Goal: Task Accomplishment & Management: Manage account settings

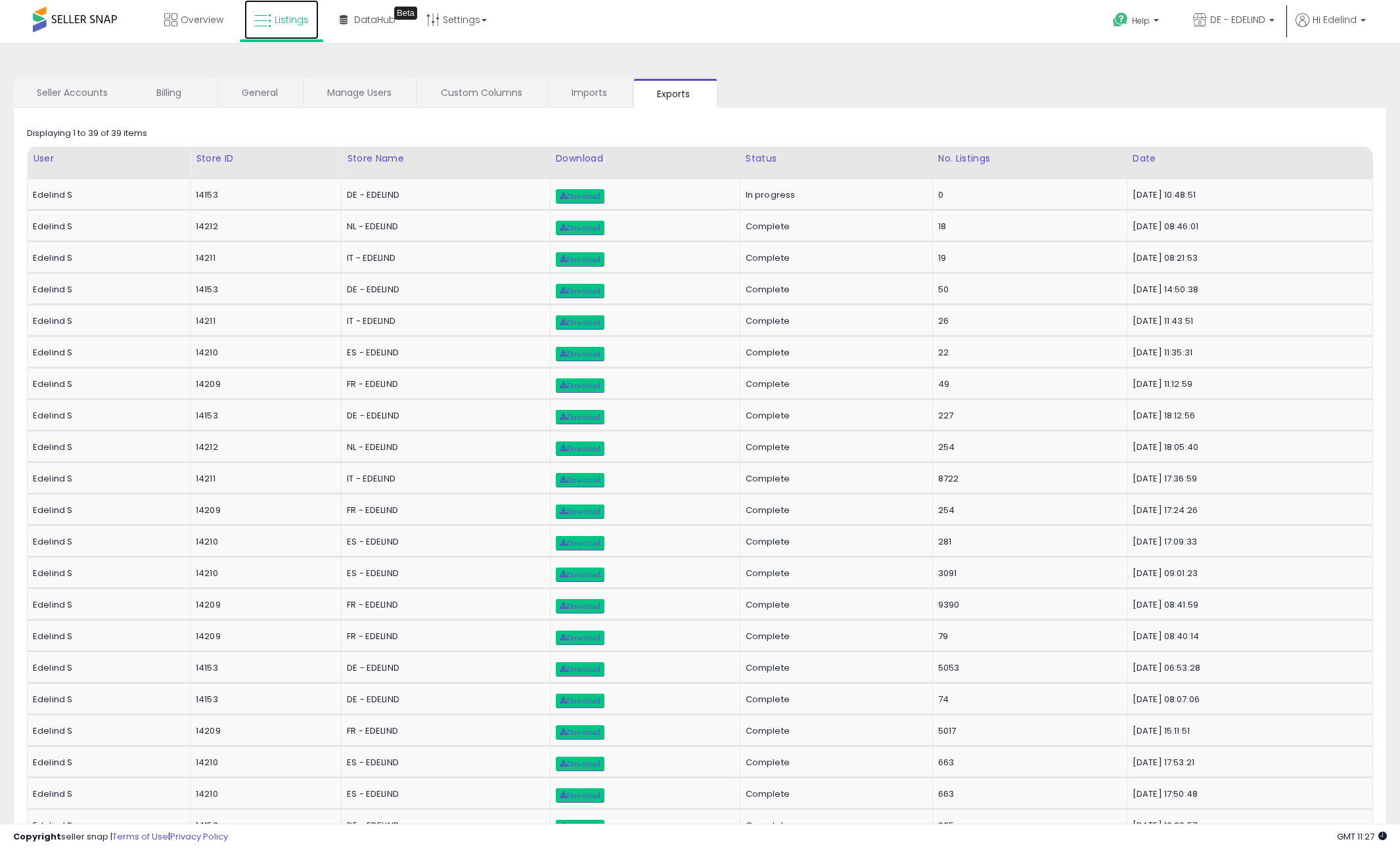
click at [289, 23] on span "Listings" at bounding box center [291, 19] width 34 height 13
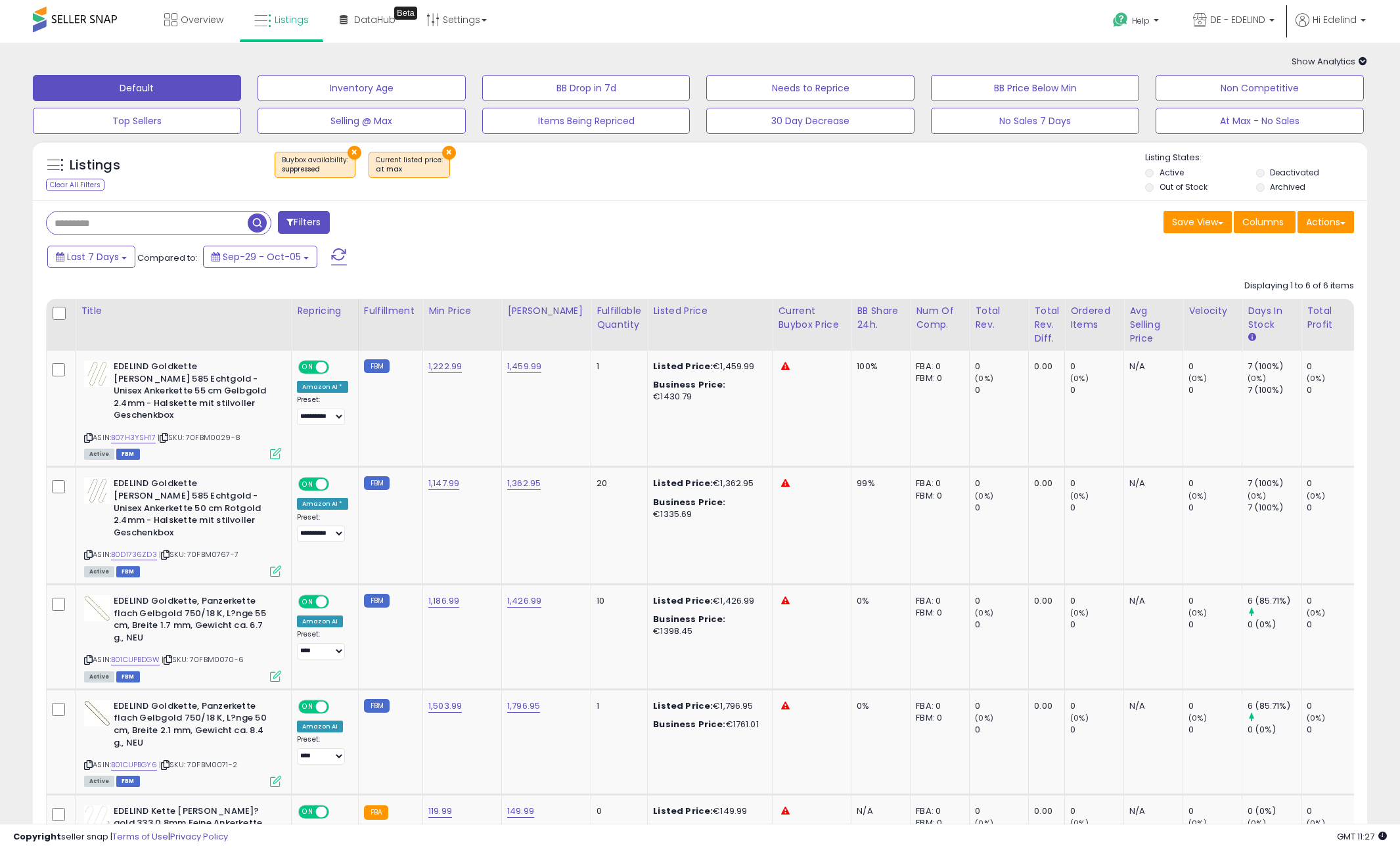
click at [353, 149] on button "×" at bounding box center [354, 152] width 14 height 14
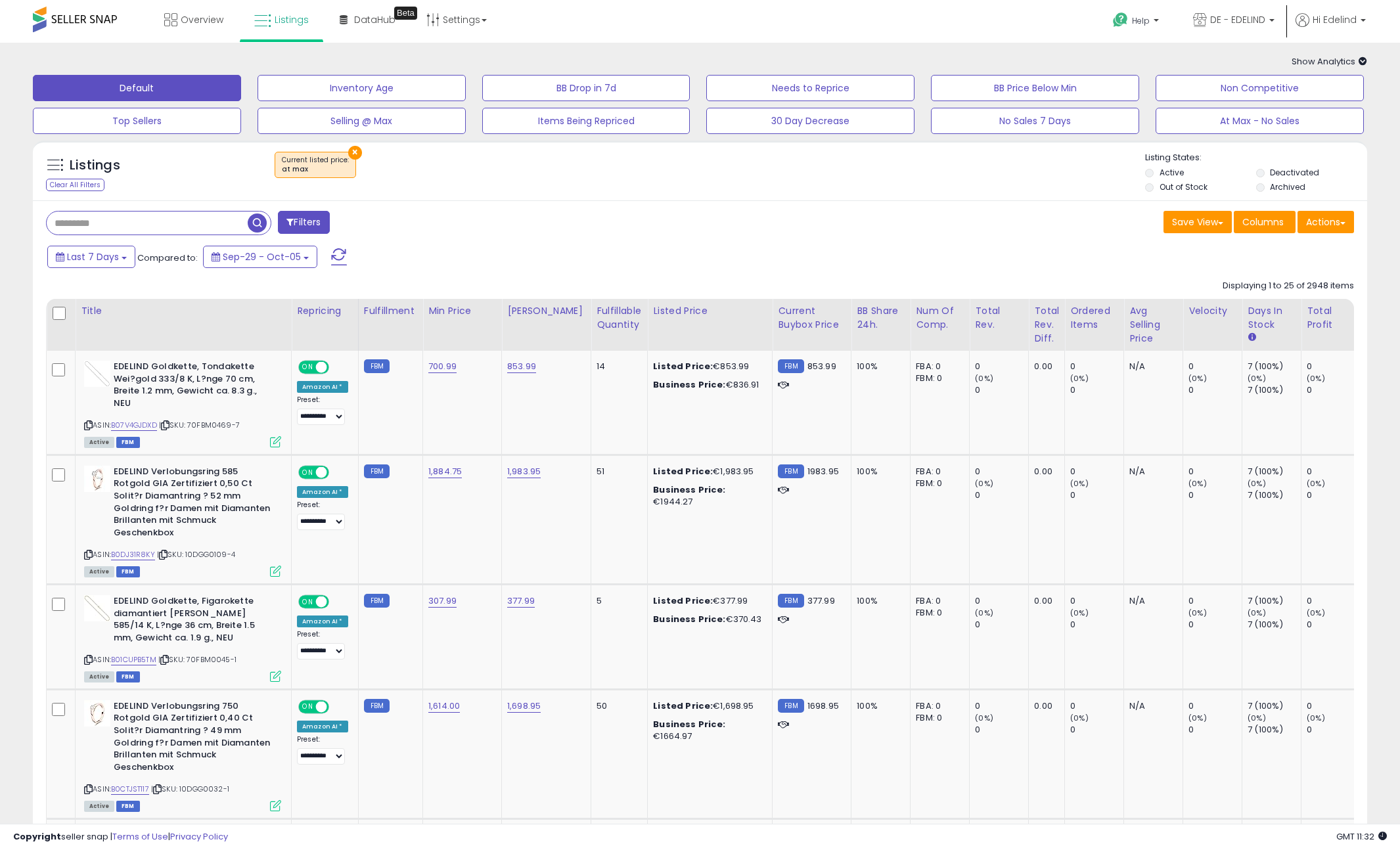
click at [1312, 12] on ul "Help Contact Support Search Knowledge Hub Request a Feature DE - EDELIND DE - E…" at bounding box center [1234, 21] width 272 height 43
click at [1325, 15] on span "Hi Edelind" at bounding box center [1335, 19] width 44 height 13
click at [1341, 68] on link "Account" at bounding box center [1336, 70] width 35 height 13
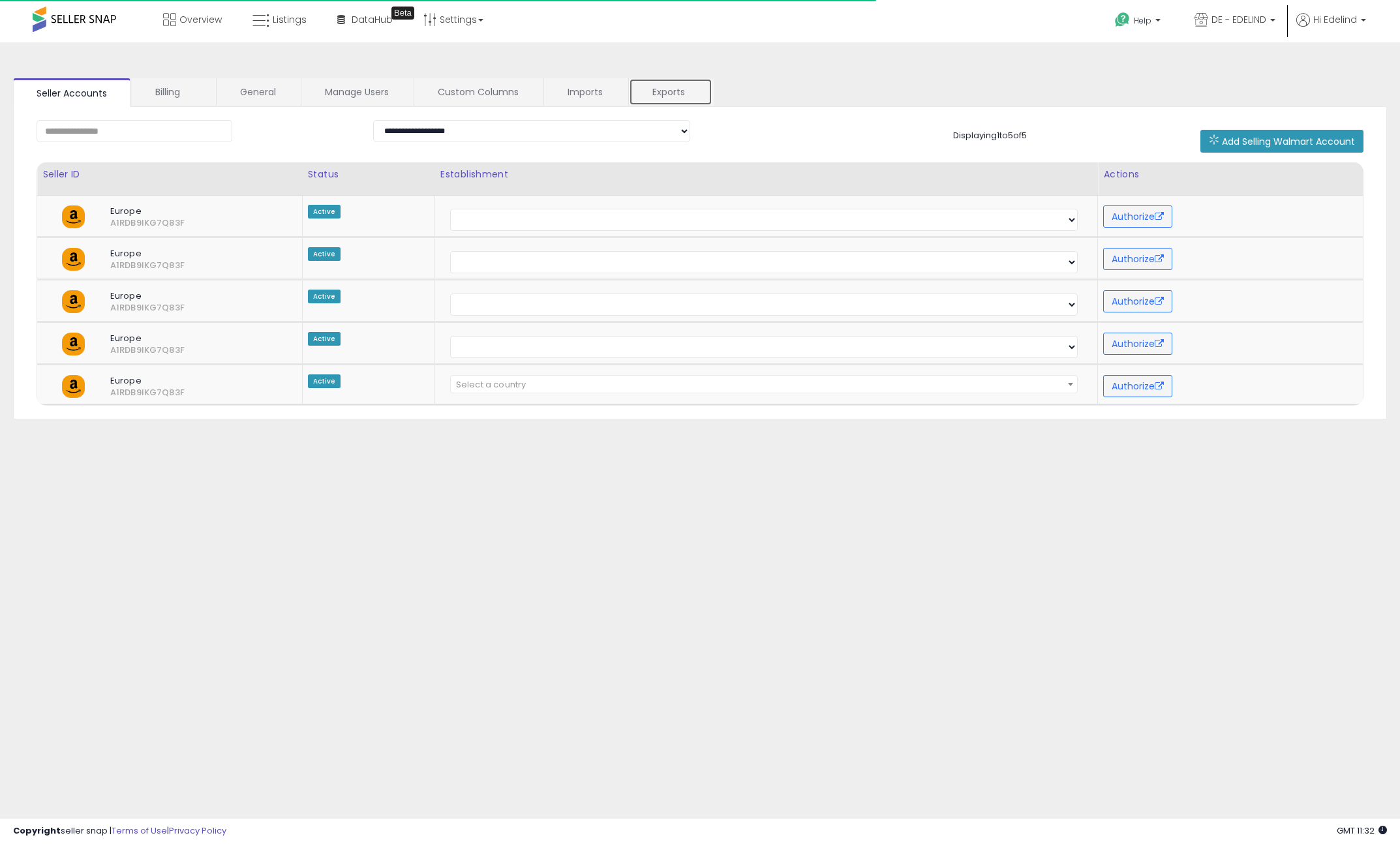
click at [675, 86] on link "Exports" at bounding box center [670, 92] width 84 height 27
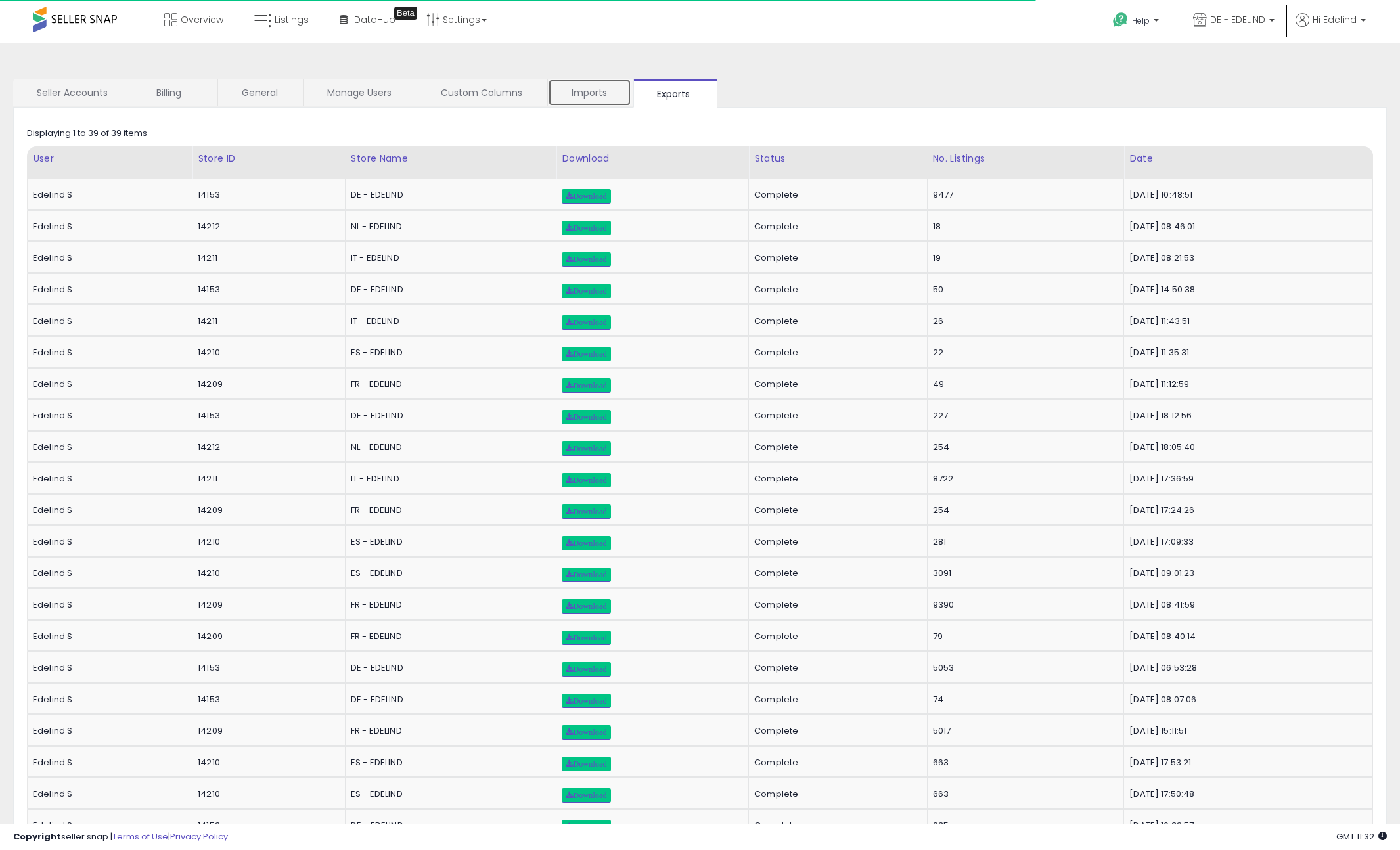
click at [605, 87] on link "Imports" at bounding box center [589, 93] width 83 height 28
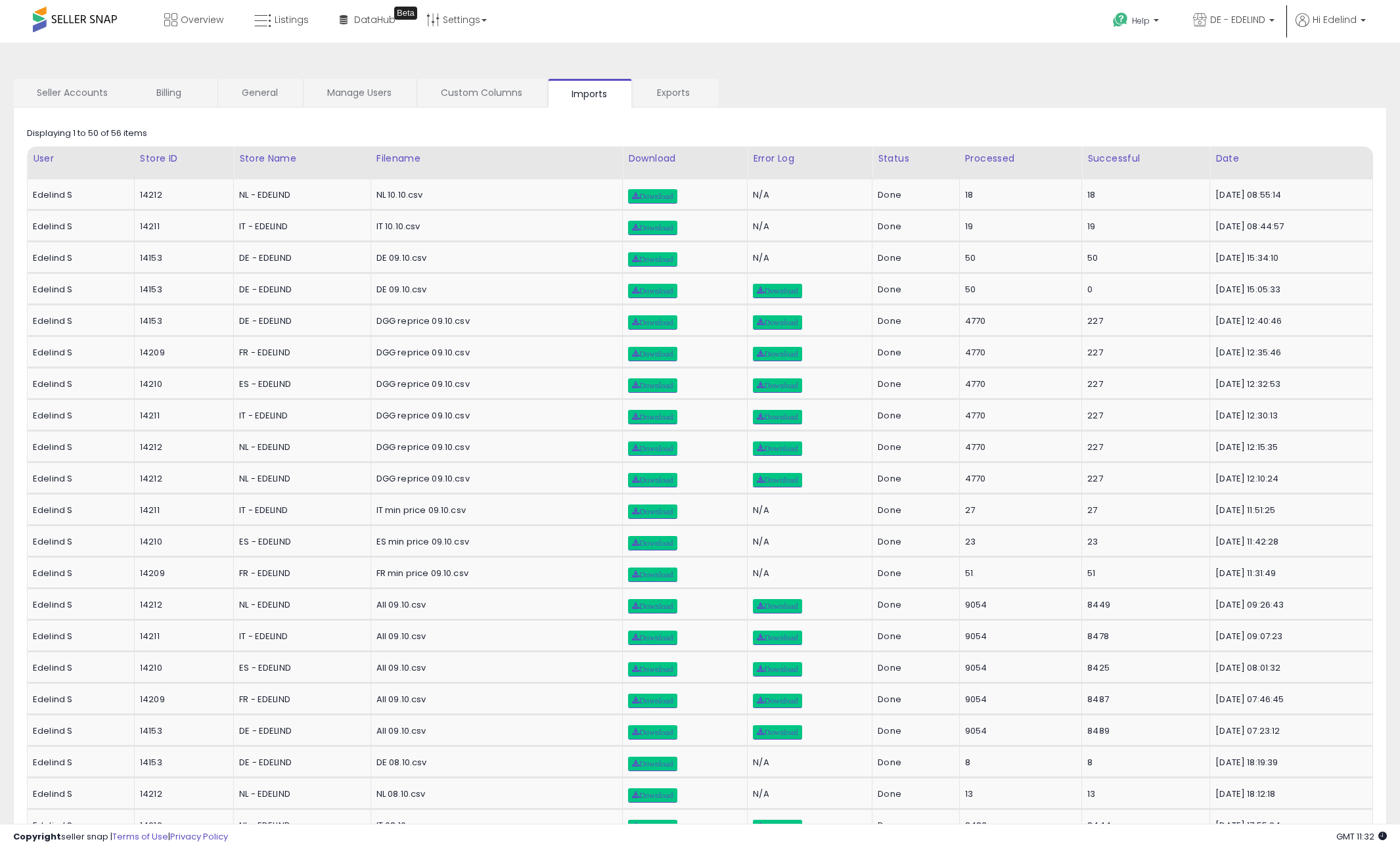
click at [869, 97] on ul "Seller Accounts Billing General Manage Users Custom Columns Imports Exports" at bounding box center [700, 94] width 1374 height 29
click at [276, 23] on span "Listings" at bounding box center [291, 19] width 34 height 13
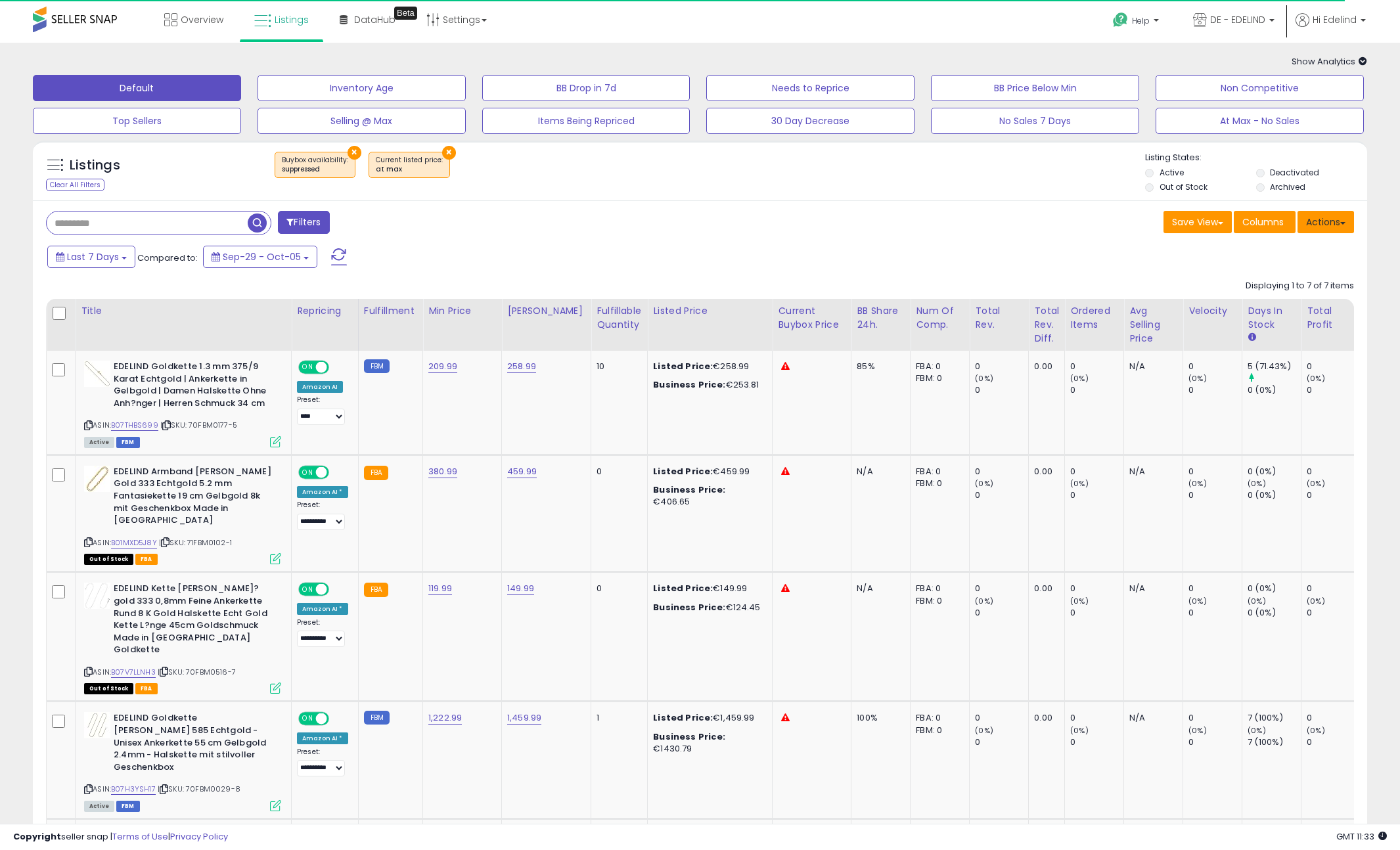
click at [1332, 226] on button "Actions" at bounding box center [1327, 222] width 57 height 22
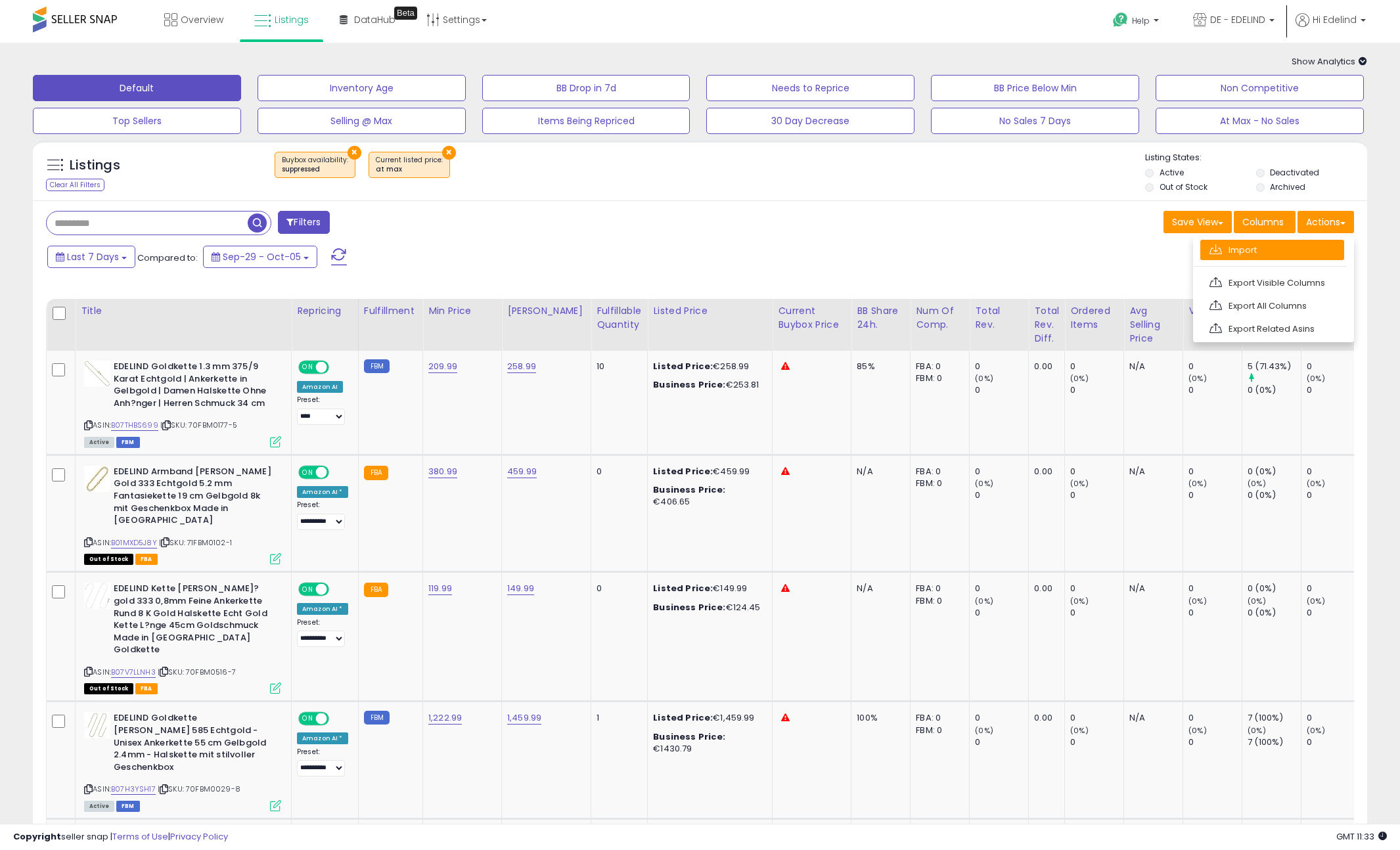
click at [1287, 254] on link "Import" at bounding box center [1272, 249] width 144 height 20
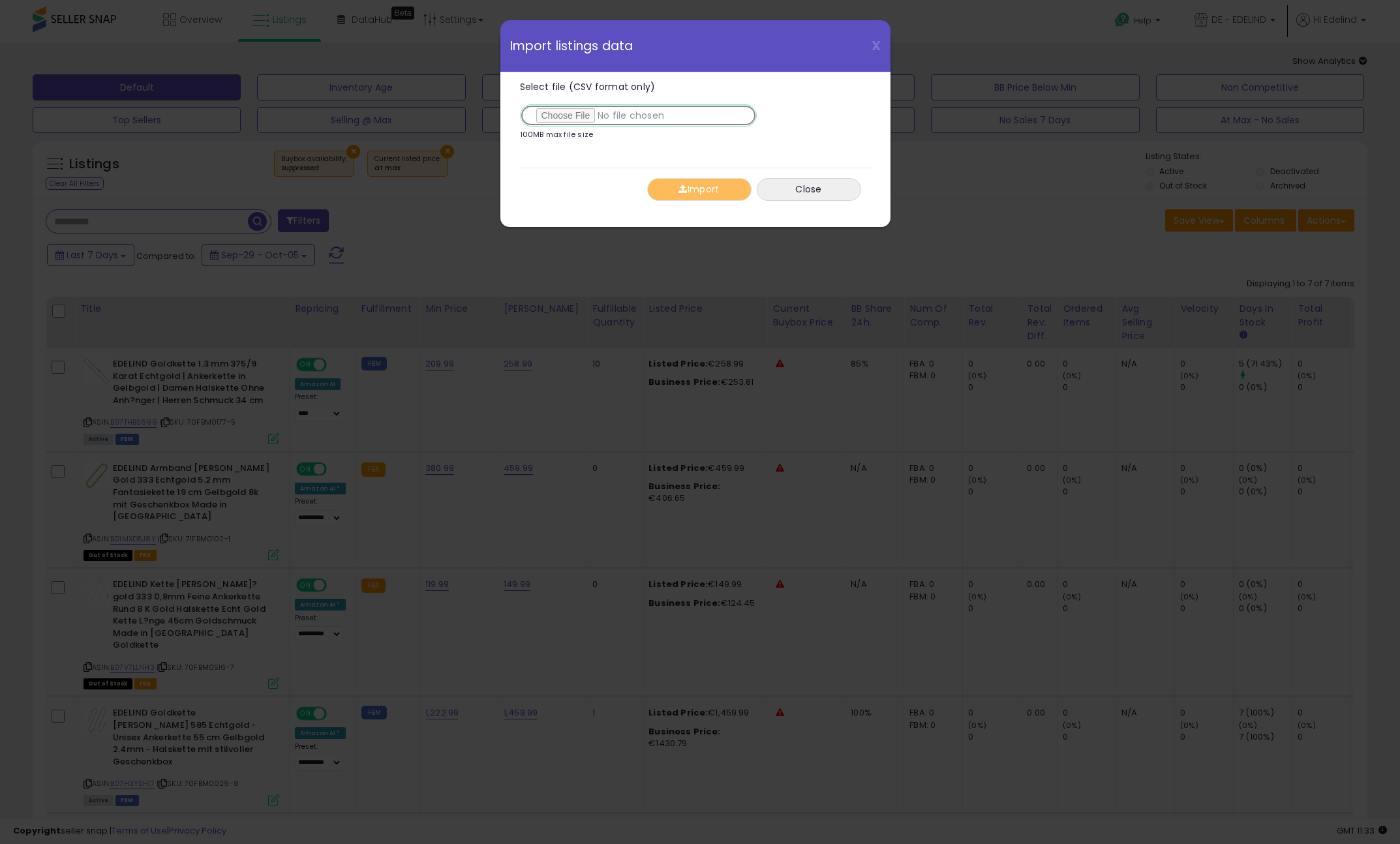
click at [591, 109] on input "Select file (CSV format only)" at bounding box center [639, 116] width 237 height 22
type input "**********"
click at [705, 188] on button "Import" at bounding box center [699, 189] width 105 height 23
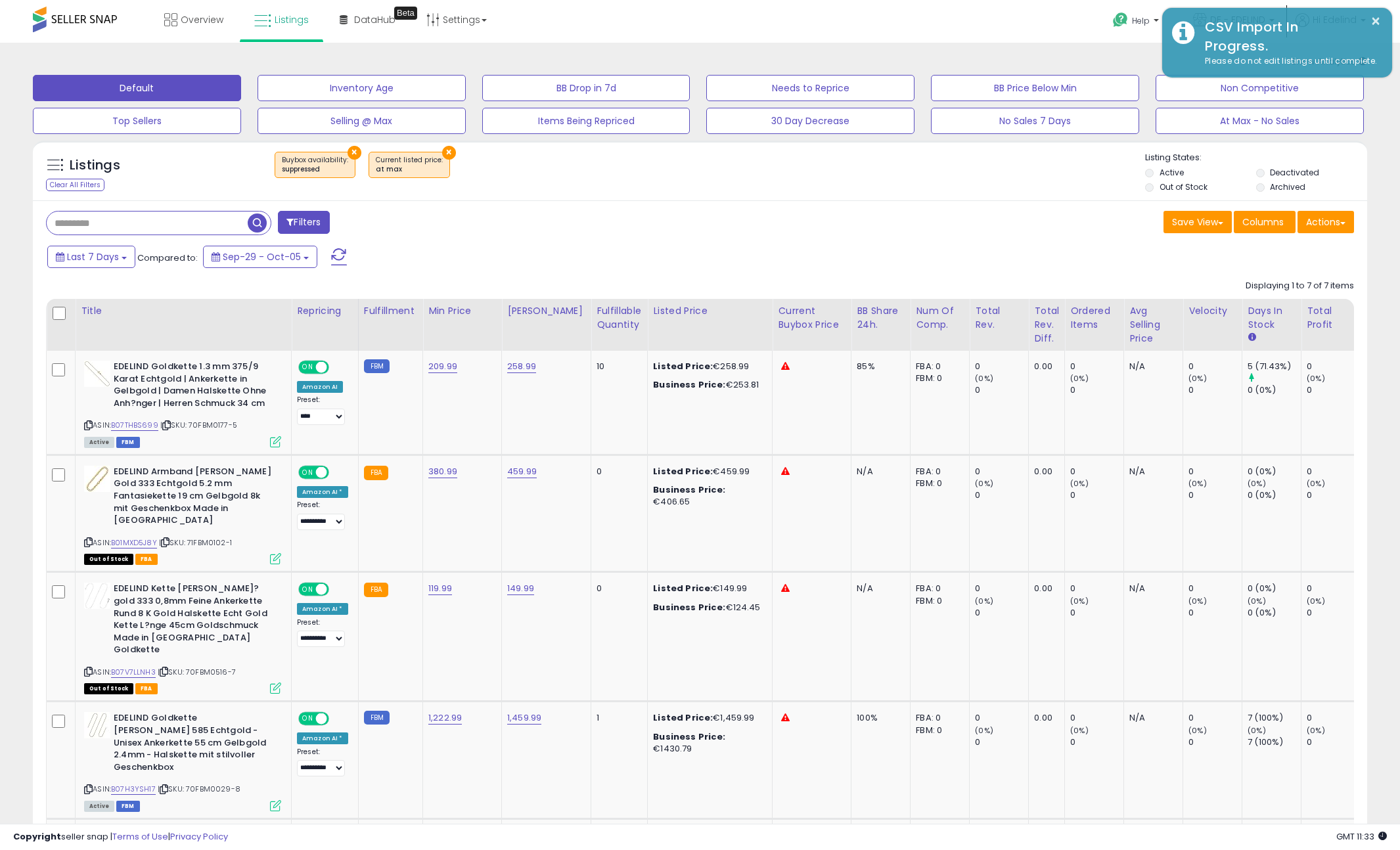
click at [809, 15] on div "Overview Listings Beta" at bounding box center [453, 28] width 927 height 56
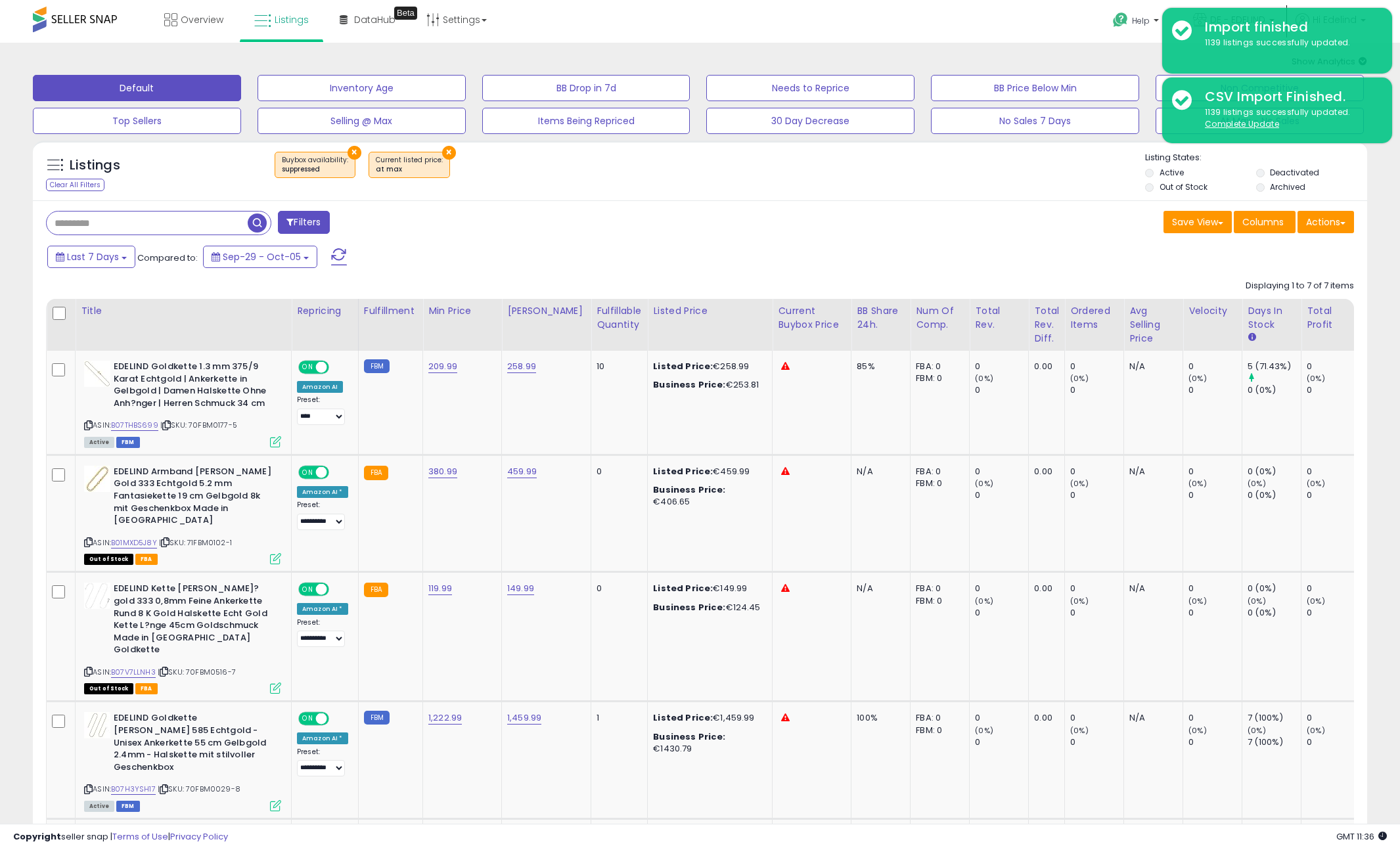
click at [981, 216] on div "Save View Save As New View Update Current View Columns Actions Import Export Vi…" at bounding box center [1033, 224] width 664 height 26
click at [959, 31] on div "Help Contact Support Search Knowledge Hub Request a Feature Hi Edelind" at bounding box center [1149, 28] width 464 height 56
click at [283, 23] on span "Listings" at bounding box center [291, 19] width 34 height 13
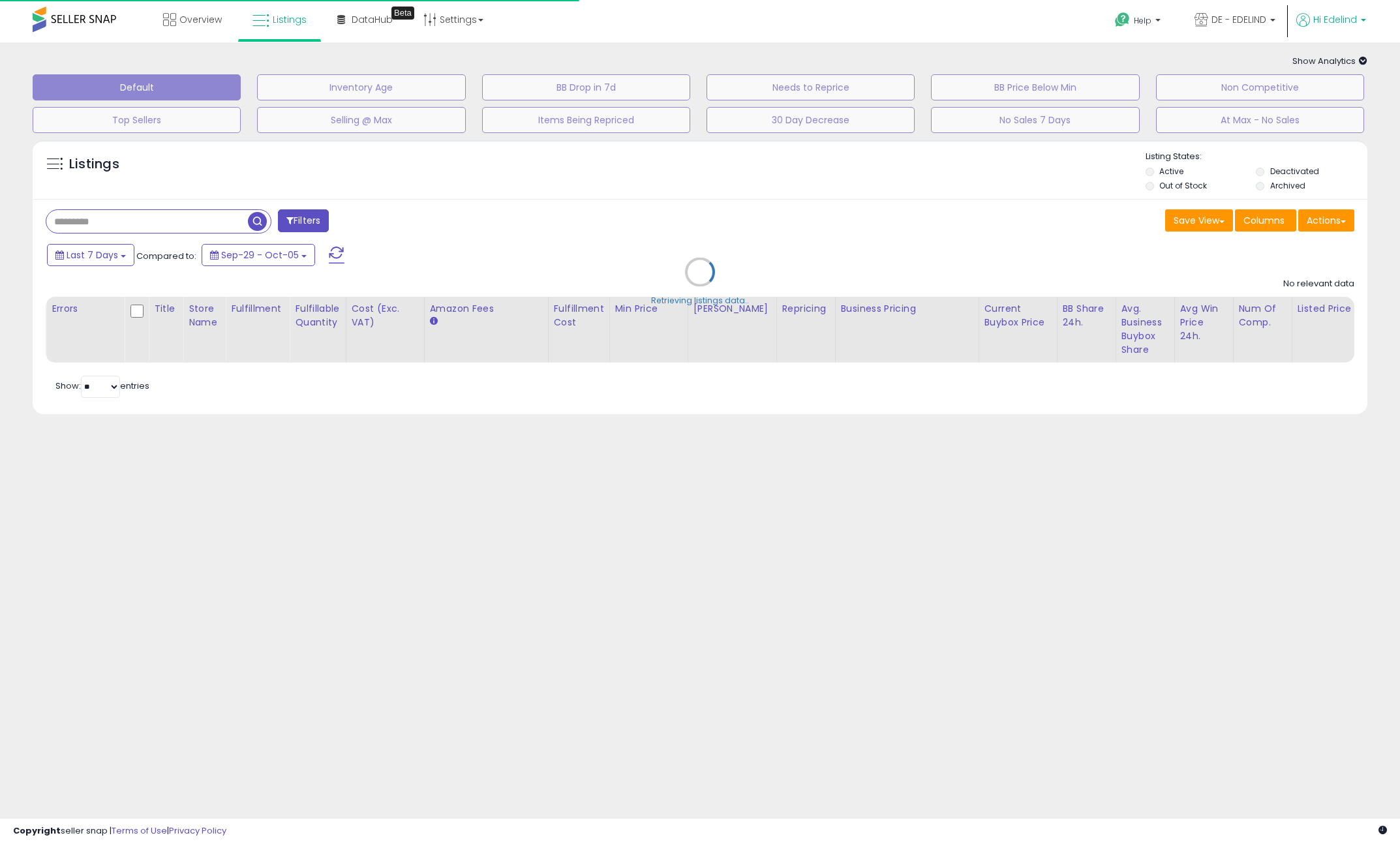
click at [1347, 22] on span "Hi Edelind" at bounding box center [1335, 19] width 44 height 13
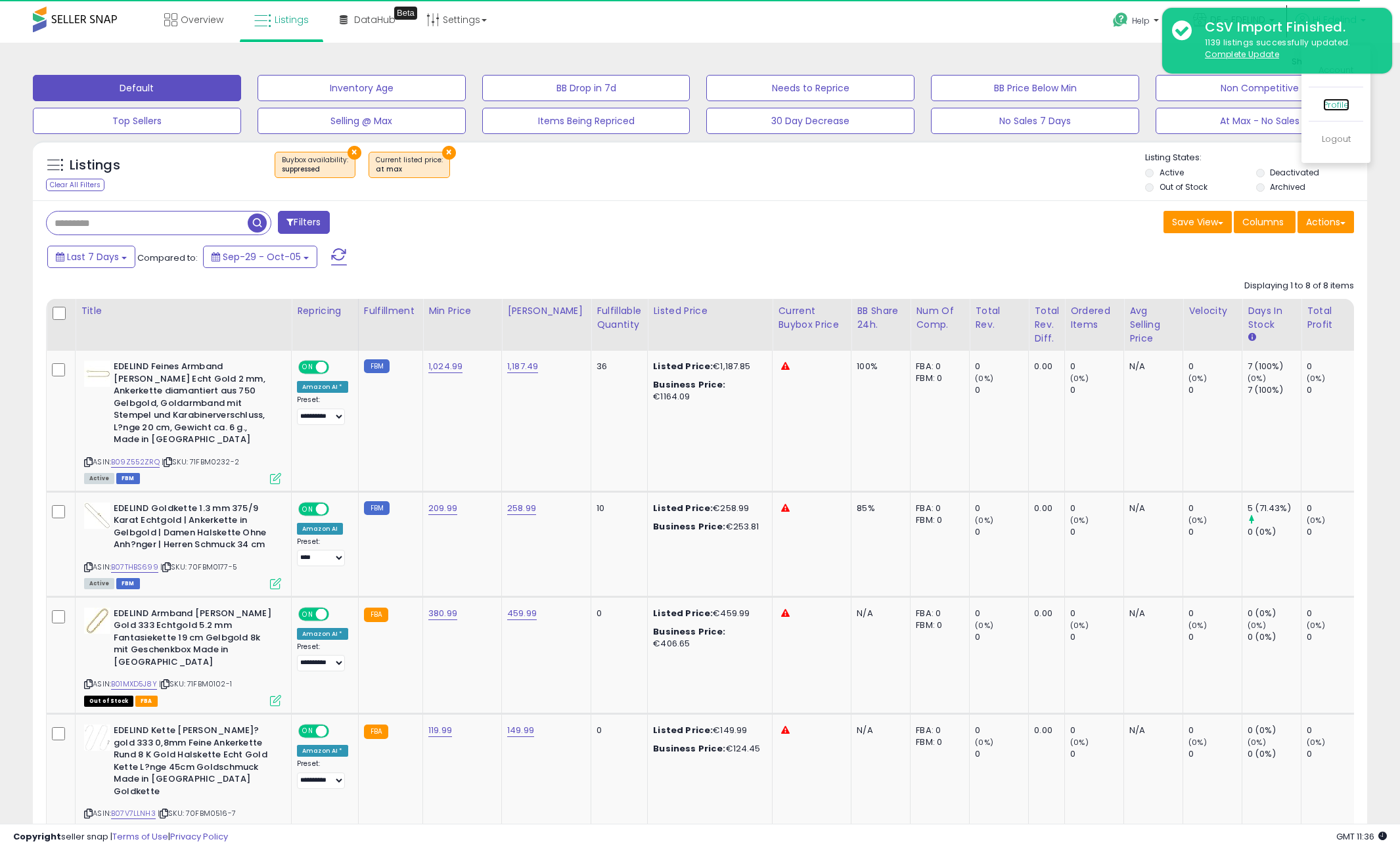
click at [1347, 103] on link "Profile" at bounding box center [1336, 105] width 27 height 13
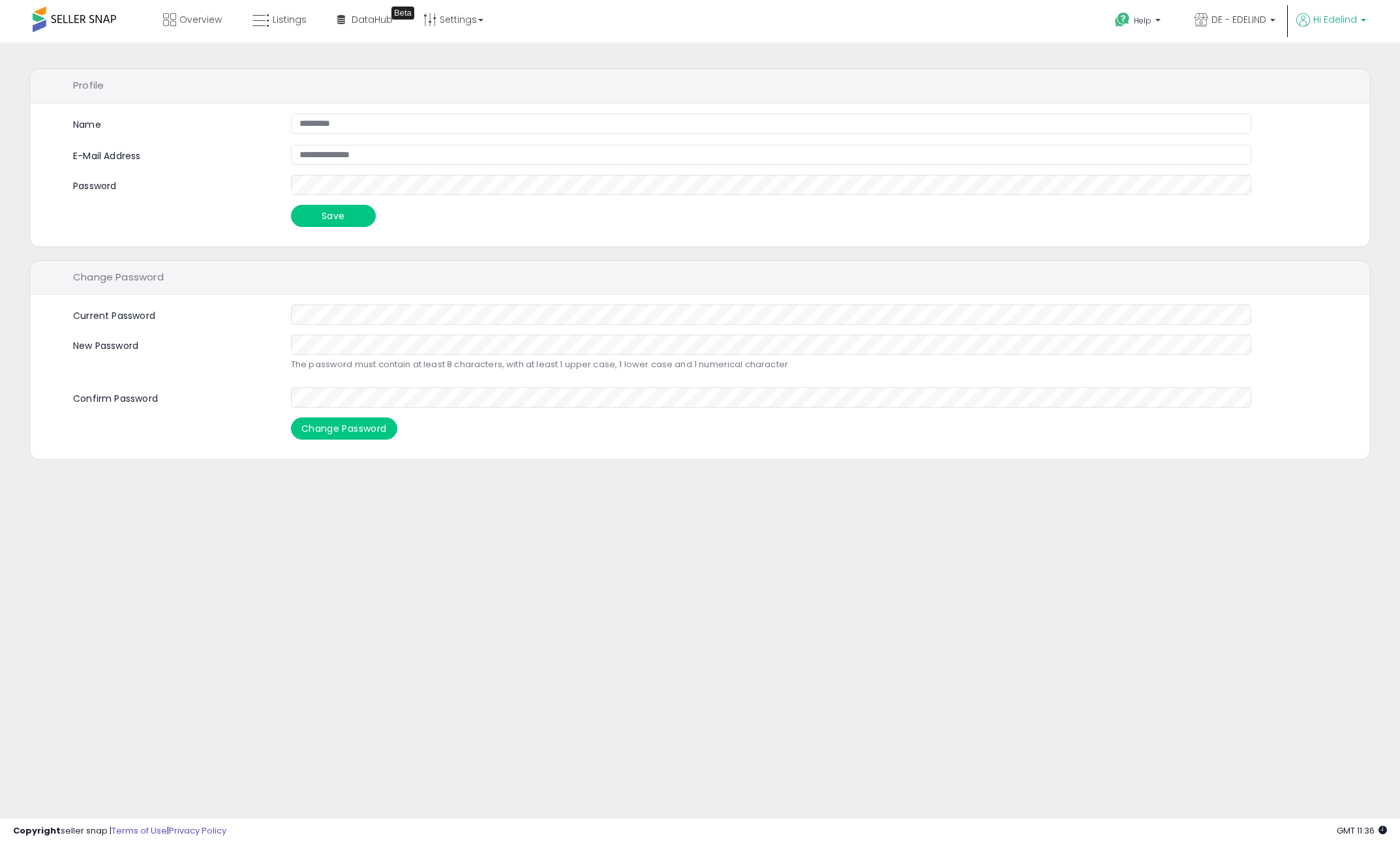
click at [1340, 22] on span "Hi Edelind" at bounding box center [1335, 19] width 44 height 13
click at [1335, 63] on li "Account" at bounding box center [1335, 70] width 54 height 33
click at [1333, 69] on link "Account" at bounding box center [1336, 69] width 35 height 13
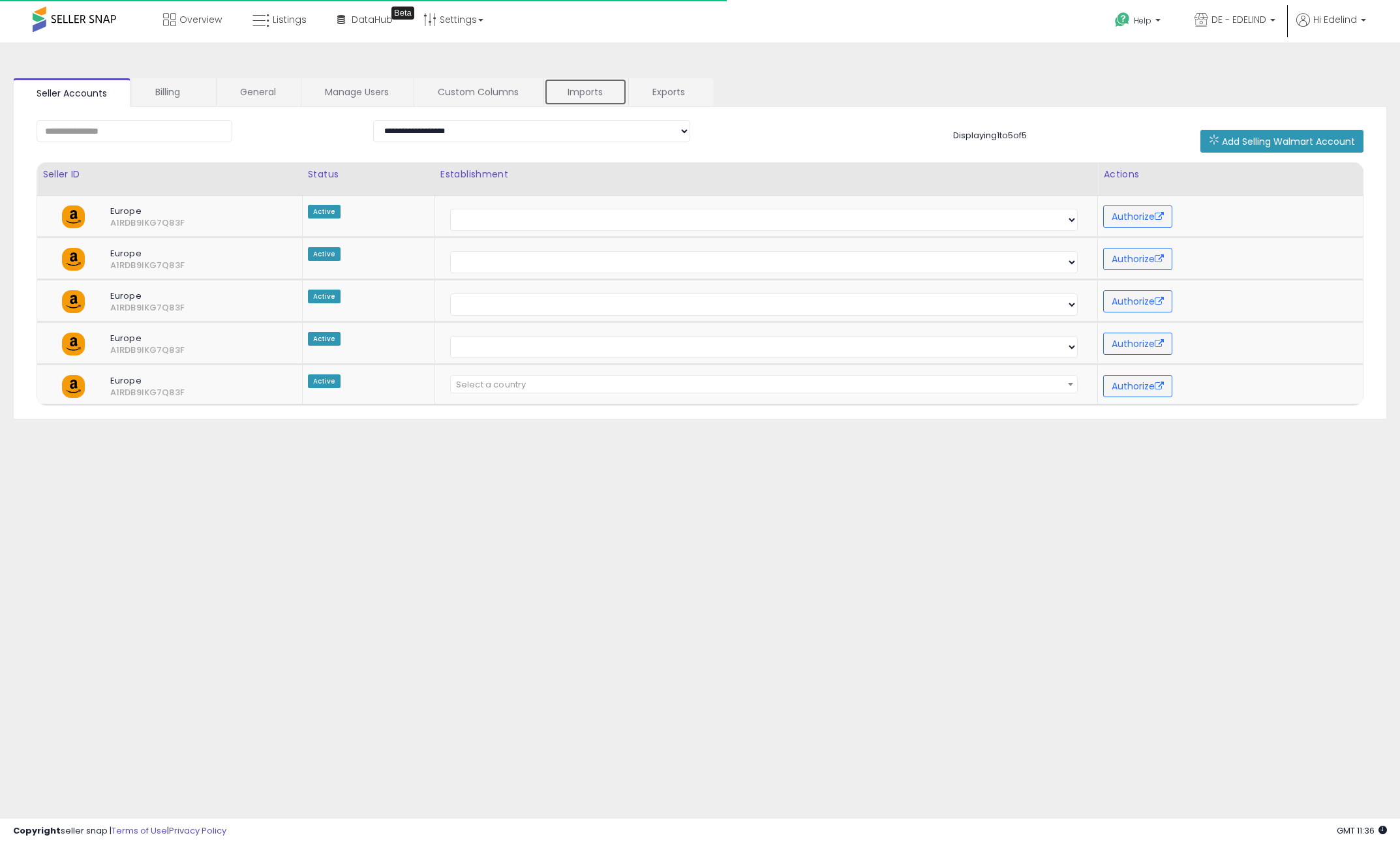
click at [576, 89] on link "Imports" at bounding box center [585, 92] width 83 height 27
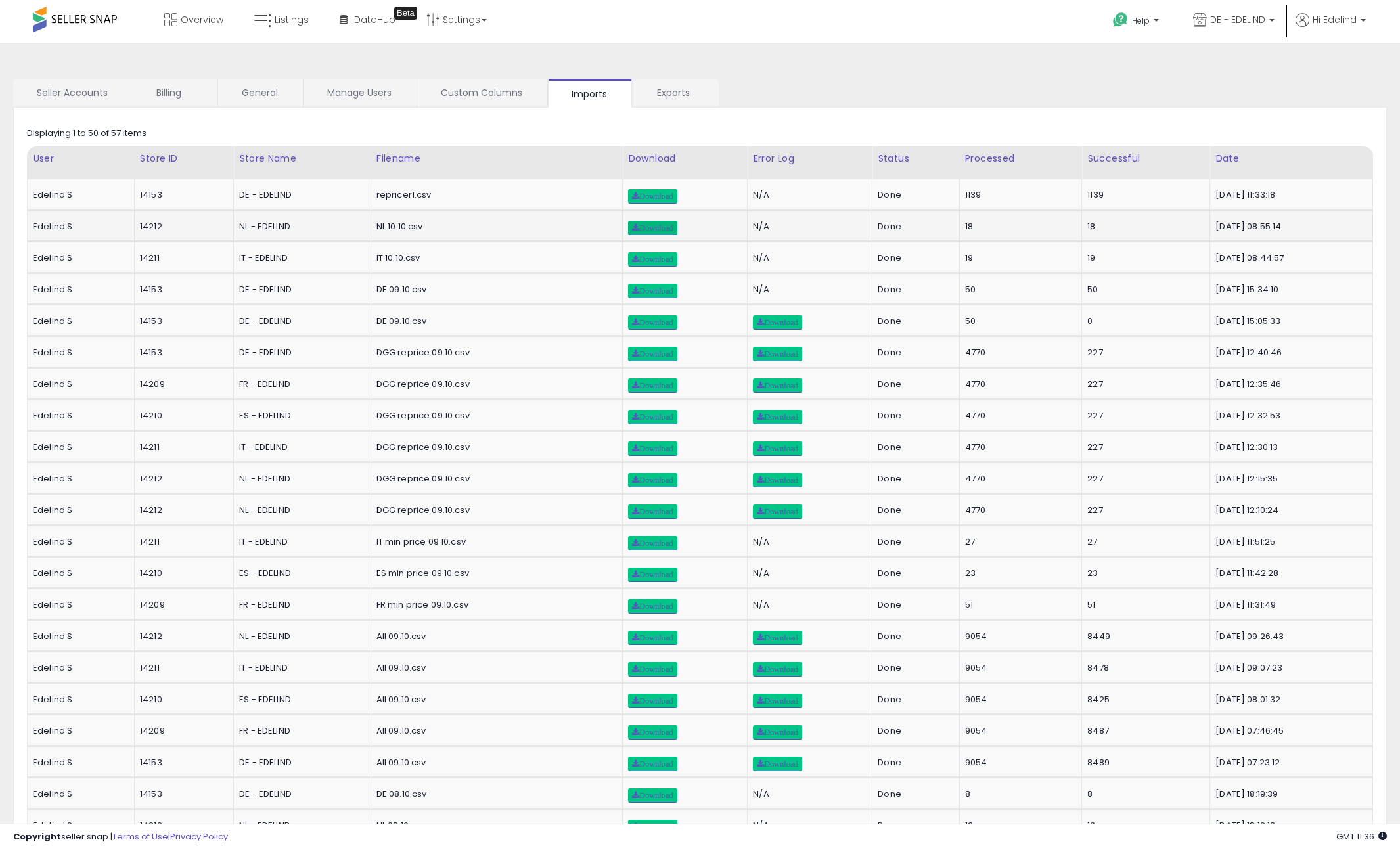
click at [646, 228] on span "Download" at bounding box center [652, 227] width 40 height 8
click at [283, 19] on span "Listings" at bounding box center [291, 19] width 34 height 13
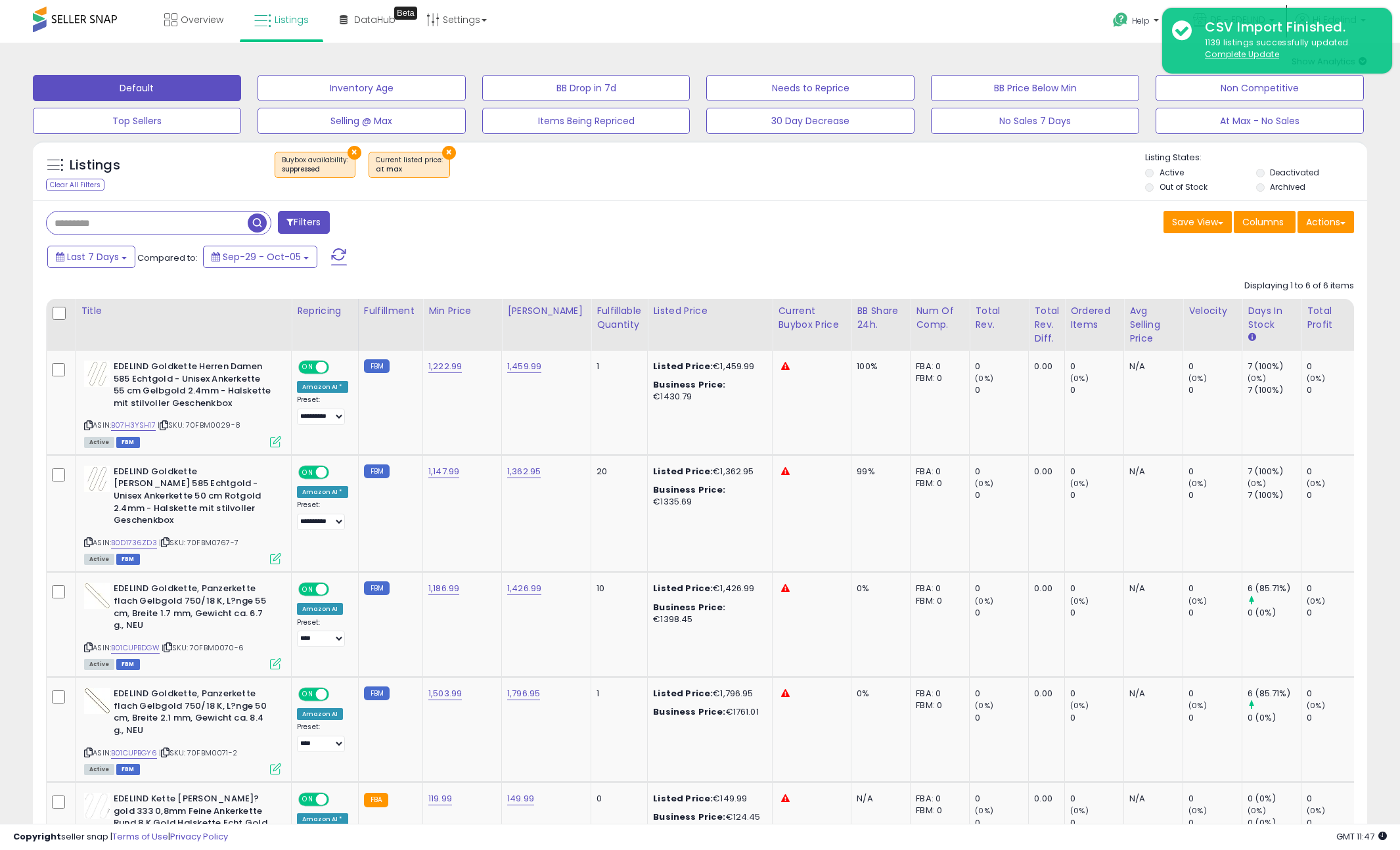
click at [562, 26] on div "Overview Listings Beta" at bounding box center [453, 28] width 927 height 56
click at [952, 16] on div "Help Contact Support Search Knowledge Hub Request a Feature Hi Edelind" at bounding box center [1149, 28] width 464 height 56
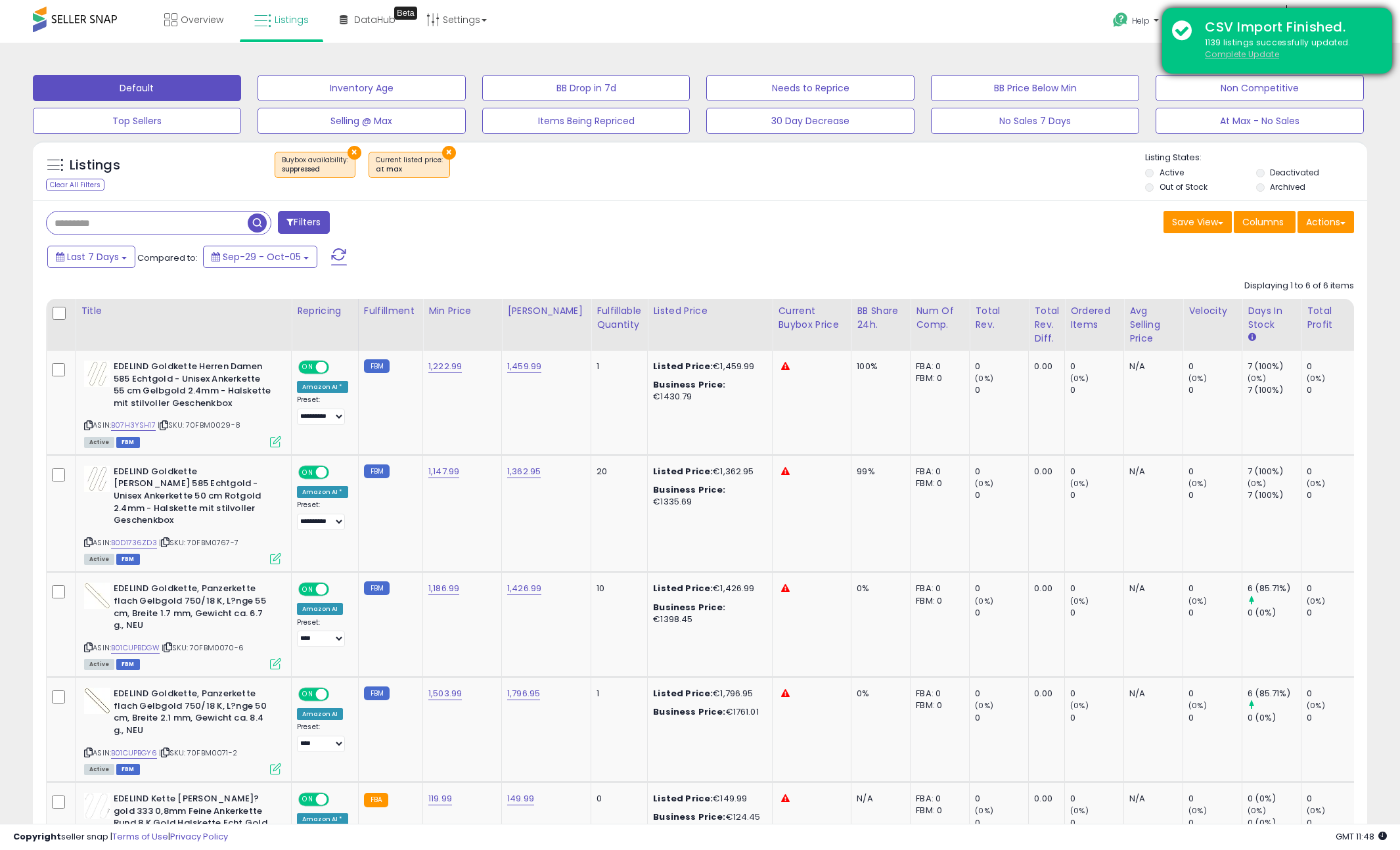
click at [1271, 54] on u "Complete Update" at bounding box center [1242, 54] width 74 height 11
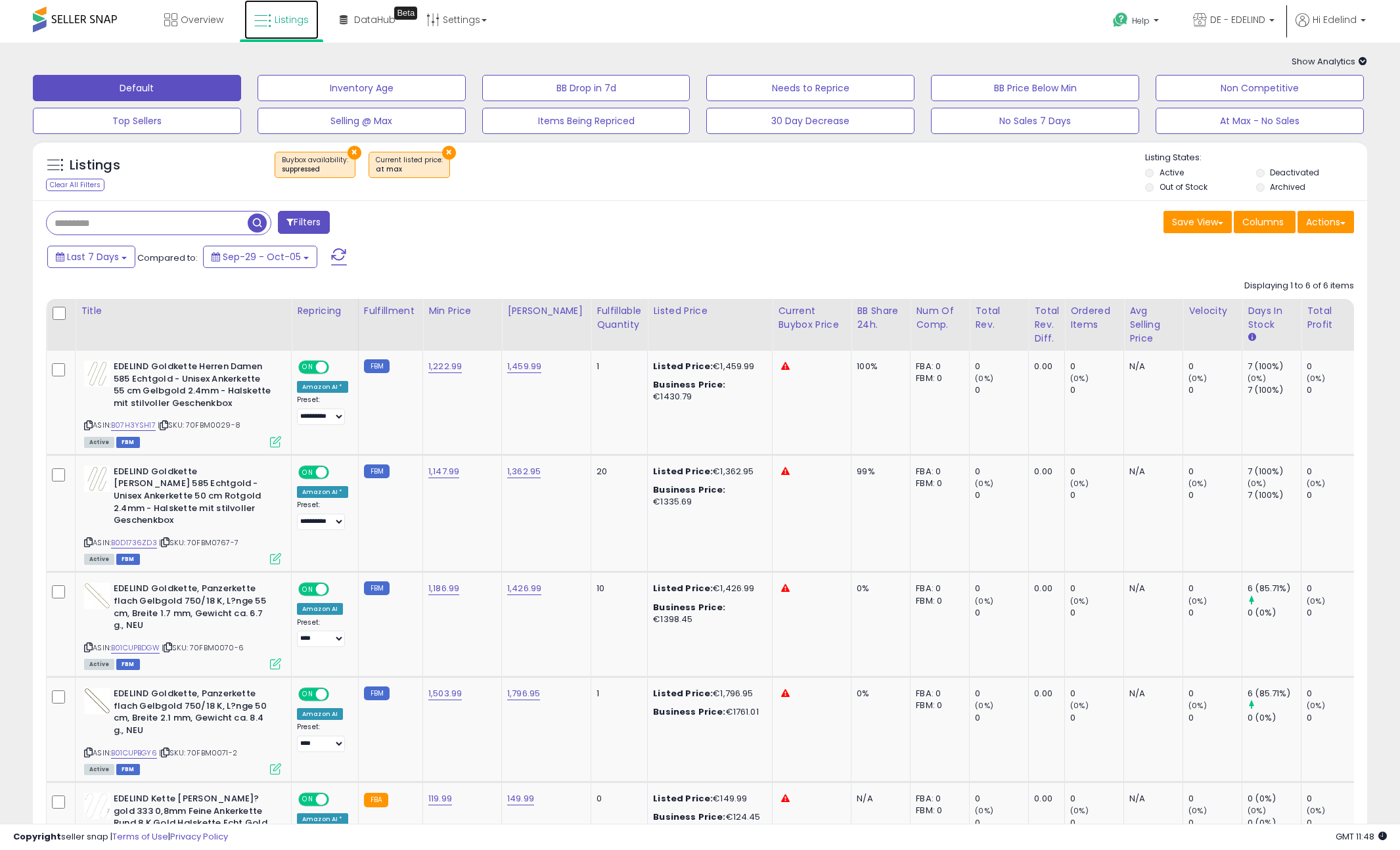
click at [279, 23] on span "Listings" at bounding box center [291, 19] width 34 height 13
click at [1353, 220] on button "Actions" at bounding box center [1327, 222] width 57 height 22
click at [1249, 252] on link "Import" at bounding box center [1272, 249] width 144 height 20
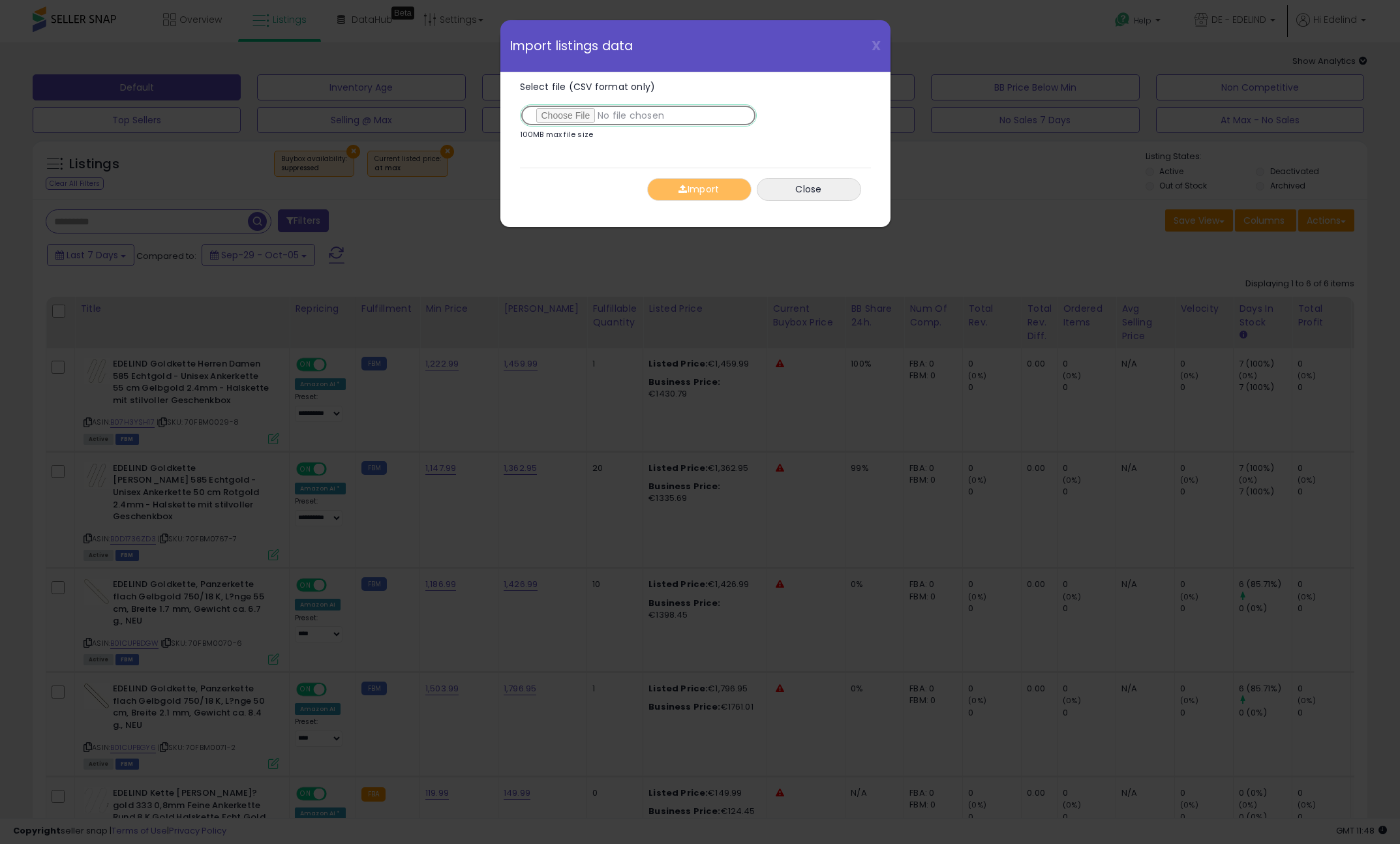
click at [589, 111] on input "Select file (CSV format only)" at bounding box center [639, 116] width 237 height 22
click at [708, 188] on button "Import" at bounding box center [699, 189] width 105 height 23
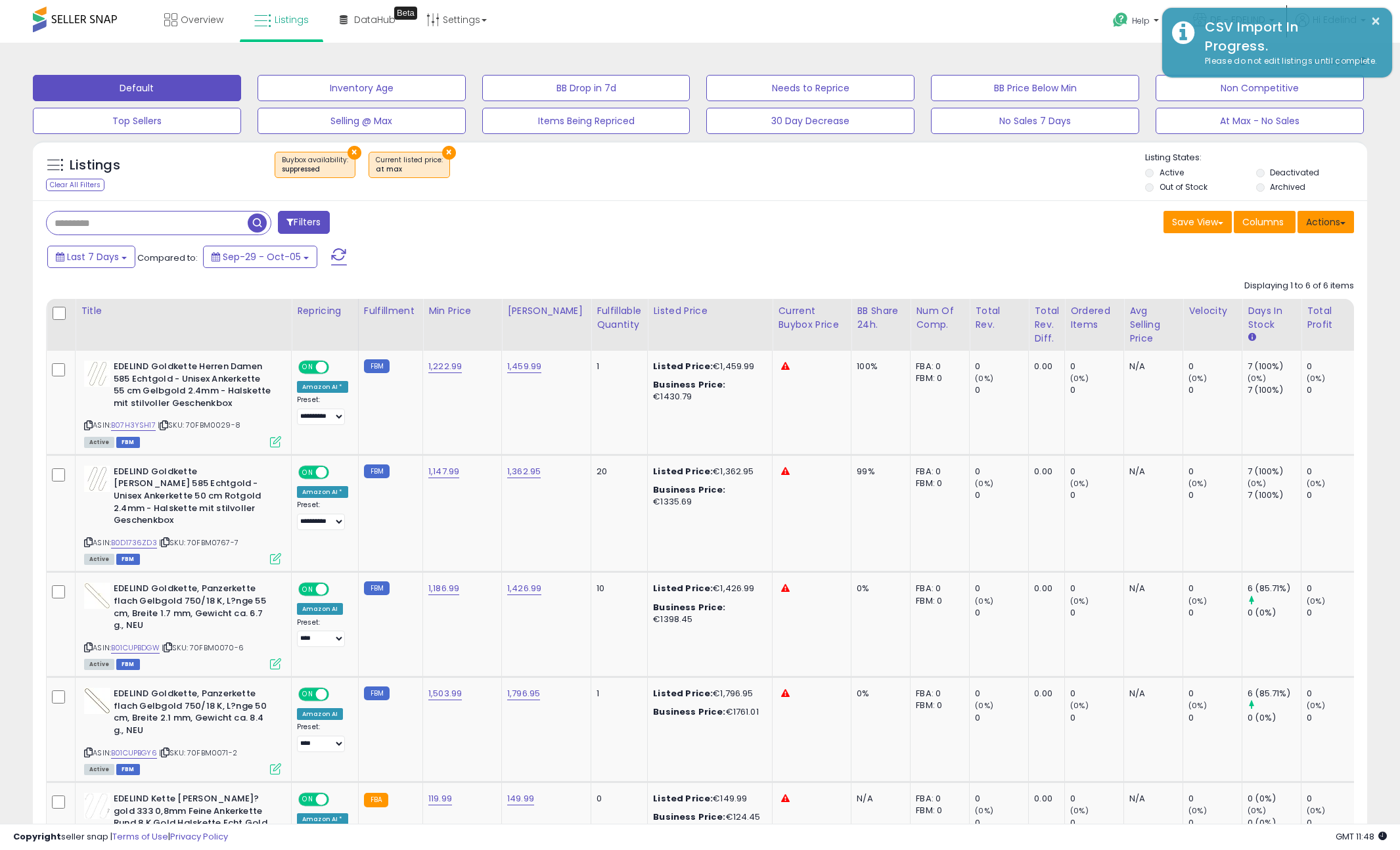
click at [1321, 220] on button "Actions" at bounding box center [1327, 222] width 57 height 22
click at [1259, 256] on link "Import" at bounding box center [1272, 249] width 144 height 20
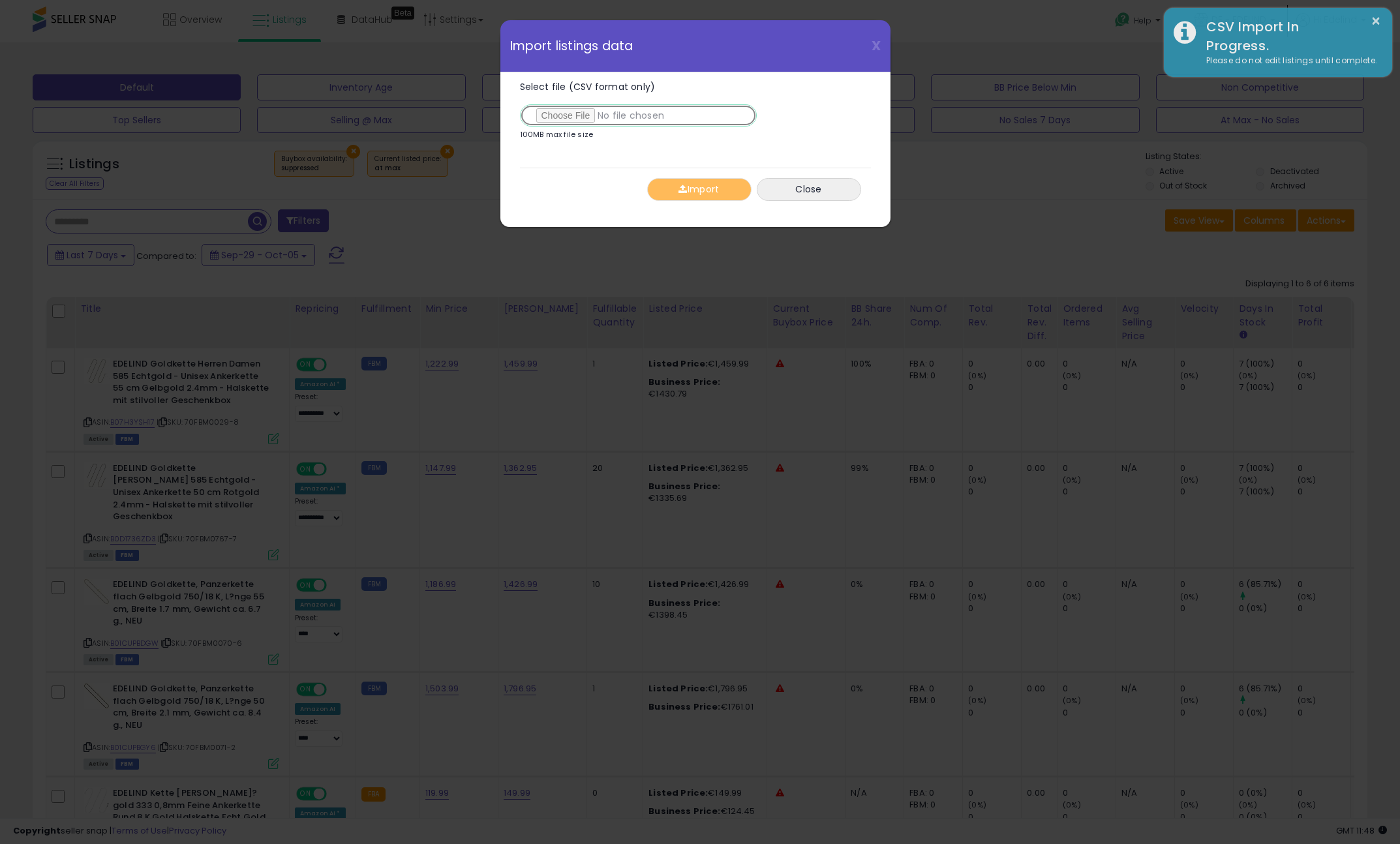
click at [570, 117] on input "Select file (CSV format only)" at bounding box center [639, 116] width 237 height 22
type input "**********"
click at [717, 188] on button "Import" at bounding box center [699, 189] width 105 height 23
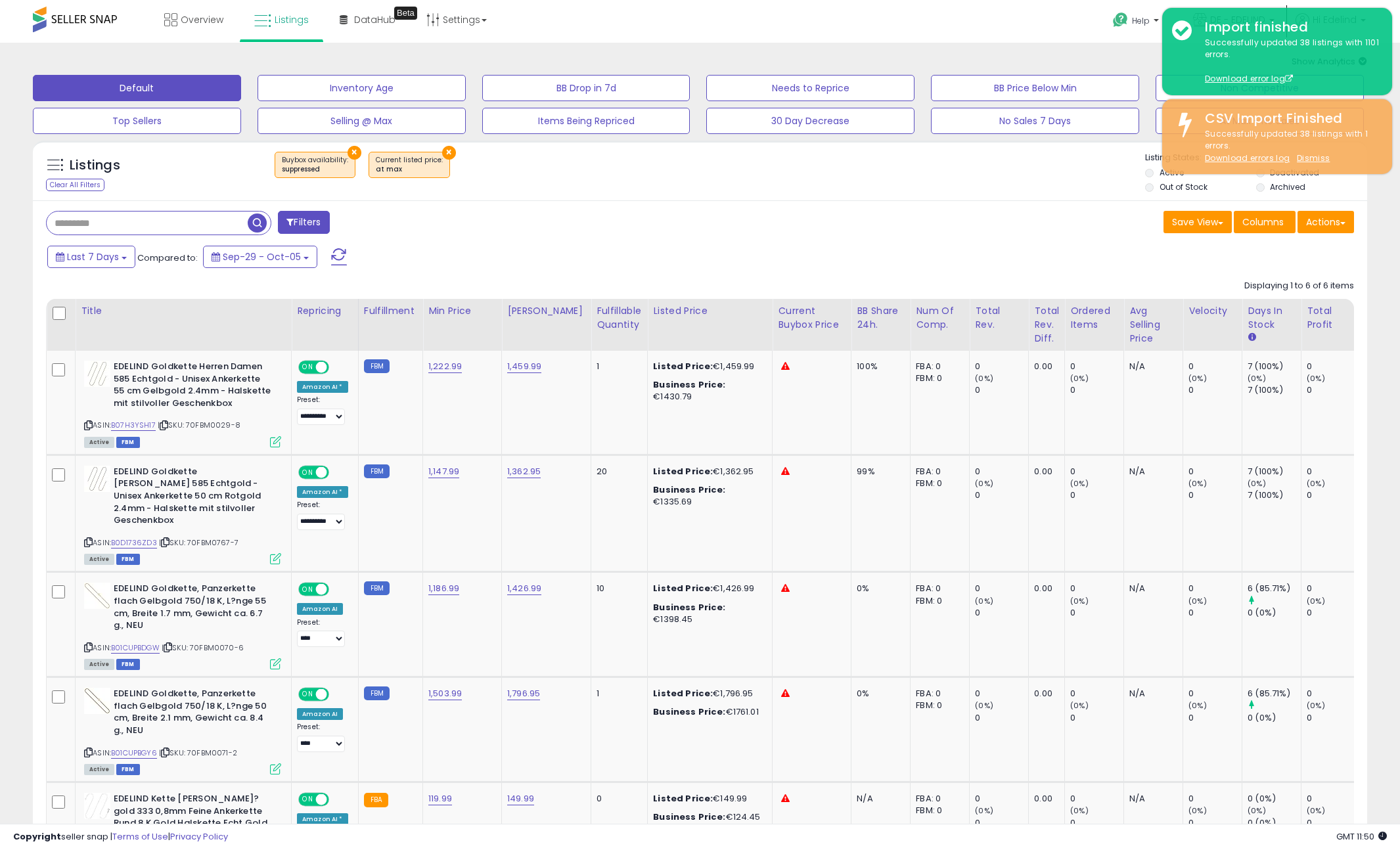
click at [626, 193] on div "Listings Clear All Filters × Buybox availability : suppressed × Current listed …" at bounding box center [700, 173] width 1335 height 45
click at [282, 20] on span "Listings" at bounding box center [291, 19] width 34 height 13
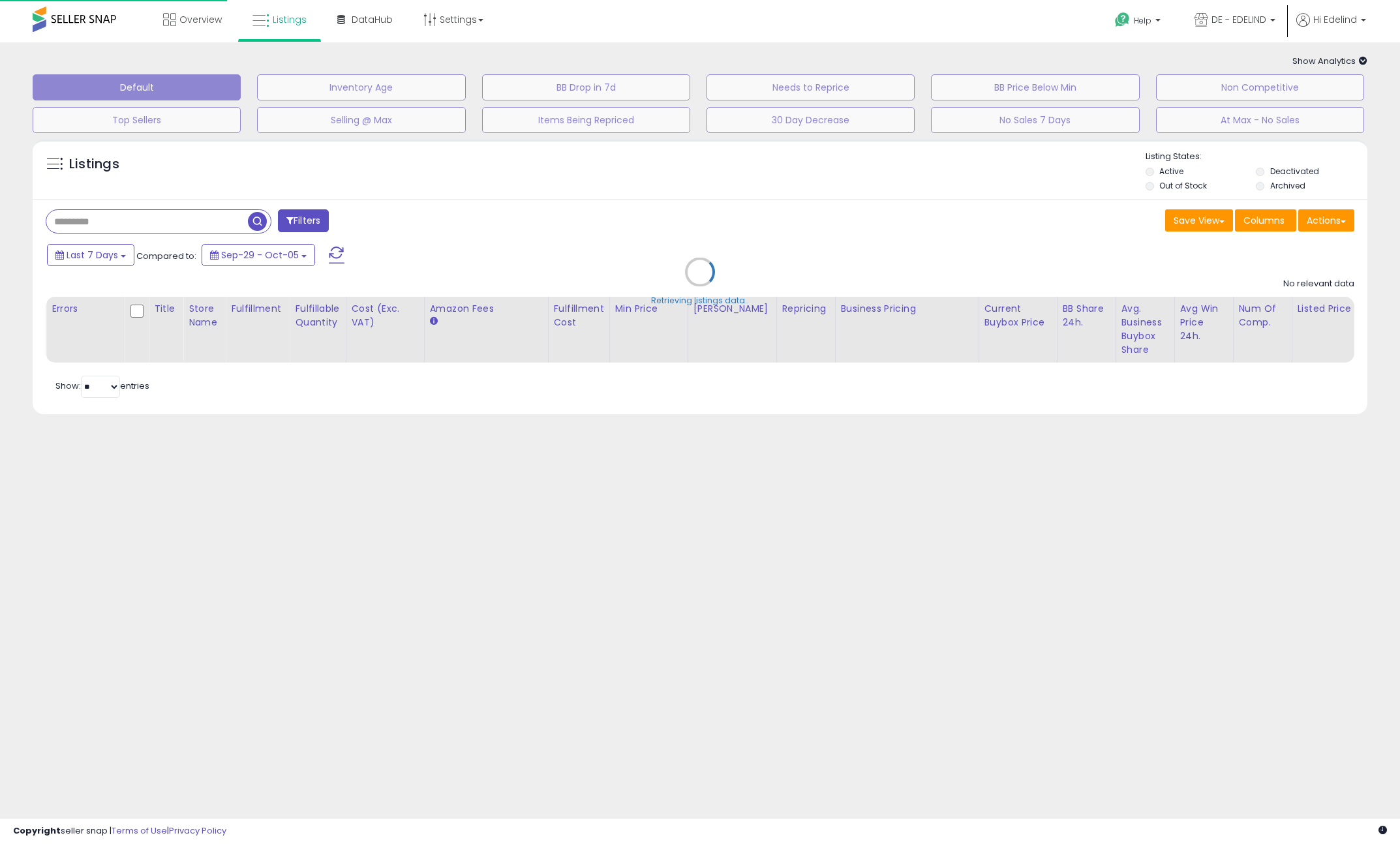
drag, startPoint x: 0, startPoint y: 0, endPoint x: 278, endPoint y: 25, distance: 279.1
click at [278, 25] on span "Listings" at bounding box center [289, 19] width 34 height 13
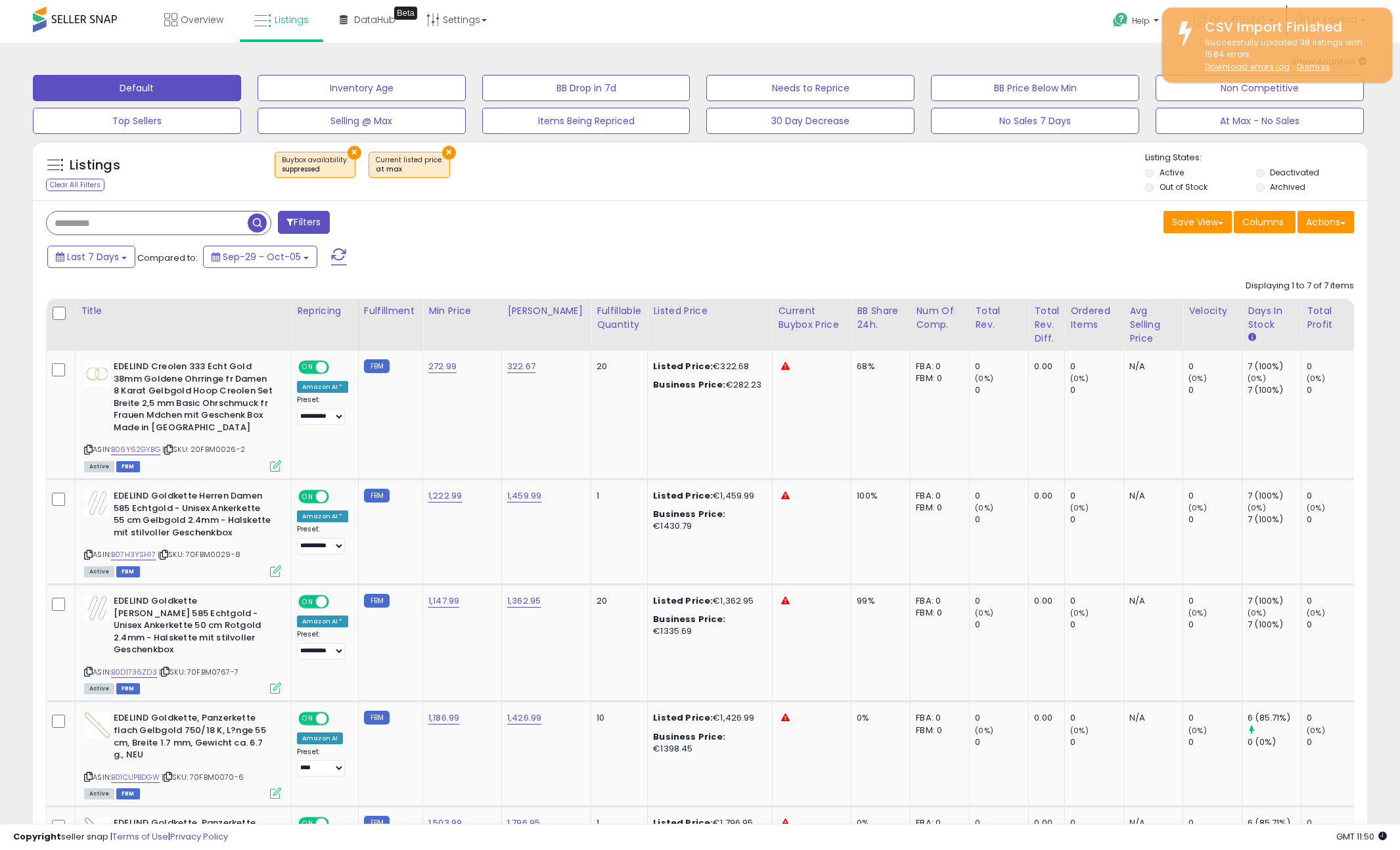
click at [484, 230] on div "Filters" at bounding box center [368, 224] width 664 height 27
click at [348, 151] on button "×" at bounding box center [354, 152] width 14 height 14
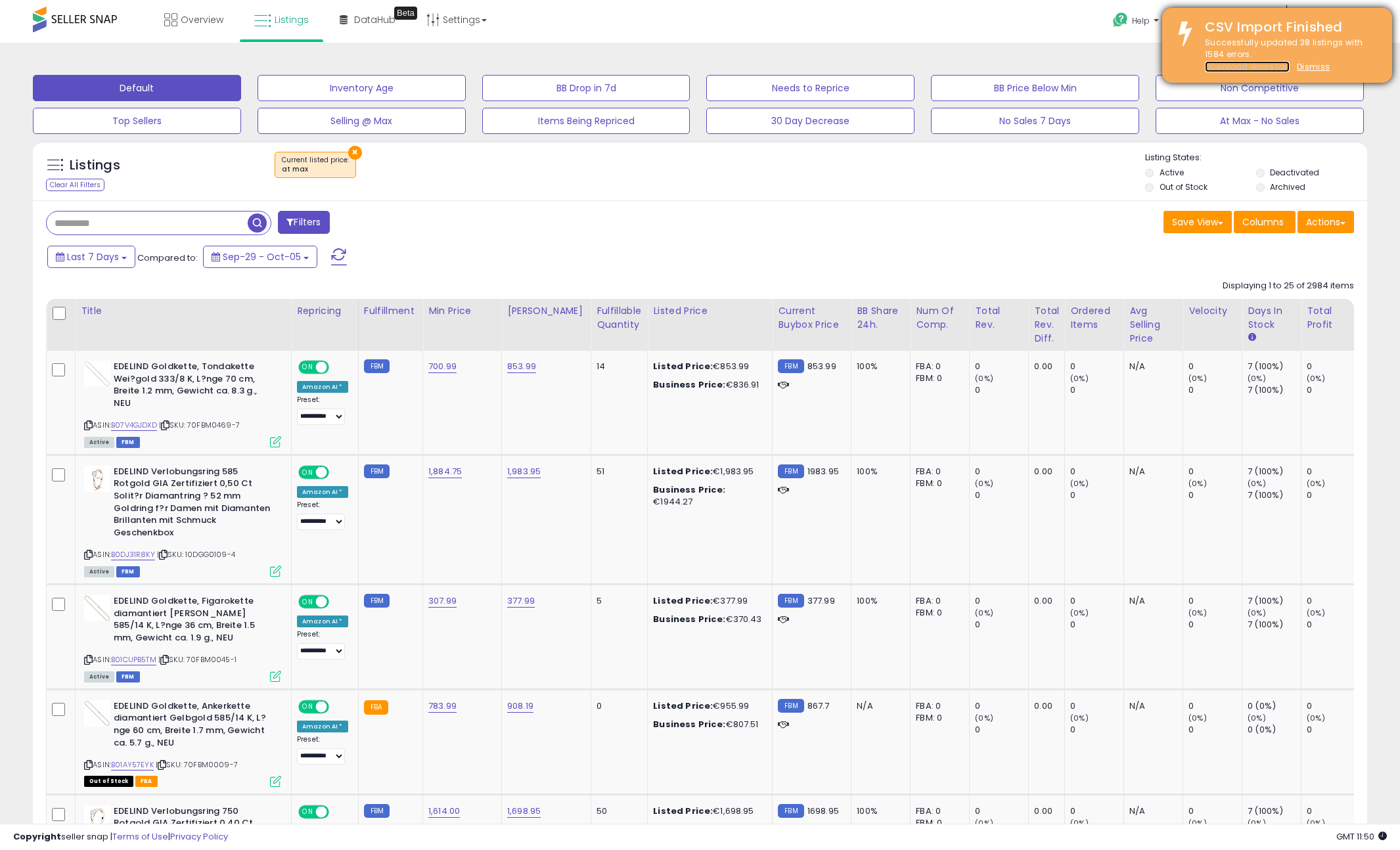
click at [1250, 63] on link "Download errors log" at bounding box center [1248, 67] width 84 height 11
click at [1315, 68] on u "Dismiss" at bounding box center [1314, 67] width 33 height 11
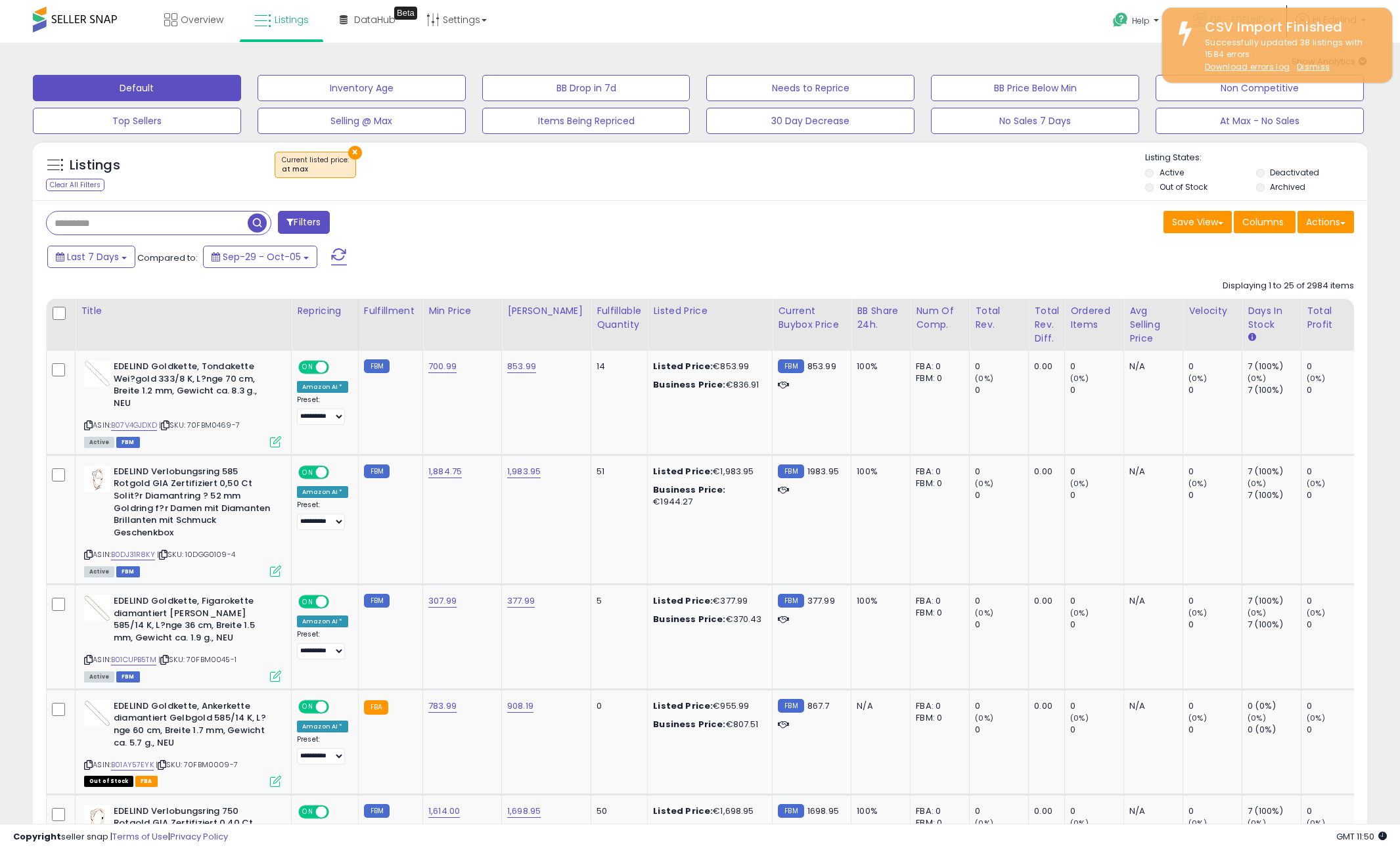
click at [1059, 22] on div "Help Contact Support Search Knowledge Hub Request a Feature Hi Edelind" at bounding box center [1149, 28] width 464 height 56
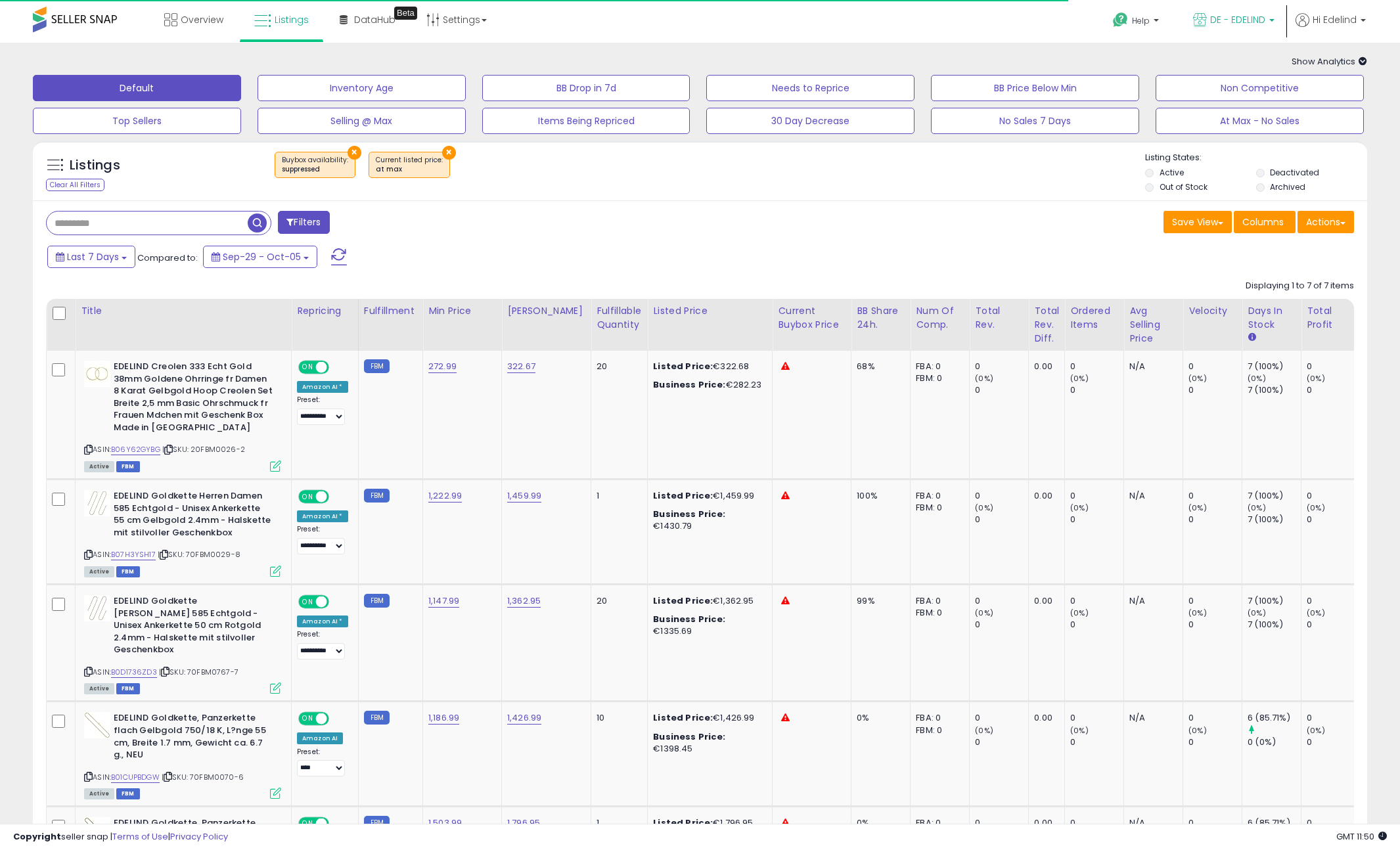
click at [1249, 19] on span "DE - EDELIND" at bounding box center [1238, 19] width 55 height 13
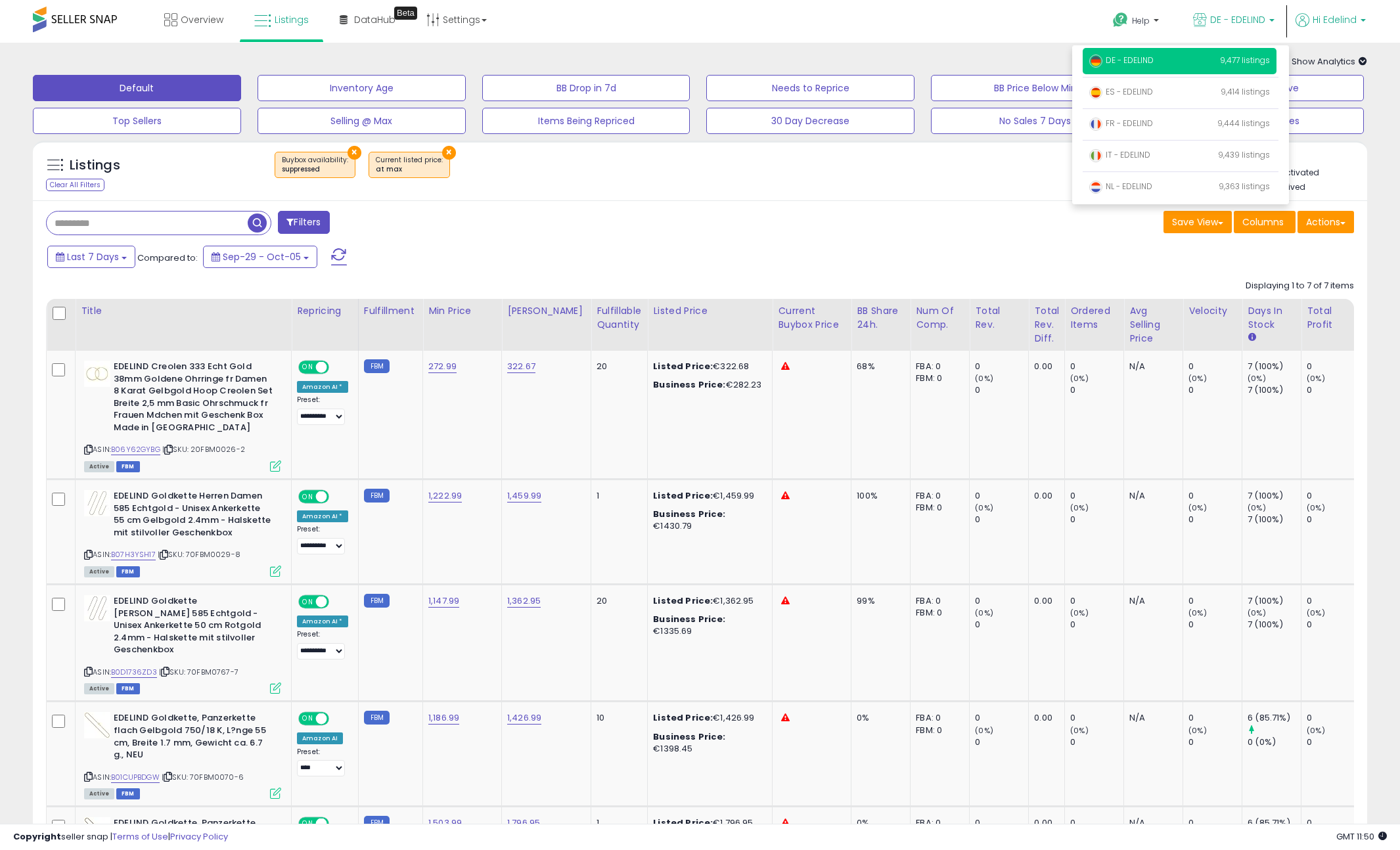
click at [1351, 17] on span "Hi Edelind" at bounding box center [1335, 19] width 44 height 13
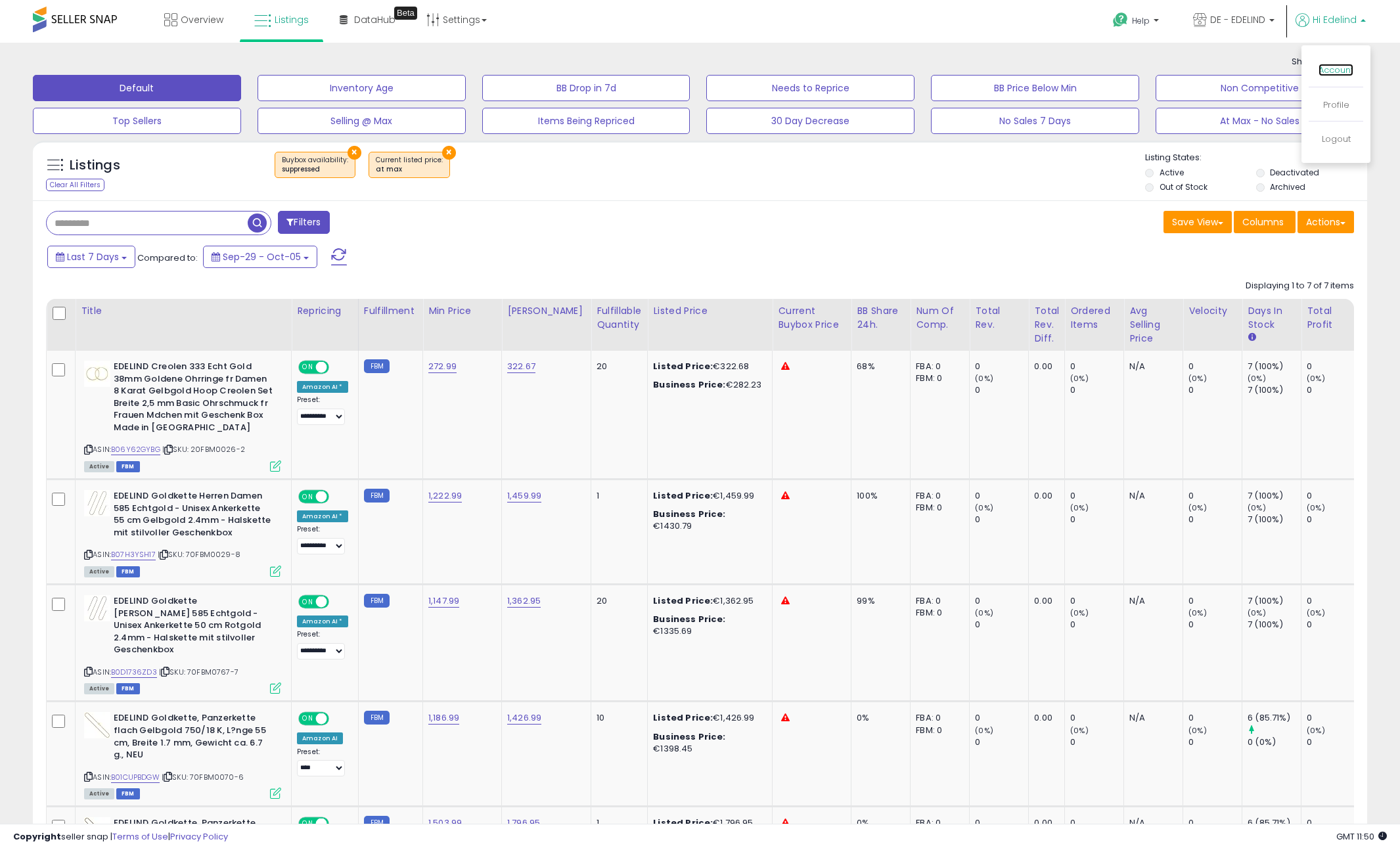
click at [1335, 66] on link "Account" at bounding box center [1336, 70] width 35 height 13
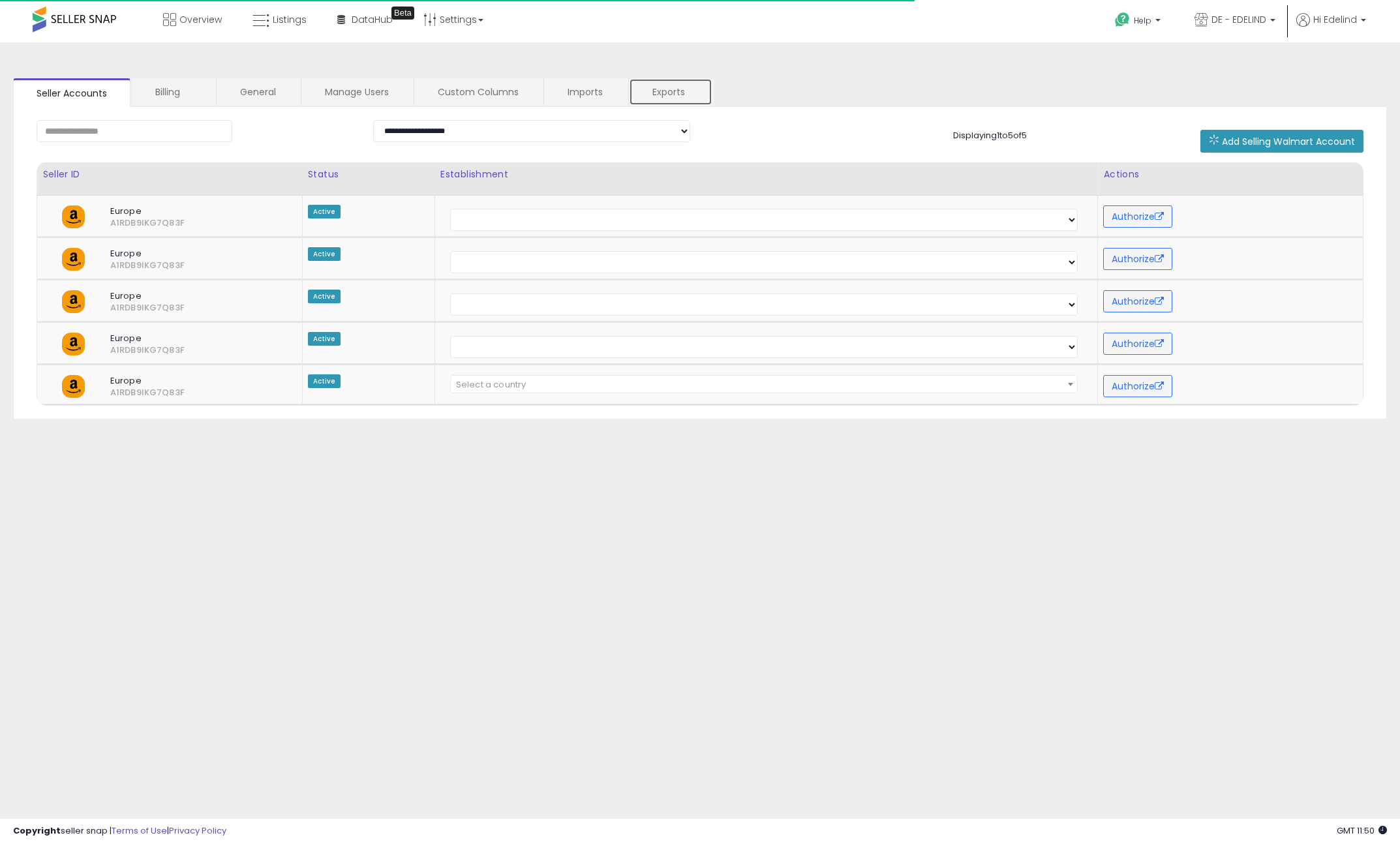
click at [669, 88] on link "Exports" at bounding box center [670, 92] width 84 height 27
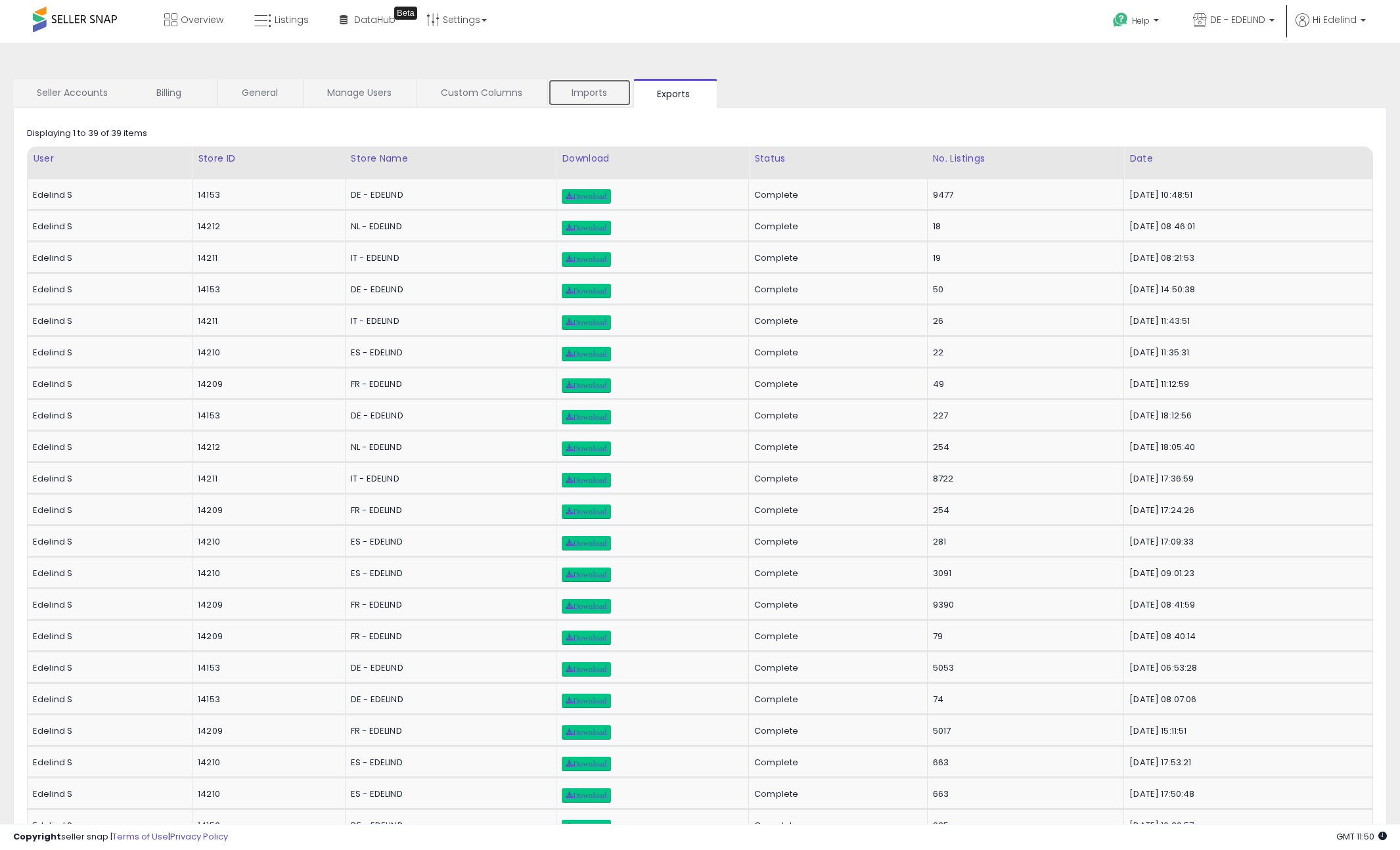
click at [582, 96] on link "Imports" at bounding box center [589, 93] width 83 height 28
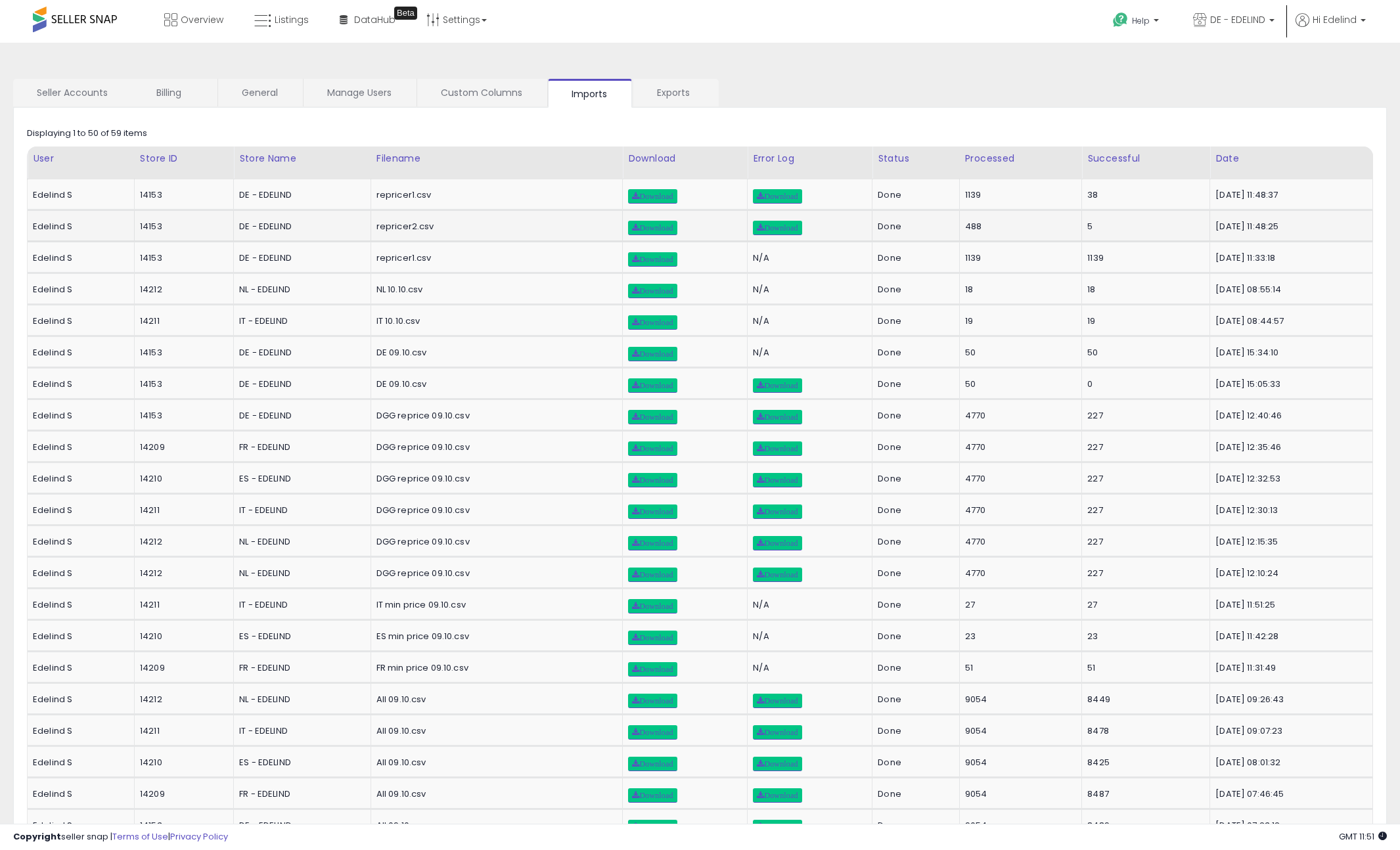
click at [748, 219] on td "Download" at bounding box center [810, 226] width 125 height 31
click at [773, 226] on span "Download" at bounding box center [777, 227] width 40 height 8
click at [632, 262] on span "Download" at bounding box center [652, 259] width 40 height 8
click at [632, 290] on span "Download" at bounding box center [652, 291] width 40 height 8
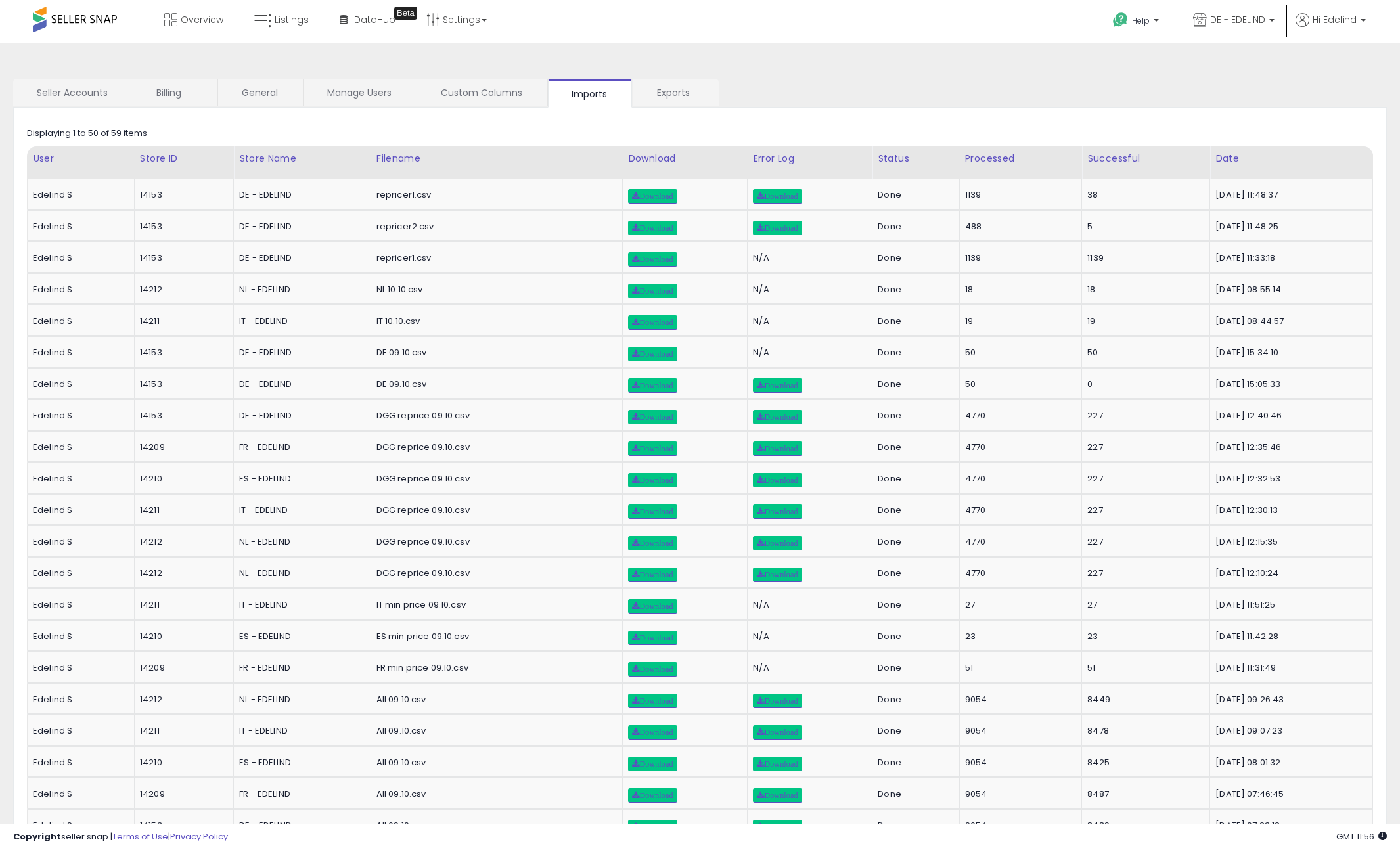
click at [1240, 20] on span "DE - EDELIND" at bounding box center [1238, 19] width 55 height 13
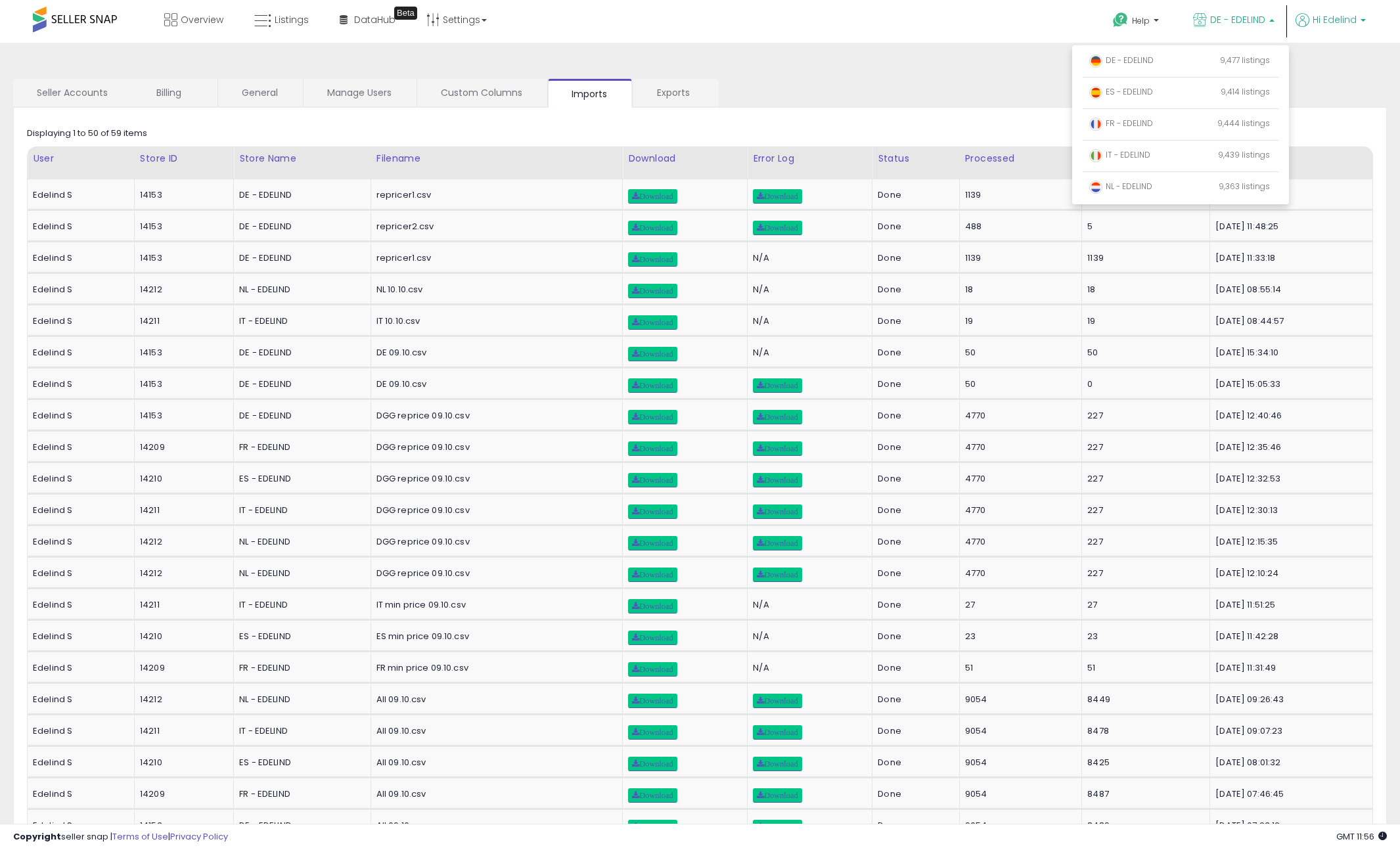
click at [1316, 21] on span "Hi Edelind" at bounding box center [1335, 19] width 44 height 13
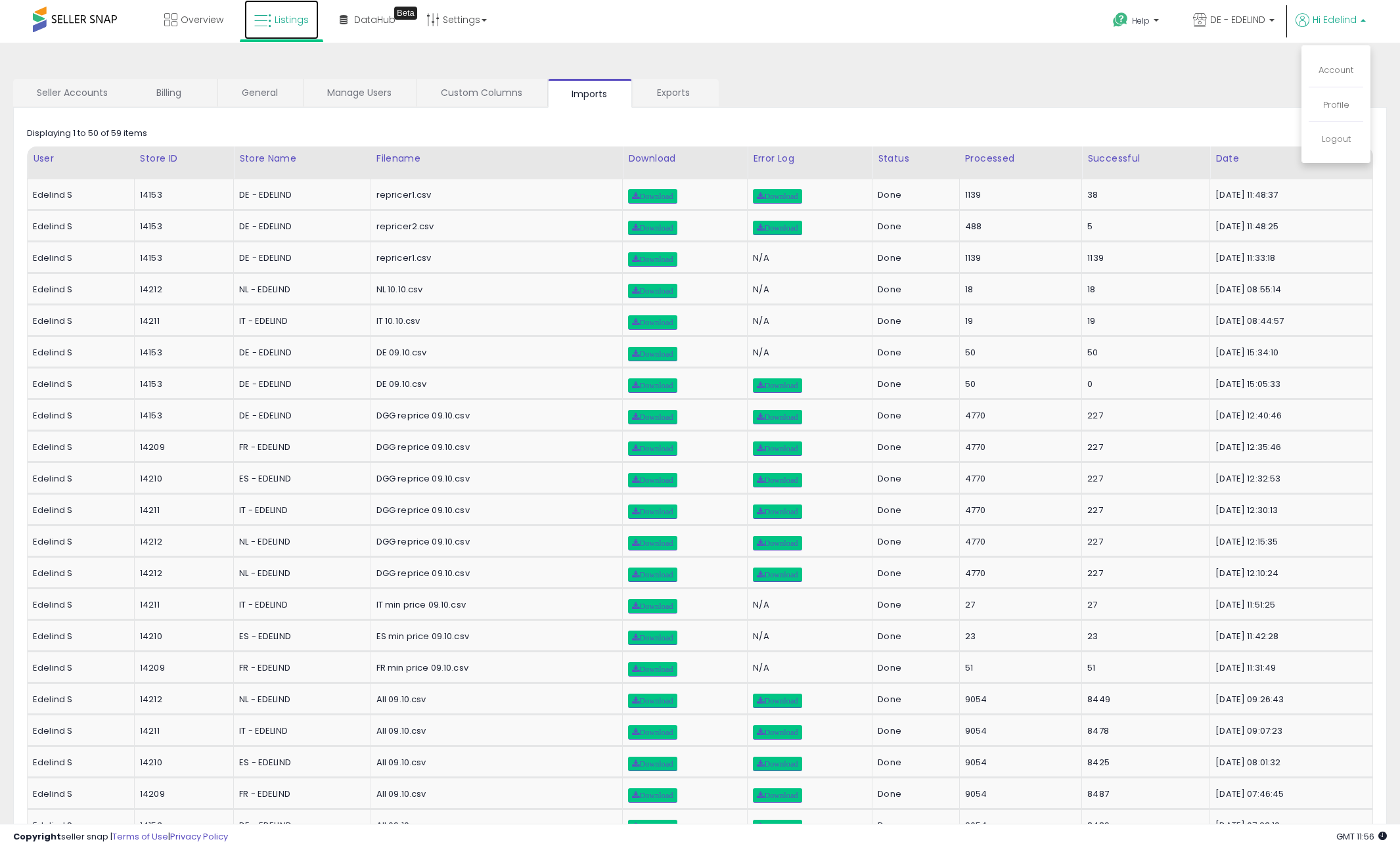
click at [274, 15] on span "Listings" at bounding box center [291, 19] width 34 height 13
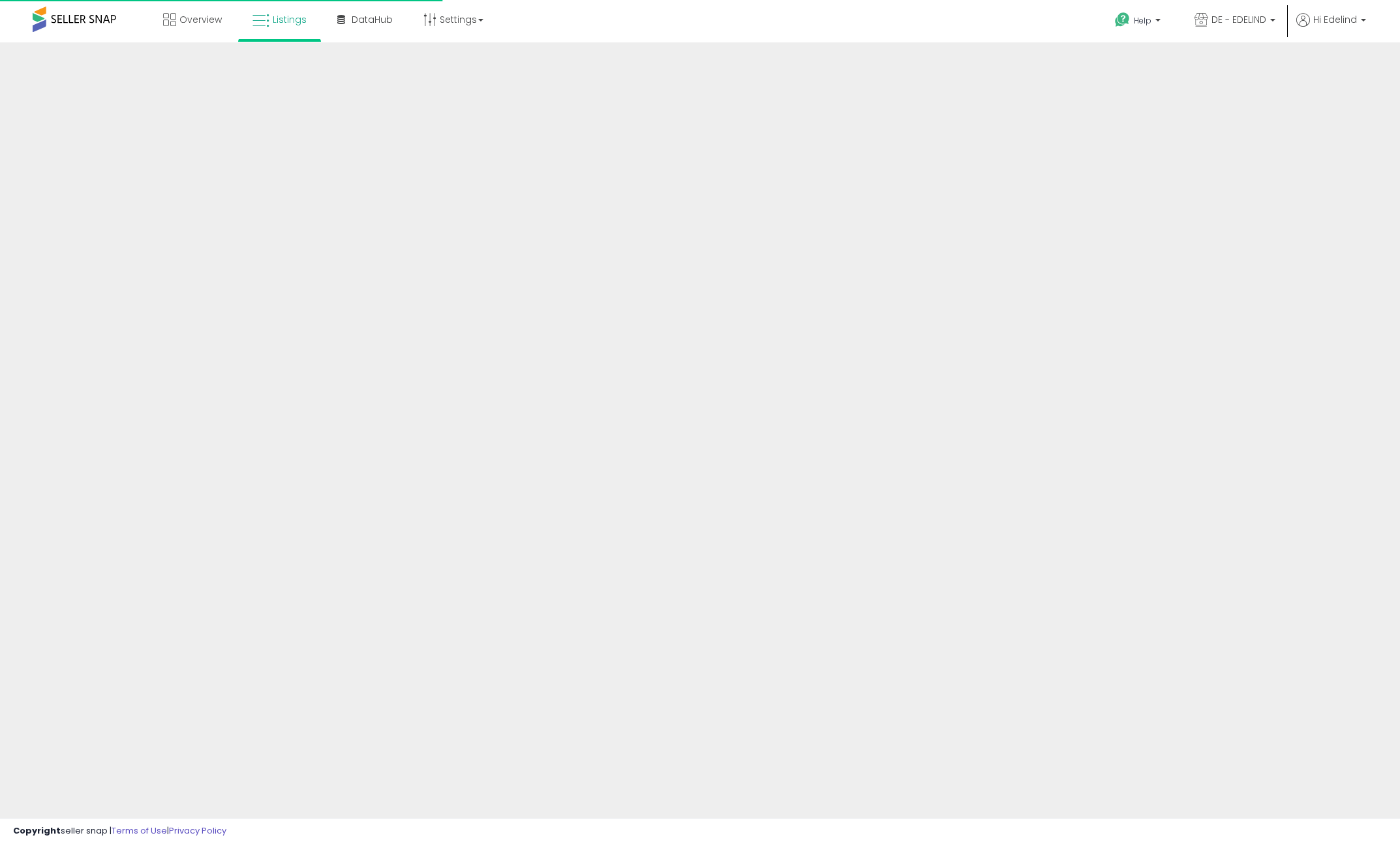
select select
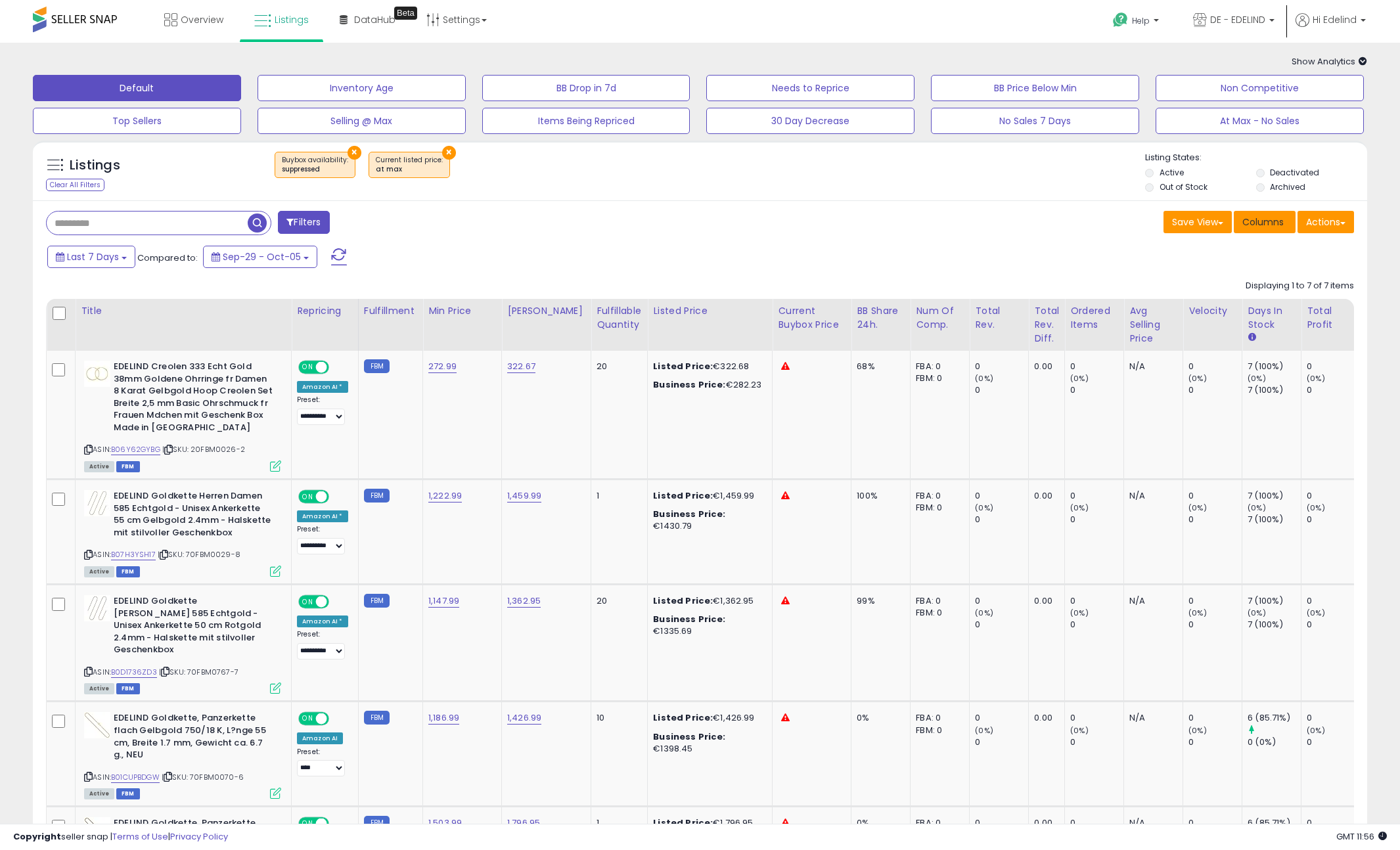
click at [1234, 224] on button "Columns" at bounding box center [1264, 222] width 61 height 22
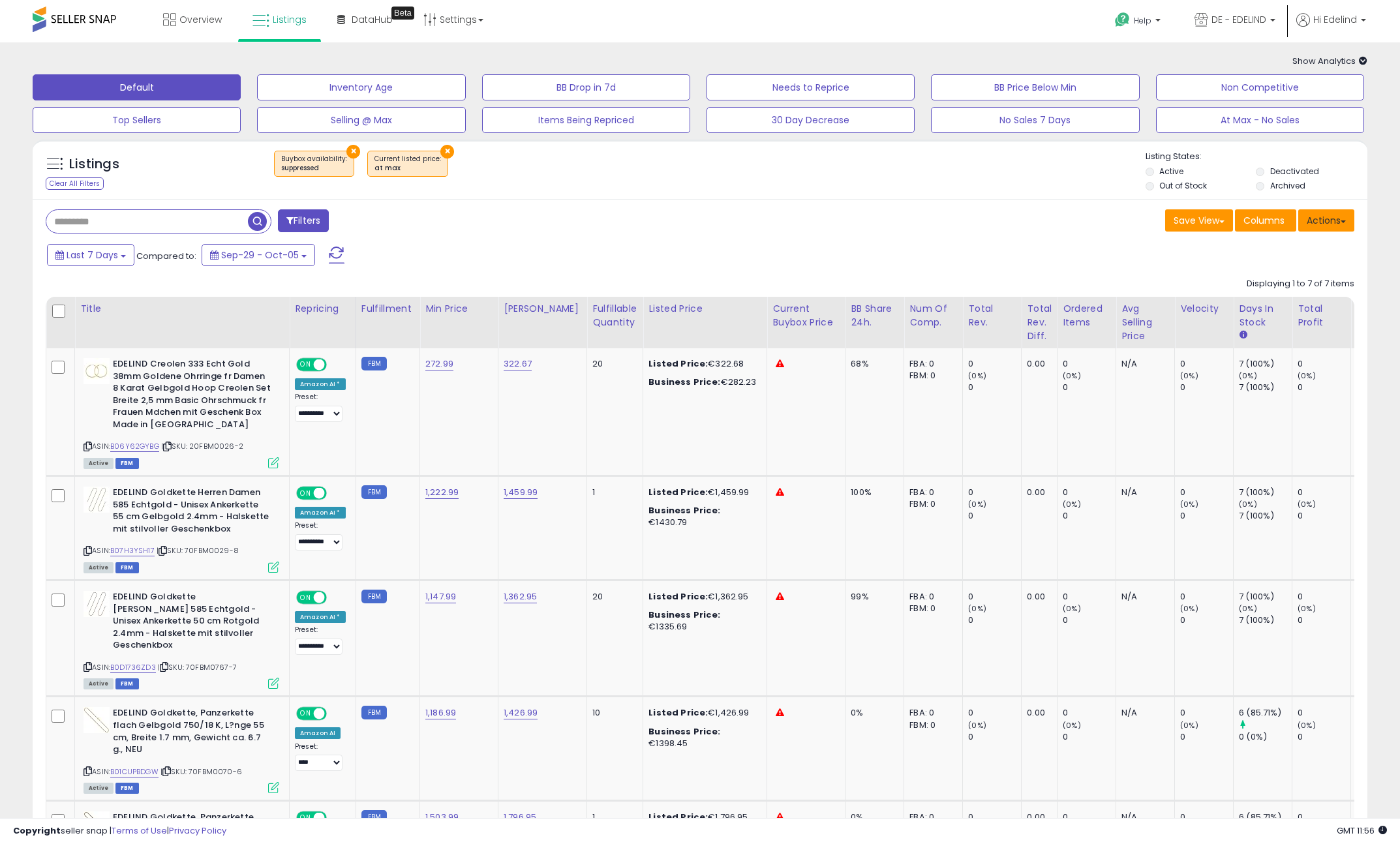
click at [1326, 221] on button "Actions" at bounding box center [1326, 220] width 56 height 22
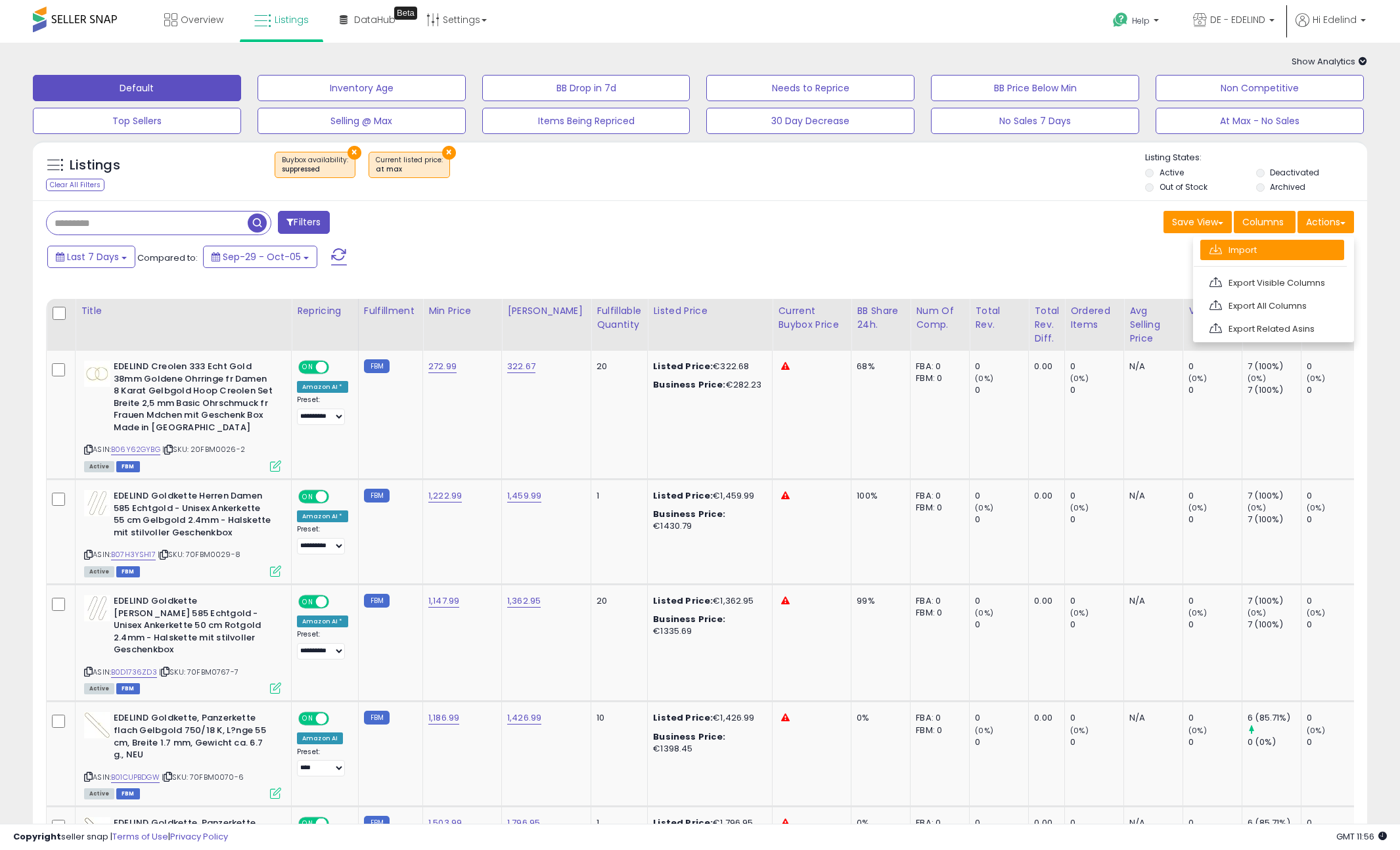
click at [1294, 244] on link "Import" at bounding box center [1272, 249] width 144 height 20
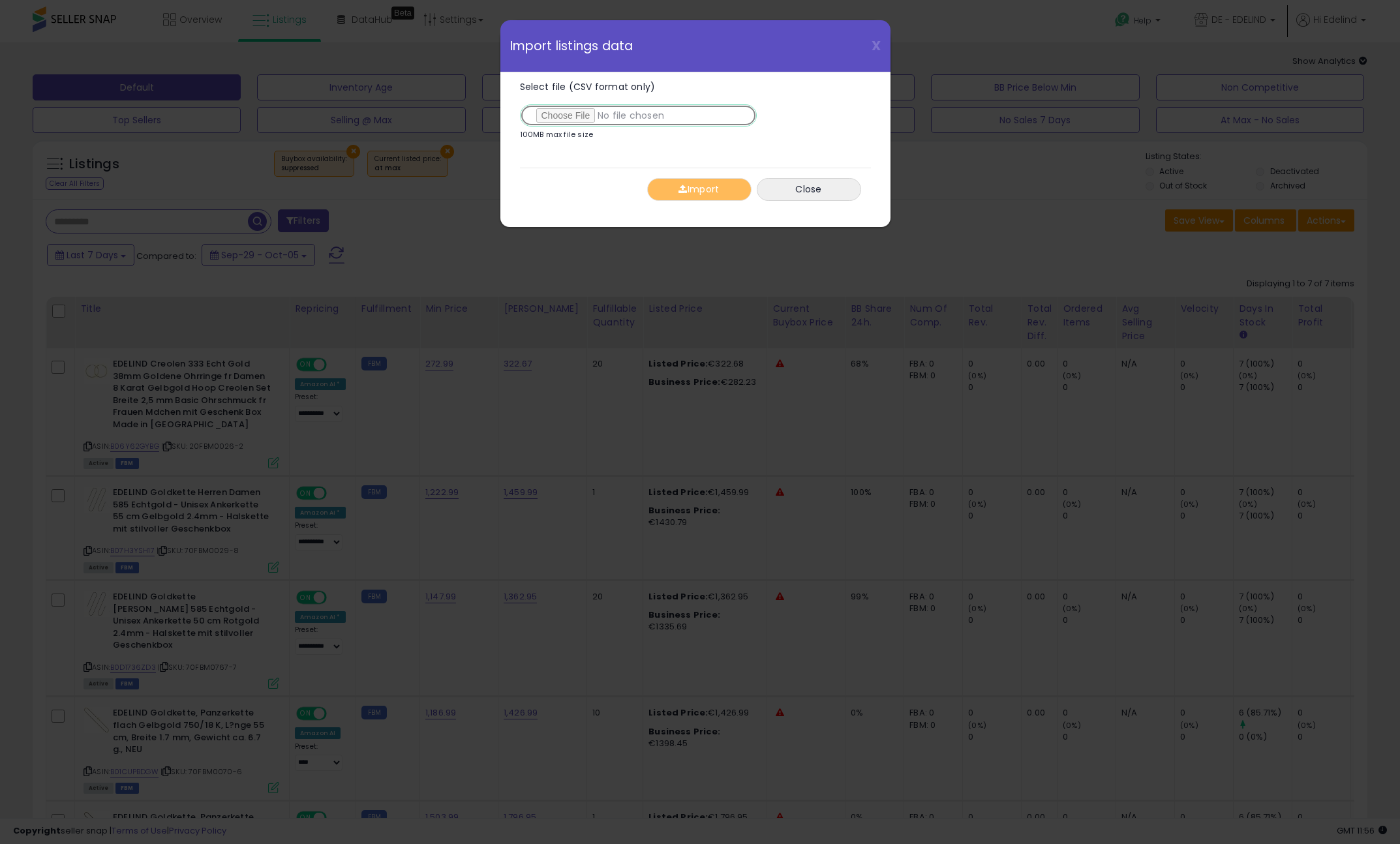
click at [585, 112] on input "Select file (CSV format only)" at bounding box center [639, 116] width 237 height 22
click at [571, 118] on input "Select file (CSV format only)" at bounding box center [639, 116] width 237 height 22
click at [692, 188] on button "Import" at bounding box center [699, 189] width 105 height 23
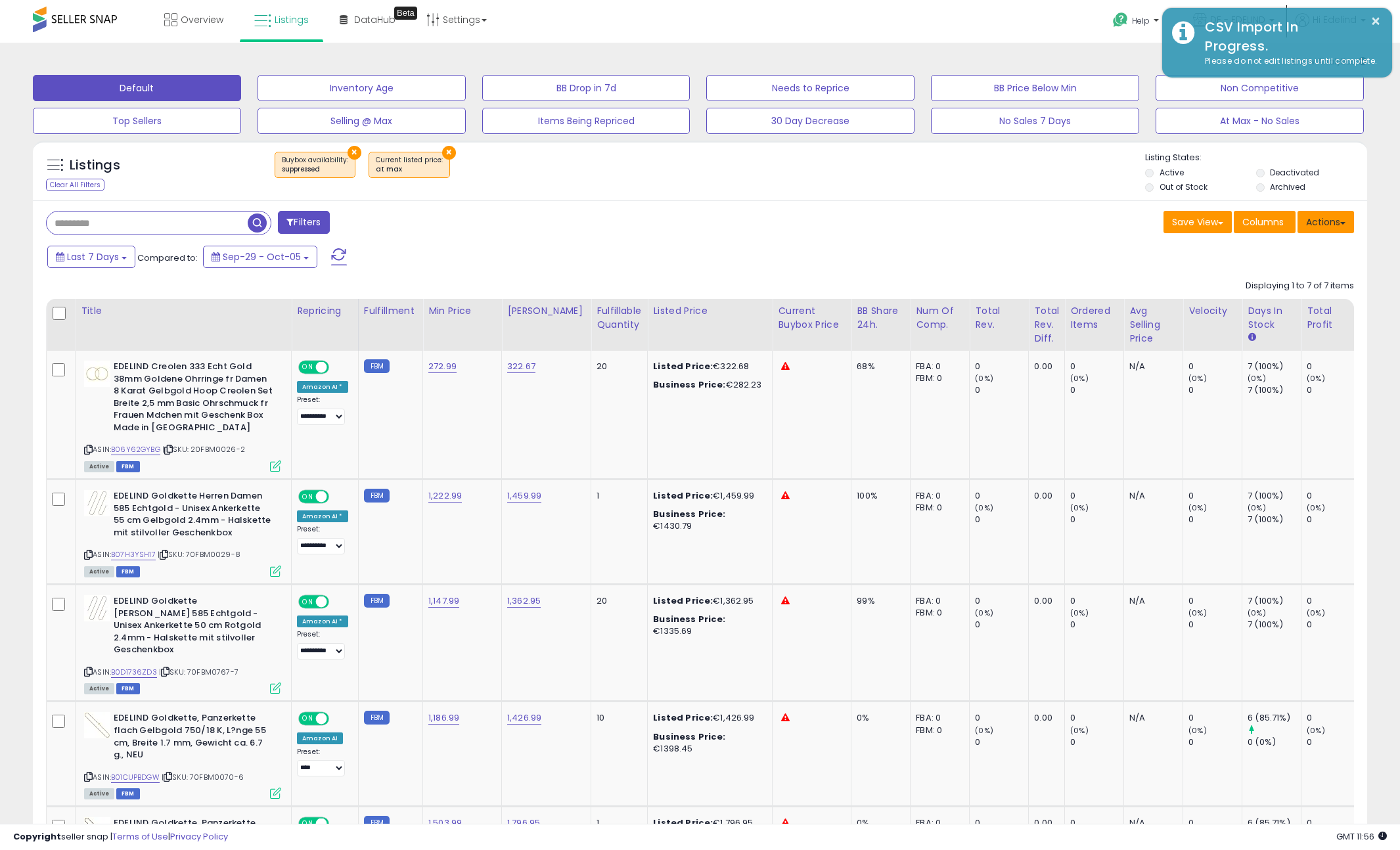
click at [1336, 224] on button "Actions" at bounding box center [1327, 222] width 57 height 22
click at [1299, 253] on link "Import" at bounding box center [1272, 249] width 144 height 20
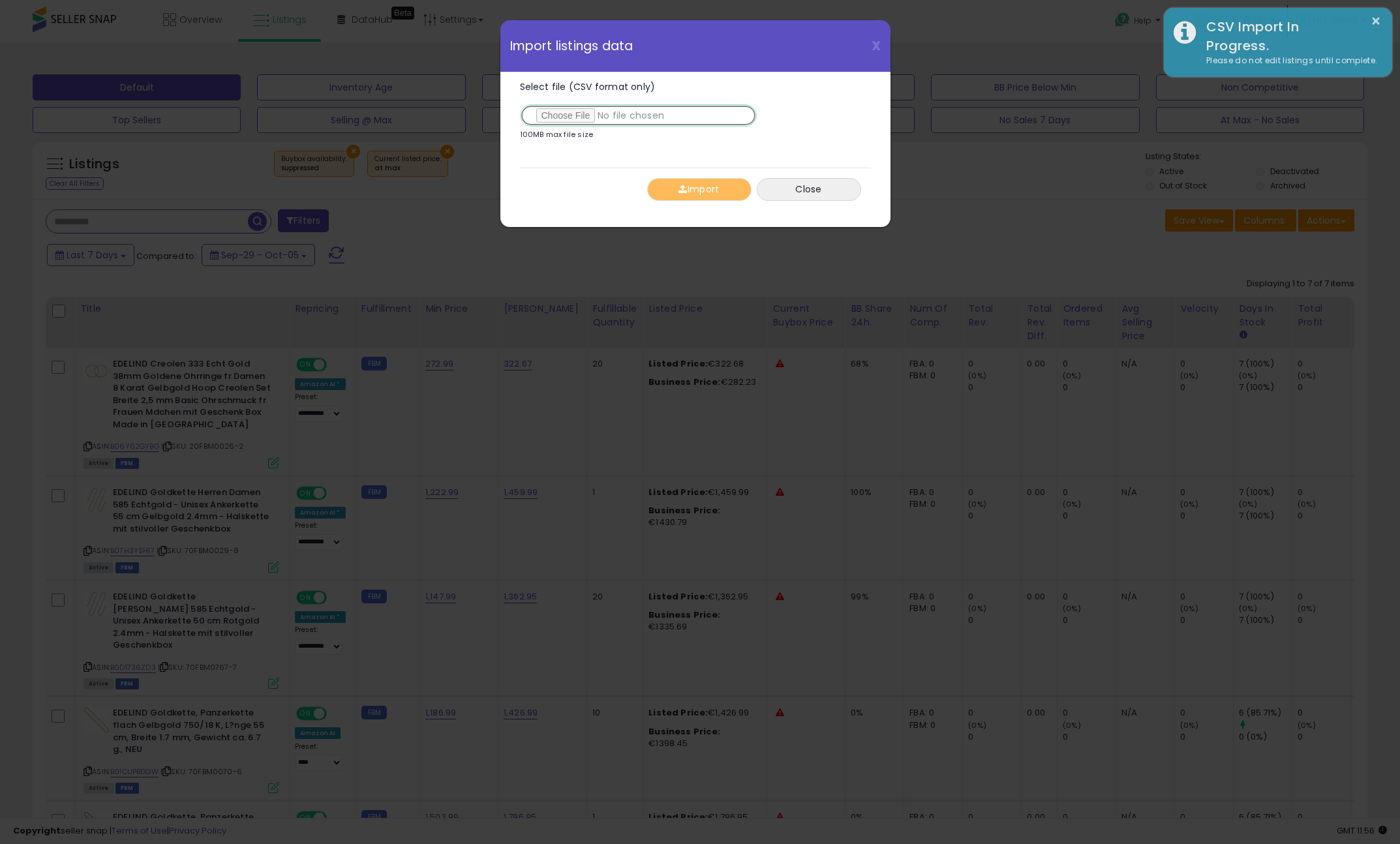
click at [592, 116] on input "Select file (CSV format only)" at bounding box center [639, 116] width 237 height 22
type input "**********"
click at [708, 186] on button "Import" at bounding box center [699, 189] width 105 height 23
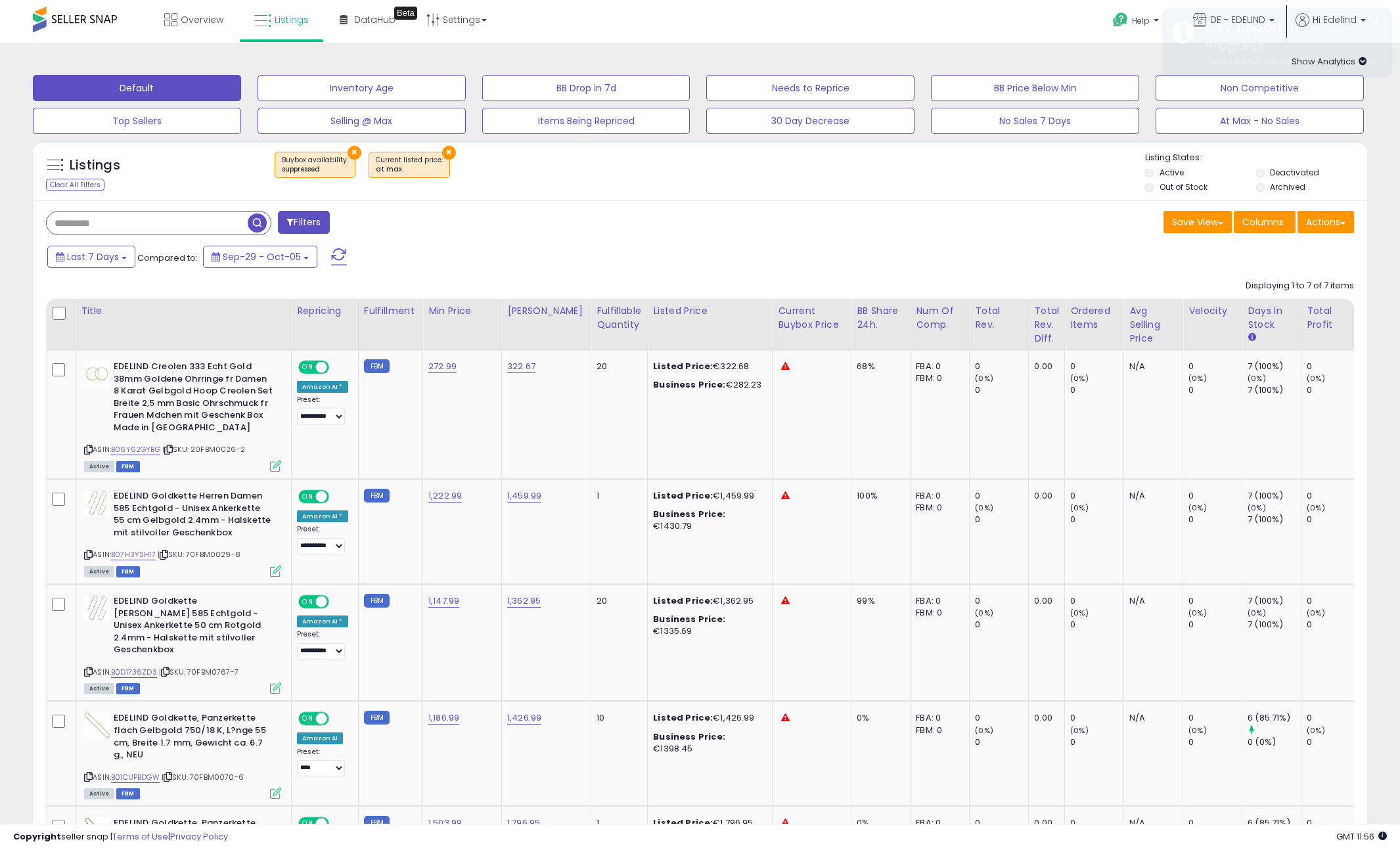
click at [897, 230] on div "Save View Save As New View Update Current View Columns Actions Import Export Vi…" at bounding box center [1033, 224] width 664 height 26
click at [893, 6] on div "Overview Listings Beta" at bounding box center [453, 28] width 927 height 56
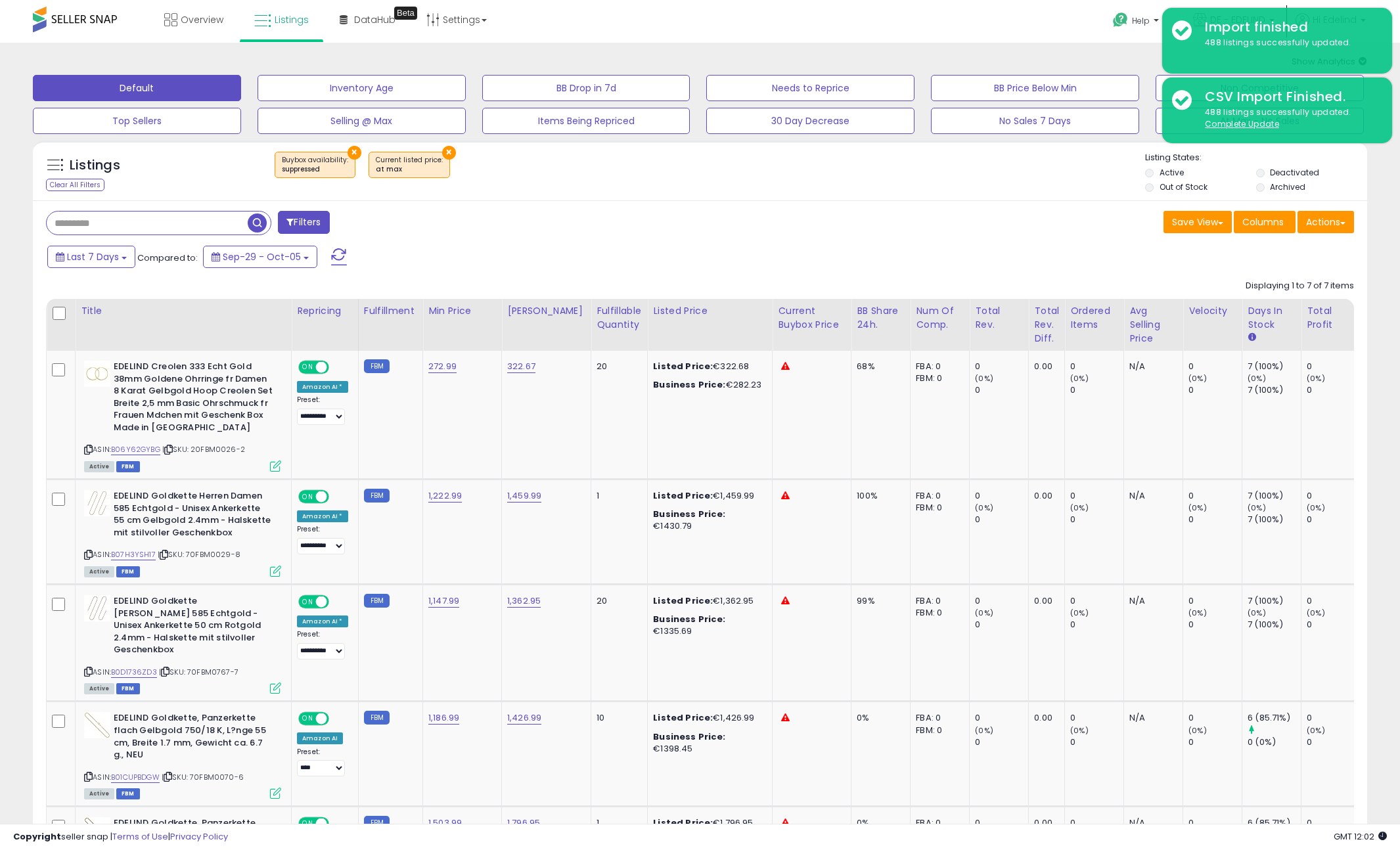
click at [937, 191] on div "Listings Clear All Filters × Buybox availability : suppressed × Current listed …" at bounding box center [700, 173] width 1335 height 45
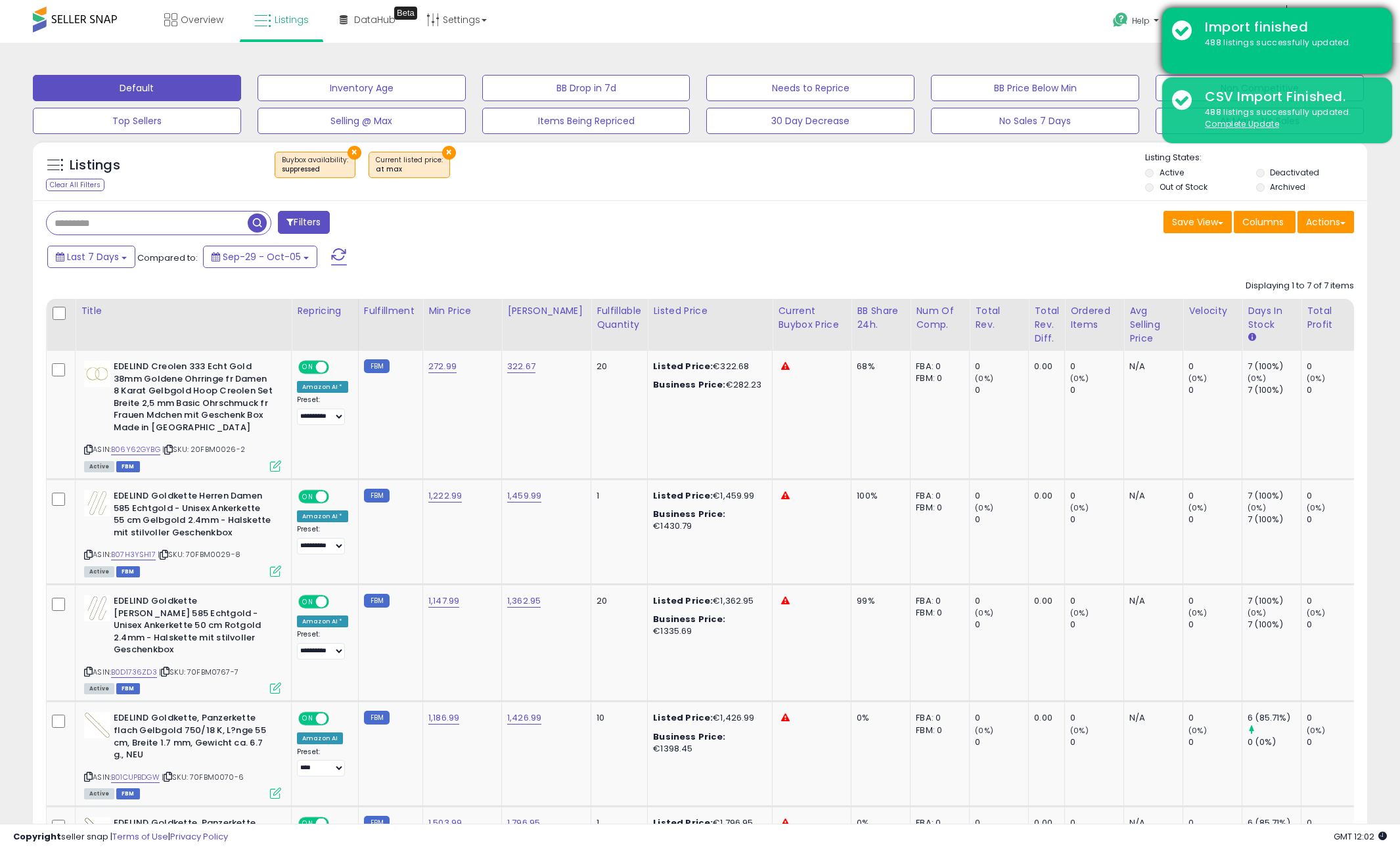
click at [1374, 30] on div "Import finished" at bounding box center [1289, 27] width 187 height 19
click at [1250, 32] on div "Import finished" at bounding box center [1289, 27] width 187 height 19
click at [1237, 49] on div "Import finished 488 listings successfully updated." at bounding box center [1277, 41] width 230 height 66
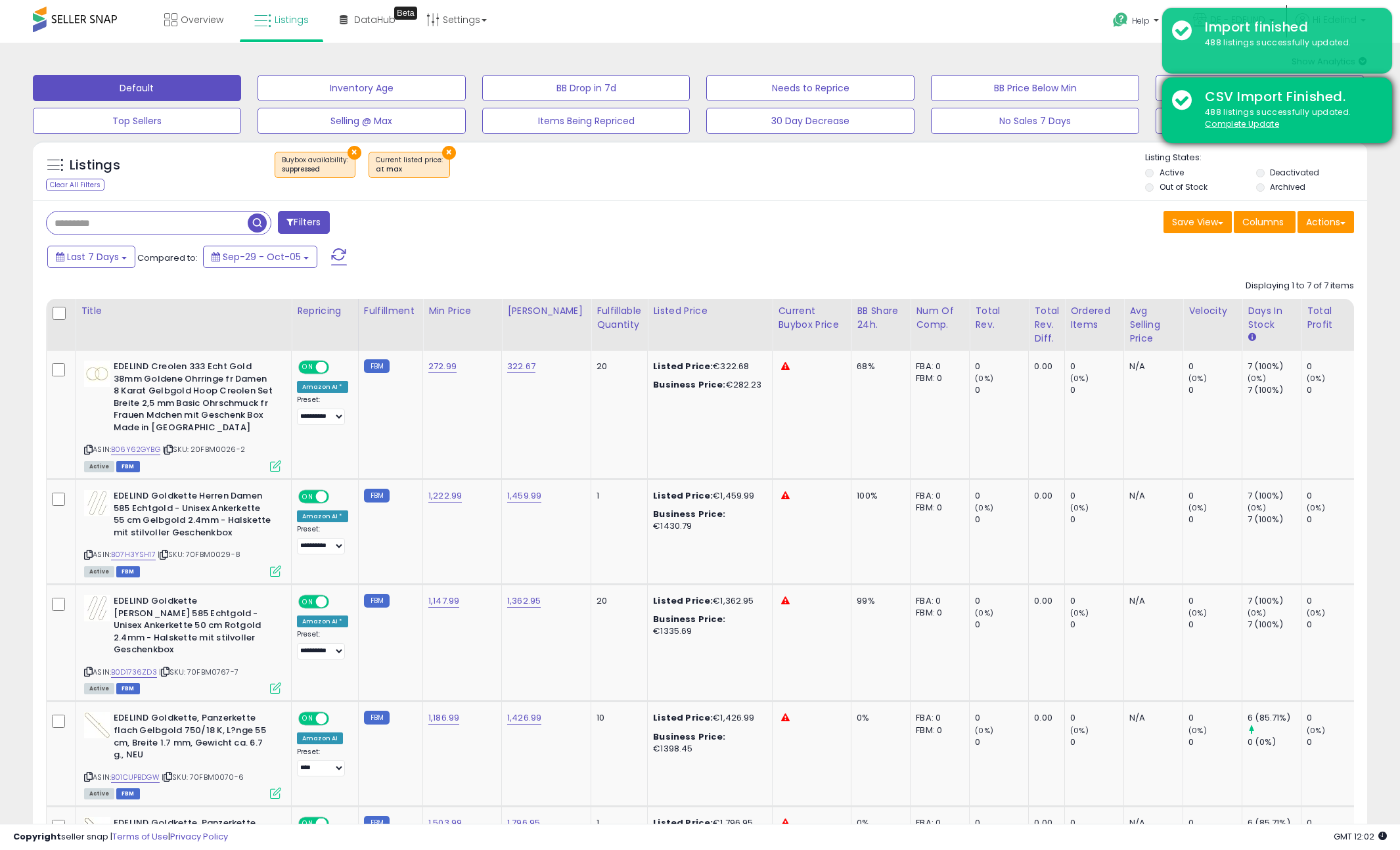
click at [1225, 132] on div "CSV Import Finished. 488 listings successfully updated. Complete Update" at bounding box center [1277, 111] width 230 height 66
click at [1224, 119] on u "Complete Update" at bounding box center [1242, 124] width 74 height 11
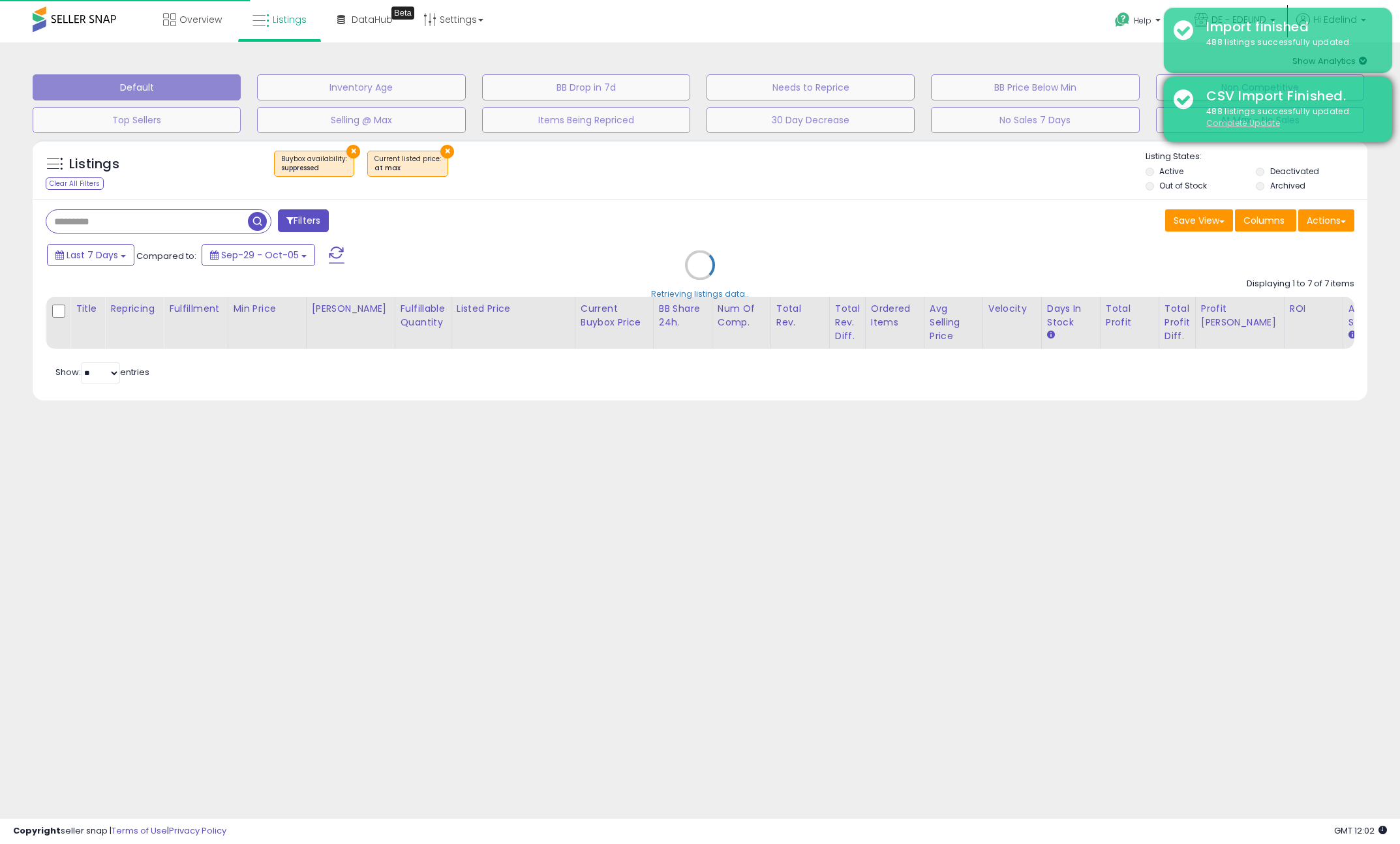
click at [1245, 120] on u "Complete Update" at bounding box center [1242, 123] width 74 height 11
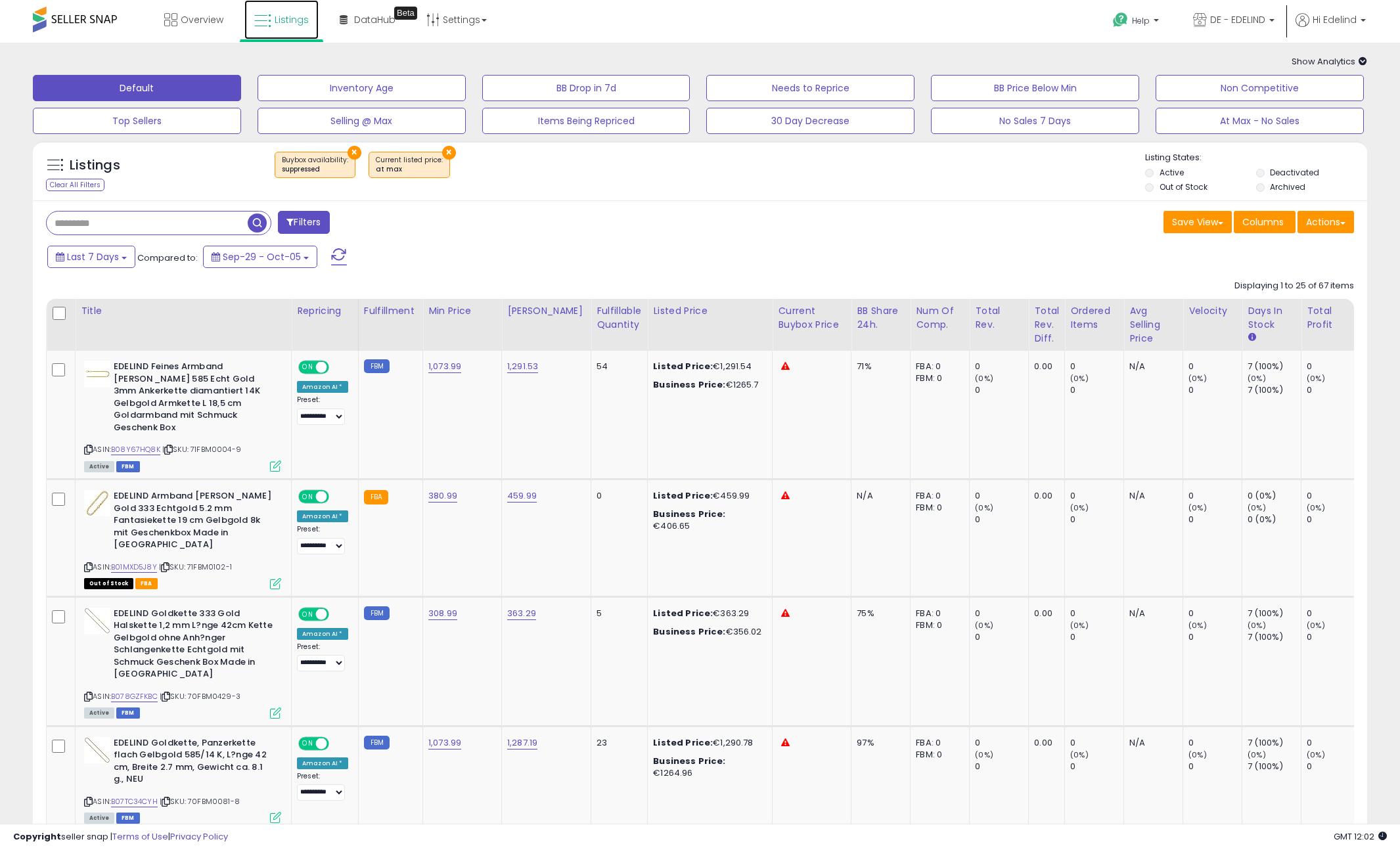
click at [277, 19] on span "Listings" at bounding box center [291, 19] width 34 height 13
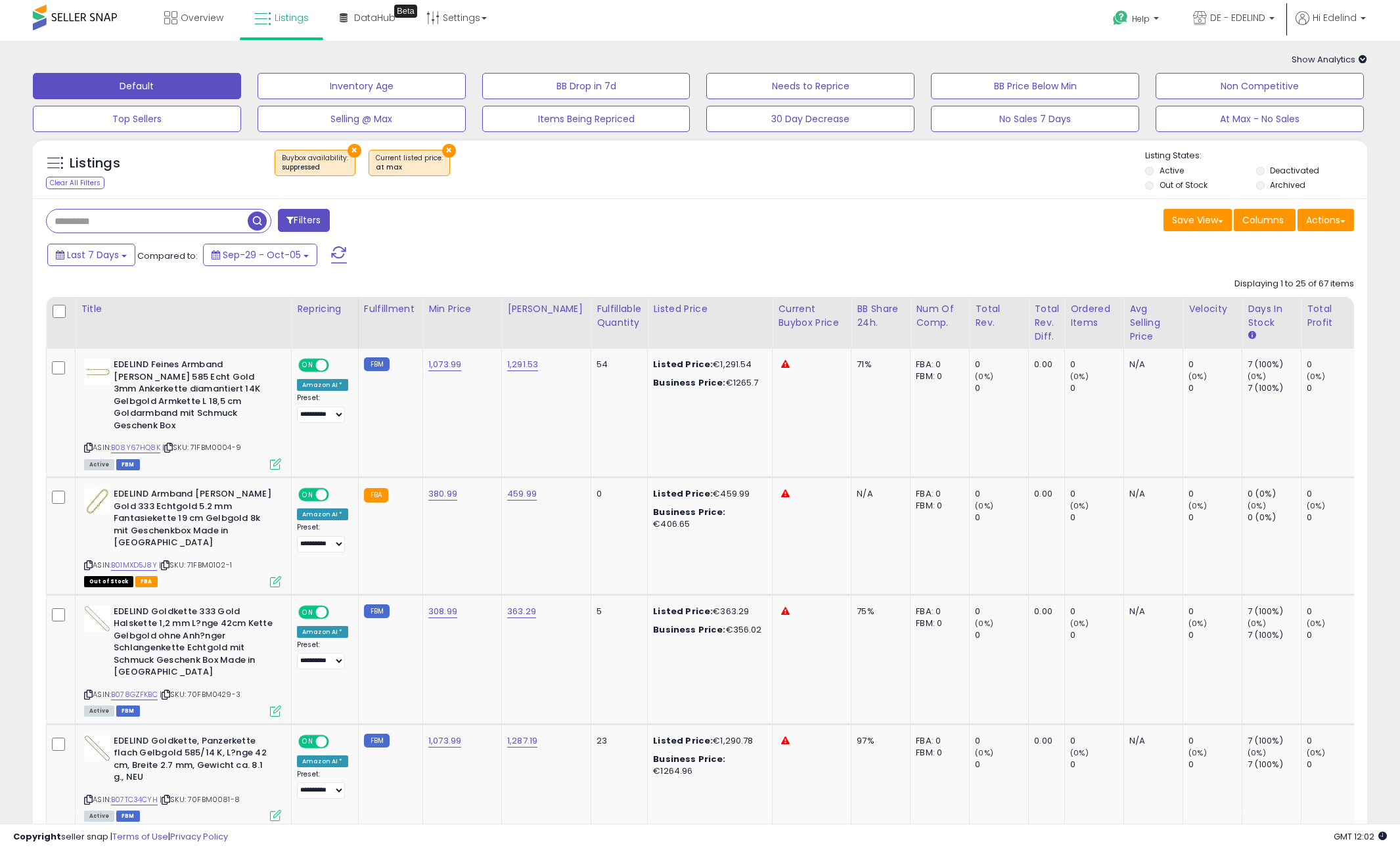
scroll to position [3, 0]
click at [349, 146] on button "×" at bounding box center [354, 149] width 14 height 14
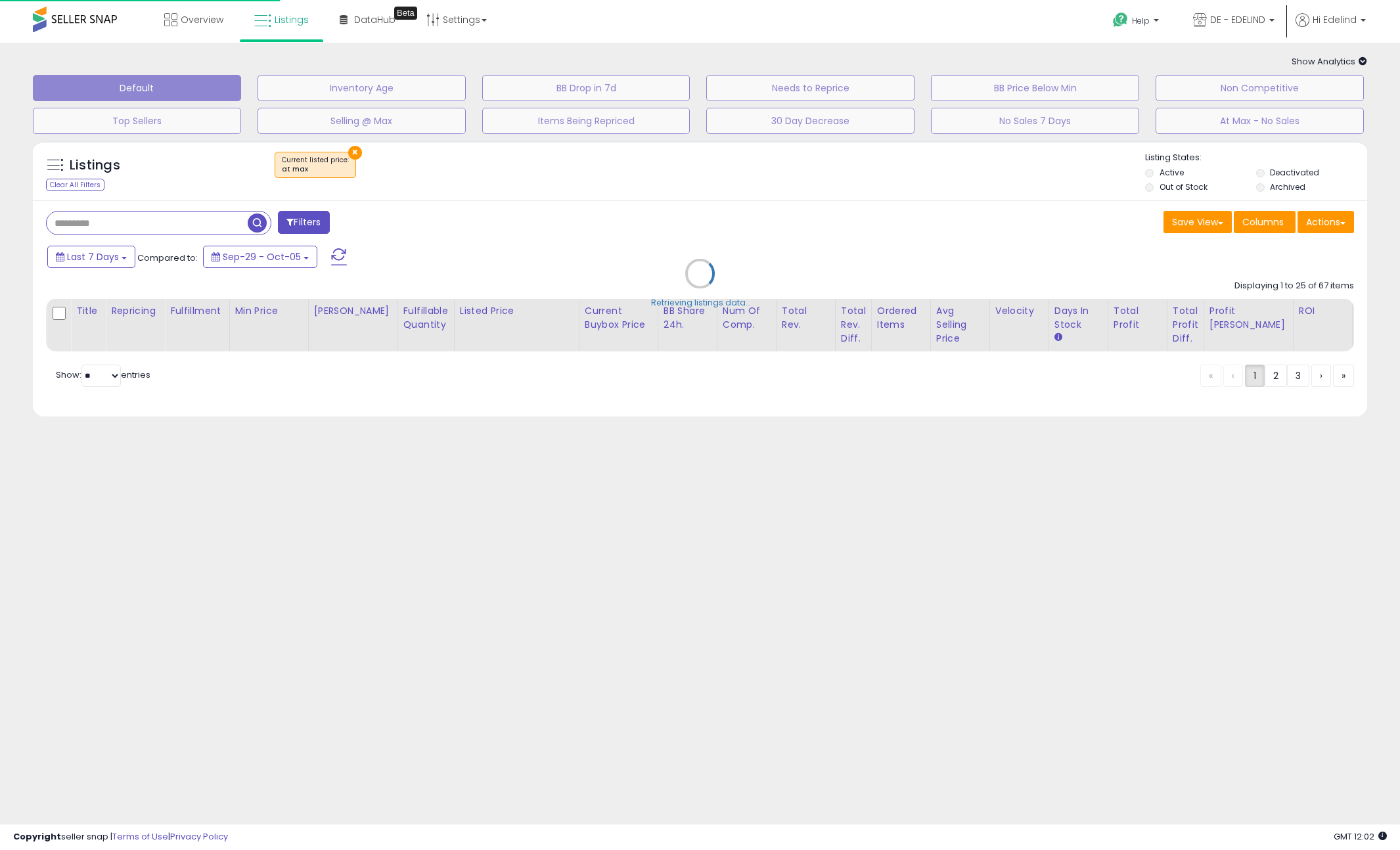
scroll to position [0, 0]
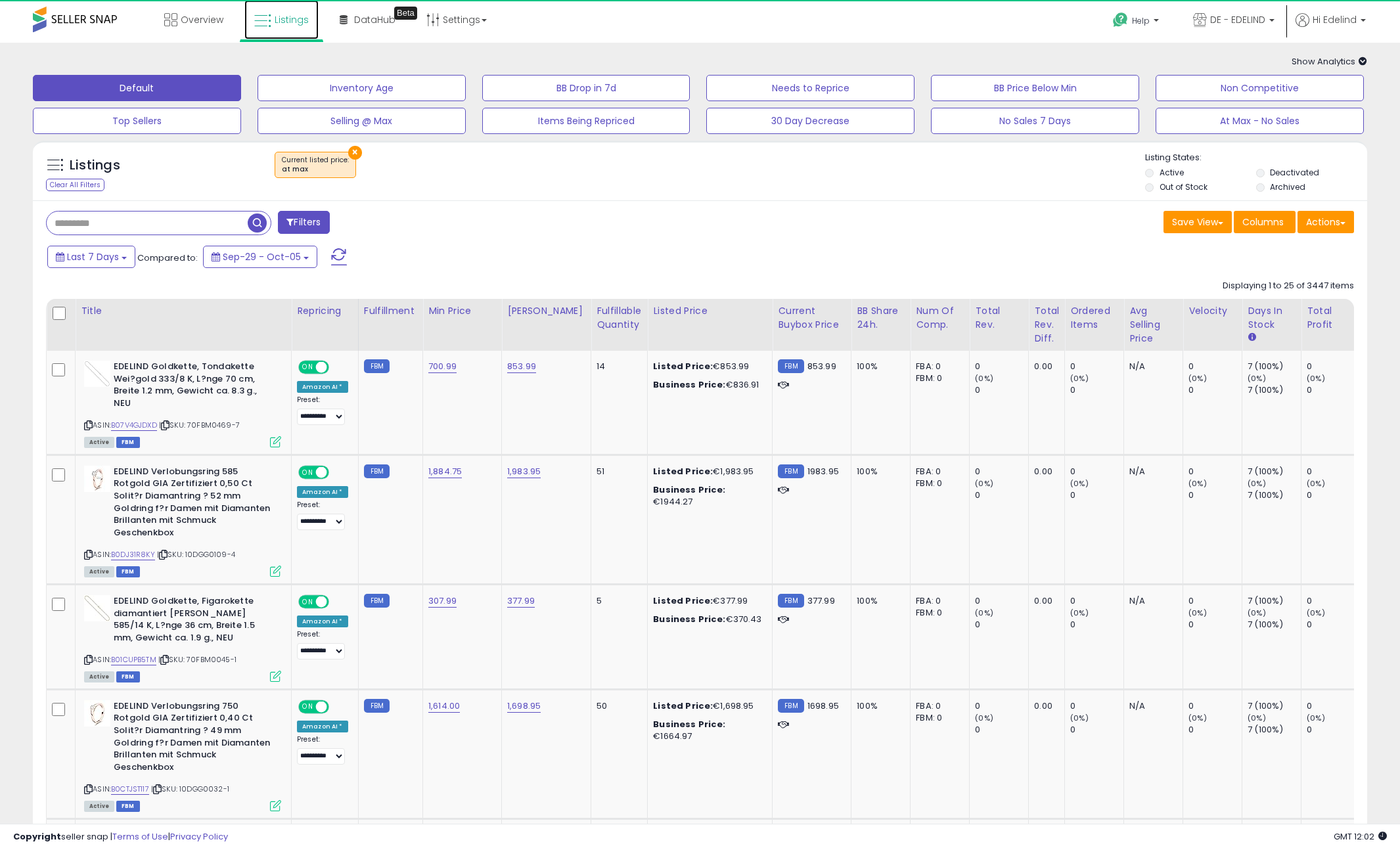
click at [274, 17] on span "Listings" at bounding box center [291, 19] width 34 height 13
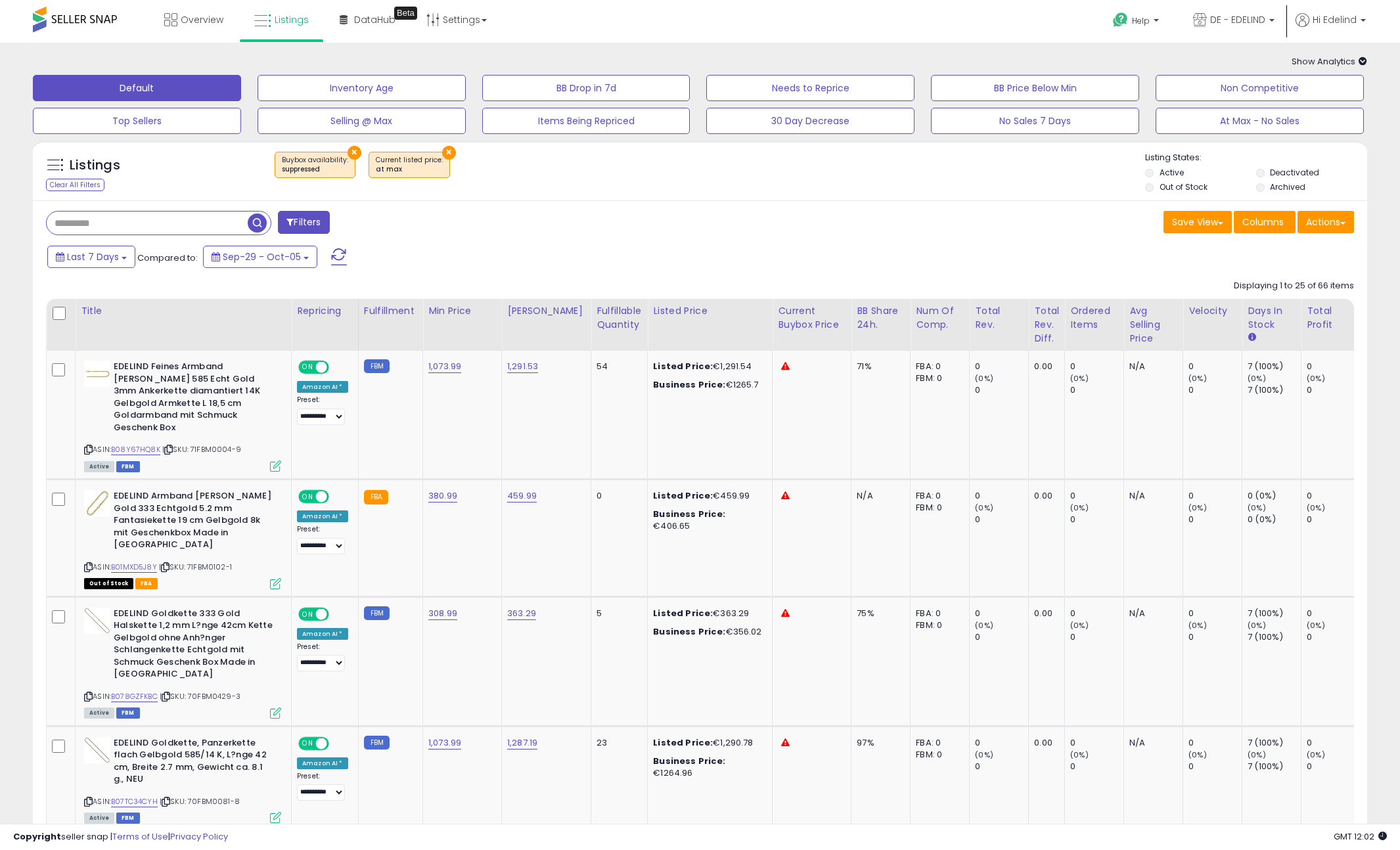
click at [442, 150] on button "×" at bounding box center [449, 152] width 14 height 14
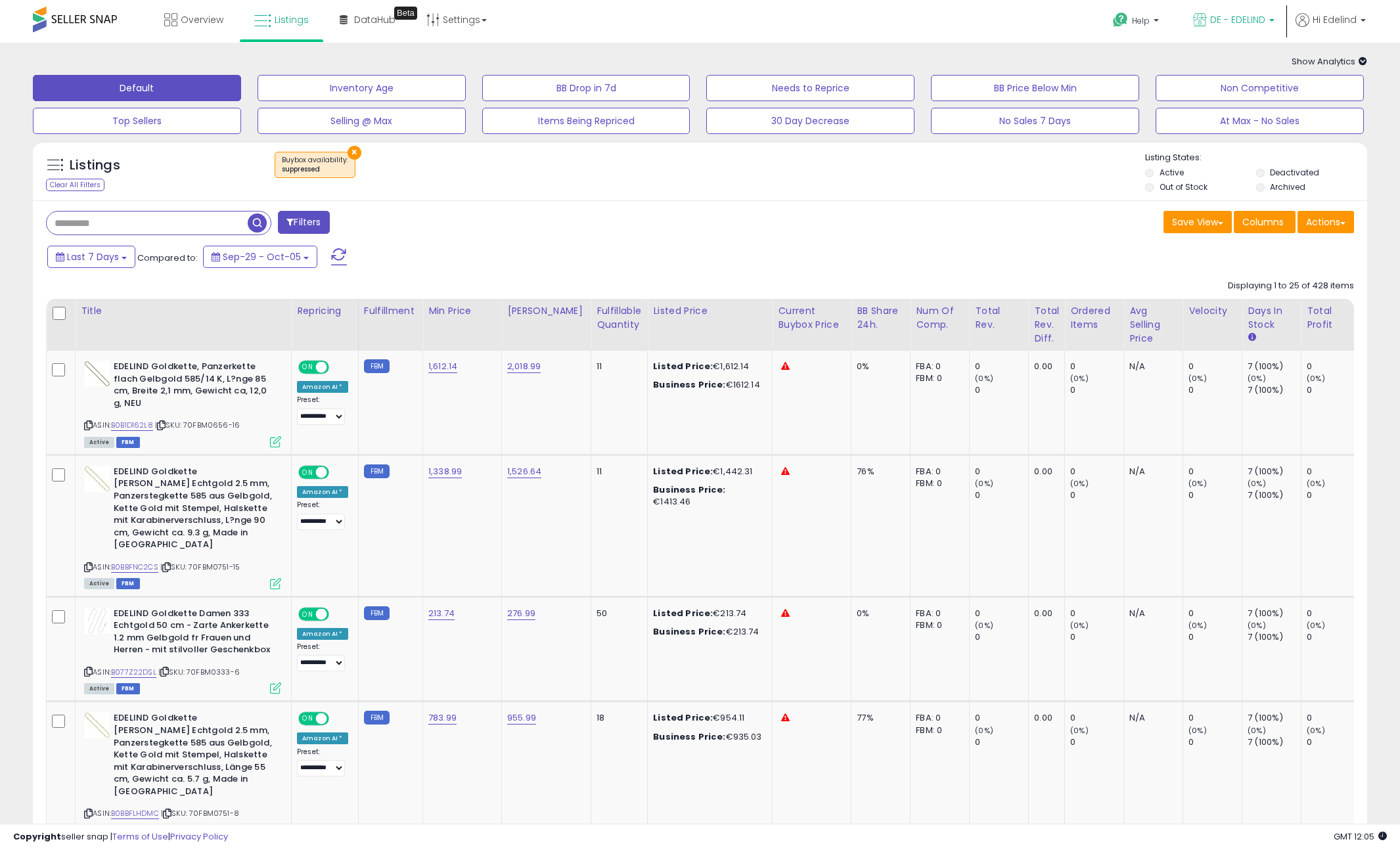
click at [1238, 13] on span "DE - EDELIND" at bounding box center [1238, 19] width 55 height 13
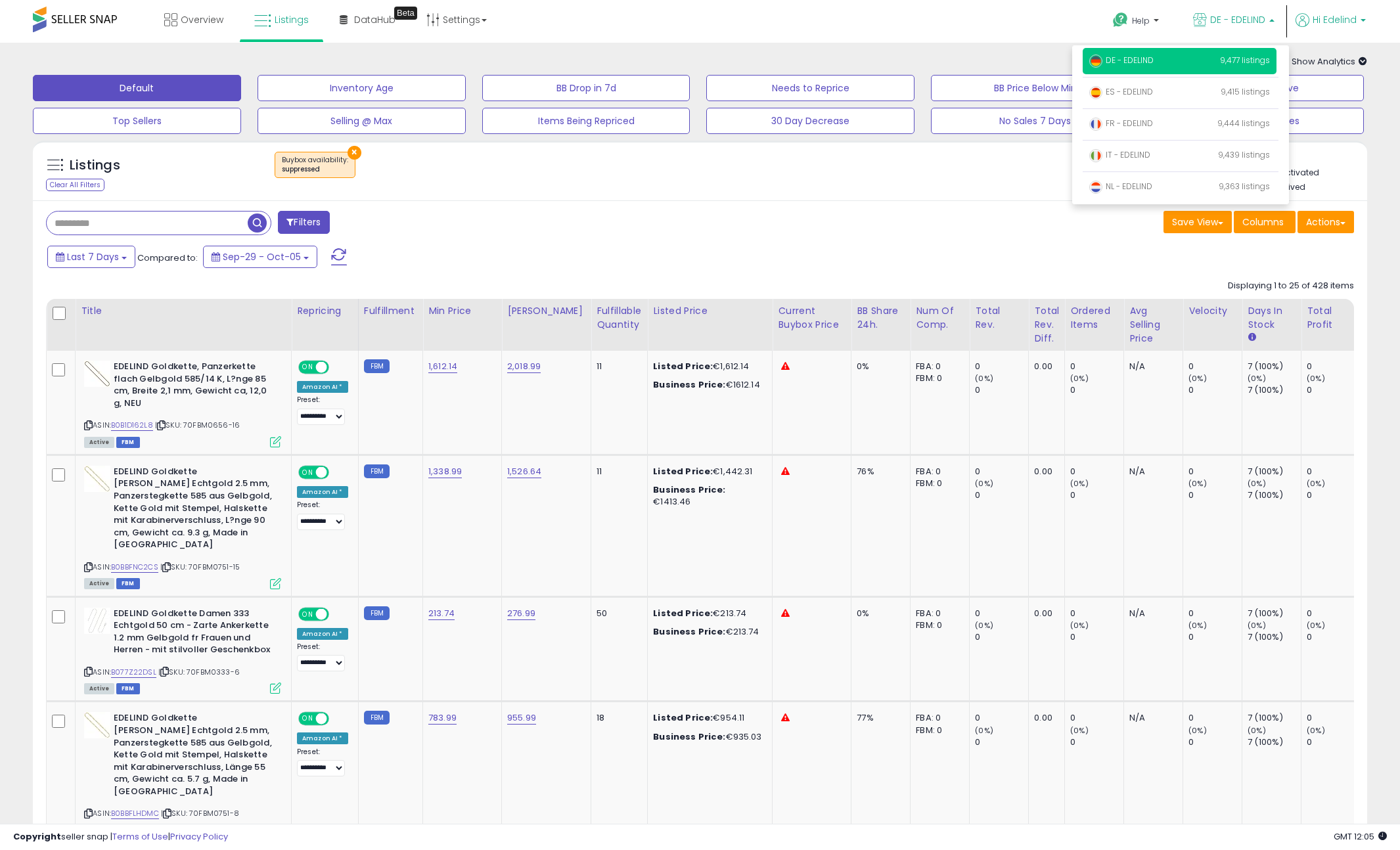
click at [1330, 14] on span "Hi Edelind" at bounding box center [1335, 19] width 44 height 13
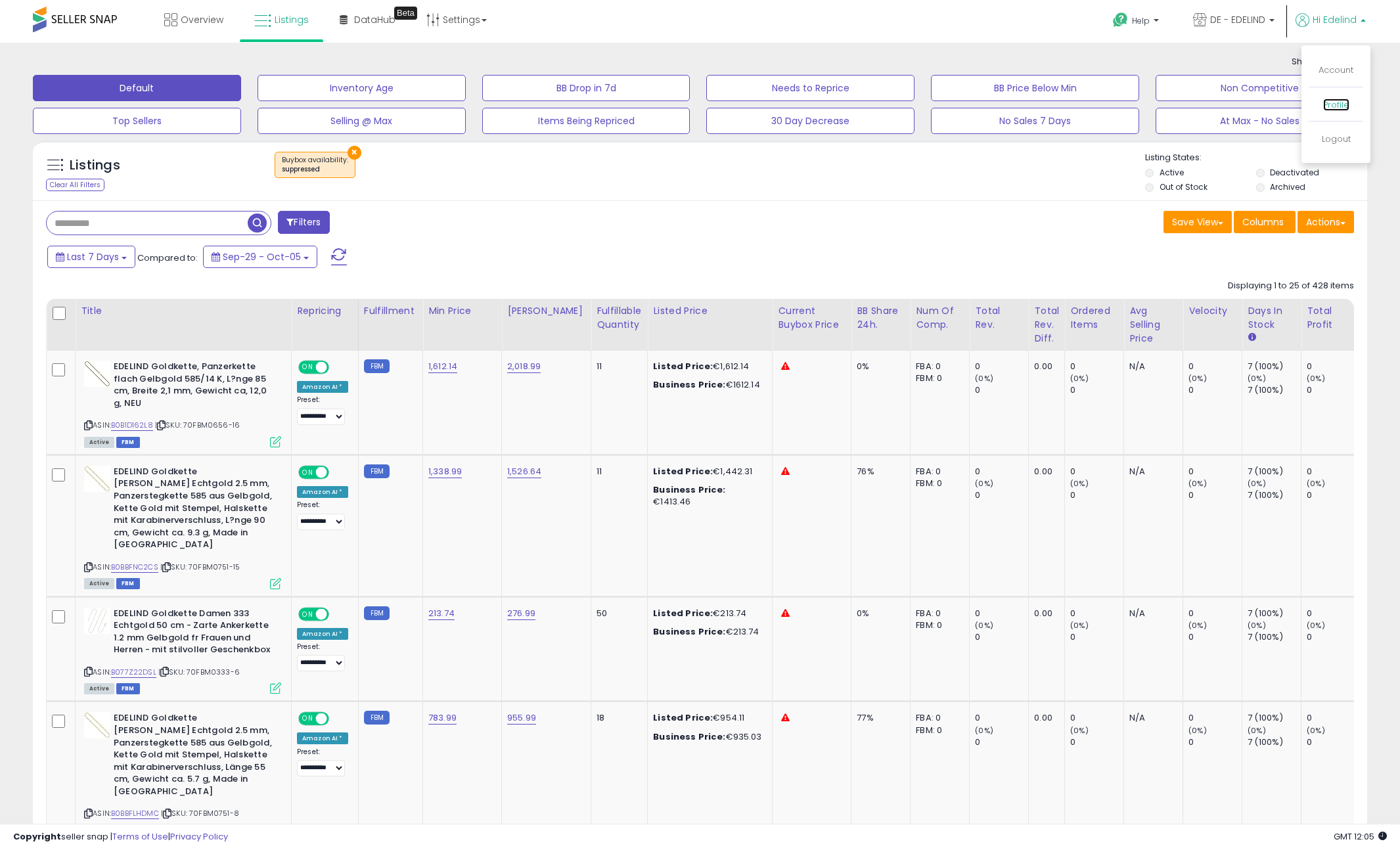
click at [1344, 106] on link "Profile" at bounding box center [1336, 105] width 27 height 13
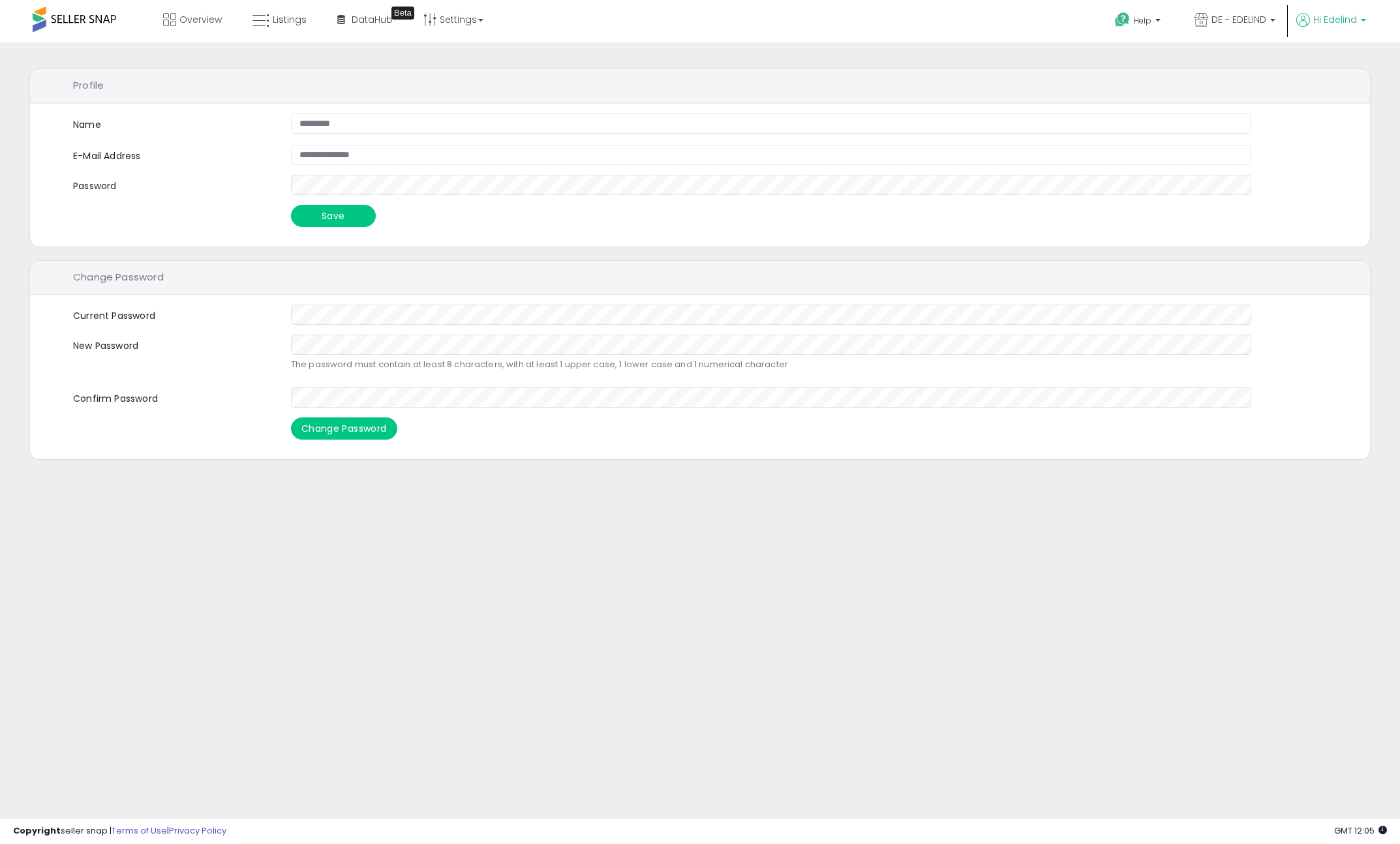
click at [1358, 21] on p "Hi Edelind" at bounding box center [1331, 21] width 70 height 16
click at [1323, 70] on link "Account" at bounding box center [1336, 69] width 35 height 13
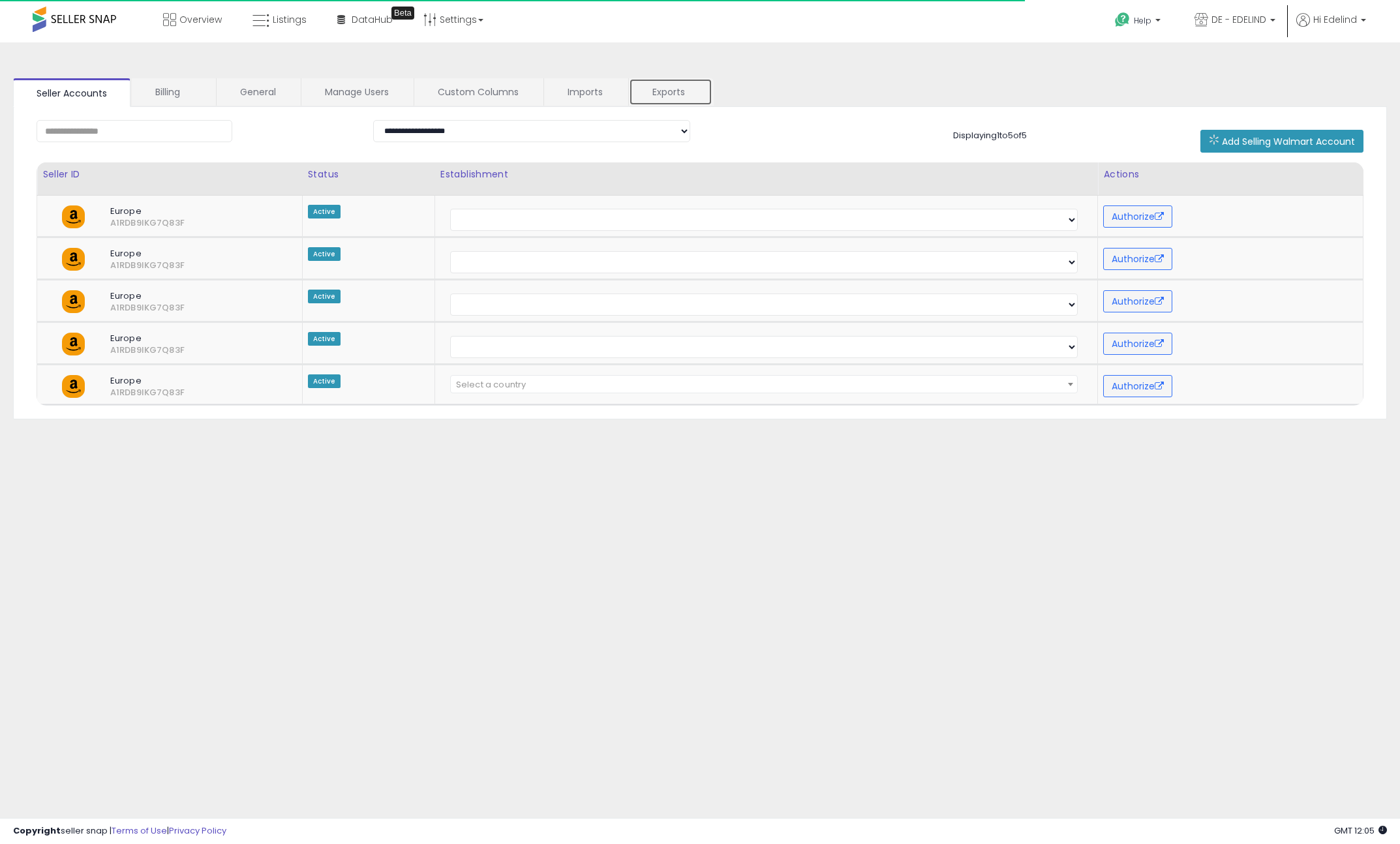
click at [662, 88] on link "Exports" at bounding box center [670, 92] width 84 height 27
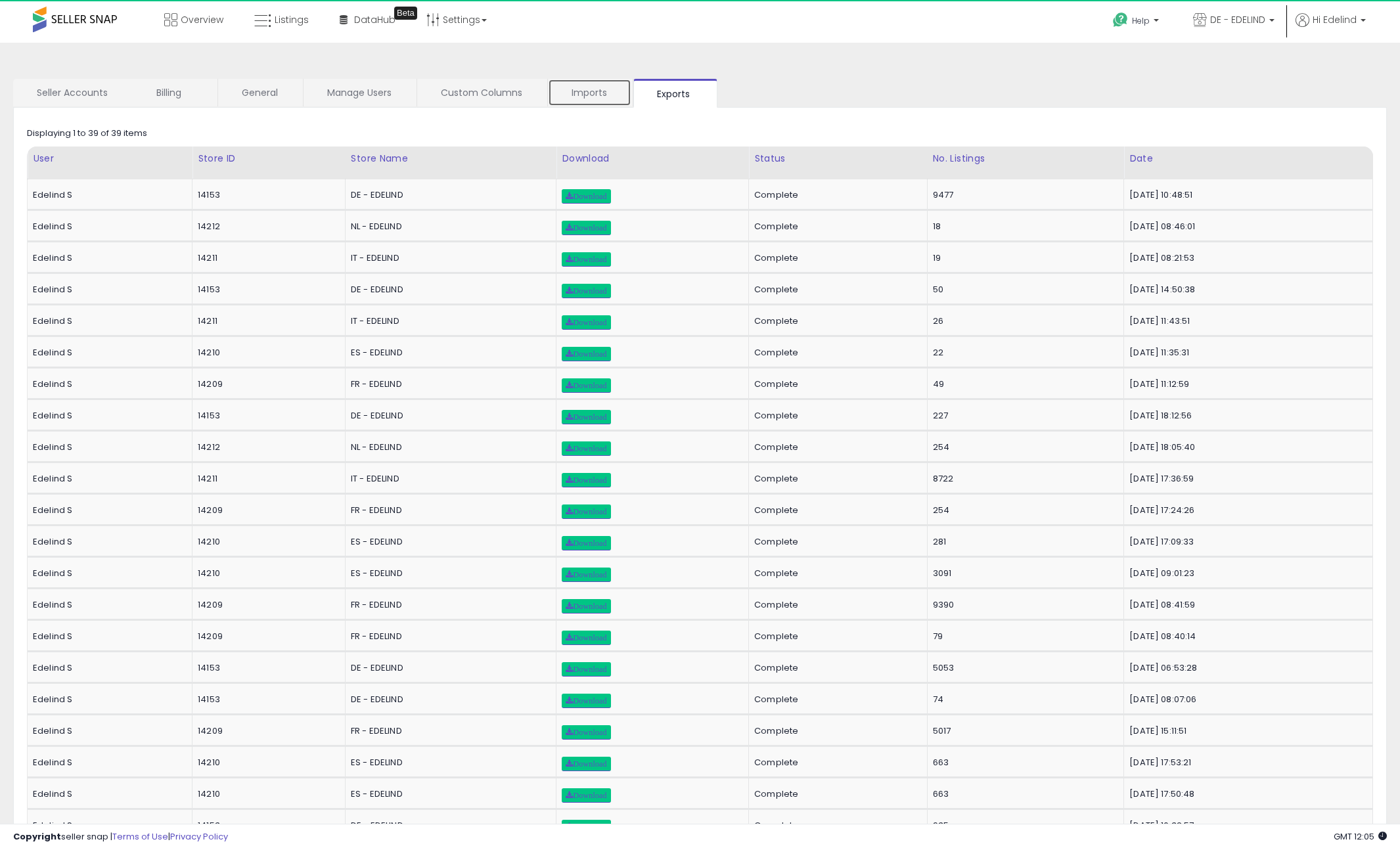
click at [574, 94] on link "Imports" at bounding box center [589, 93] width 83 height 28
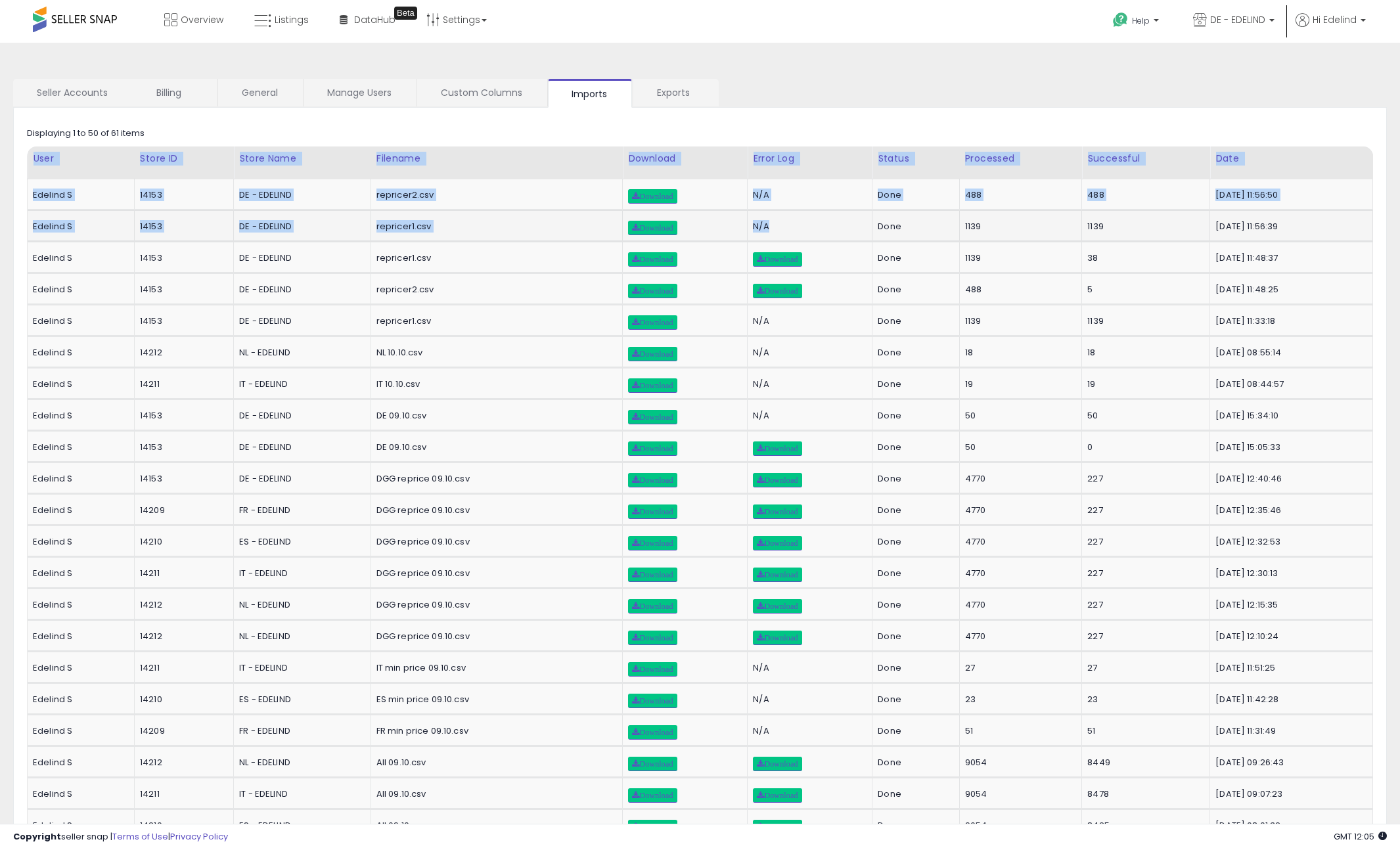
drag, startPoint x: 19, startPoint y: 140, endPoint x: 789, endPoint y: 222, distance: 774.4
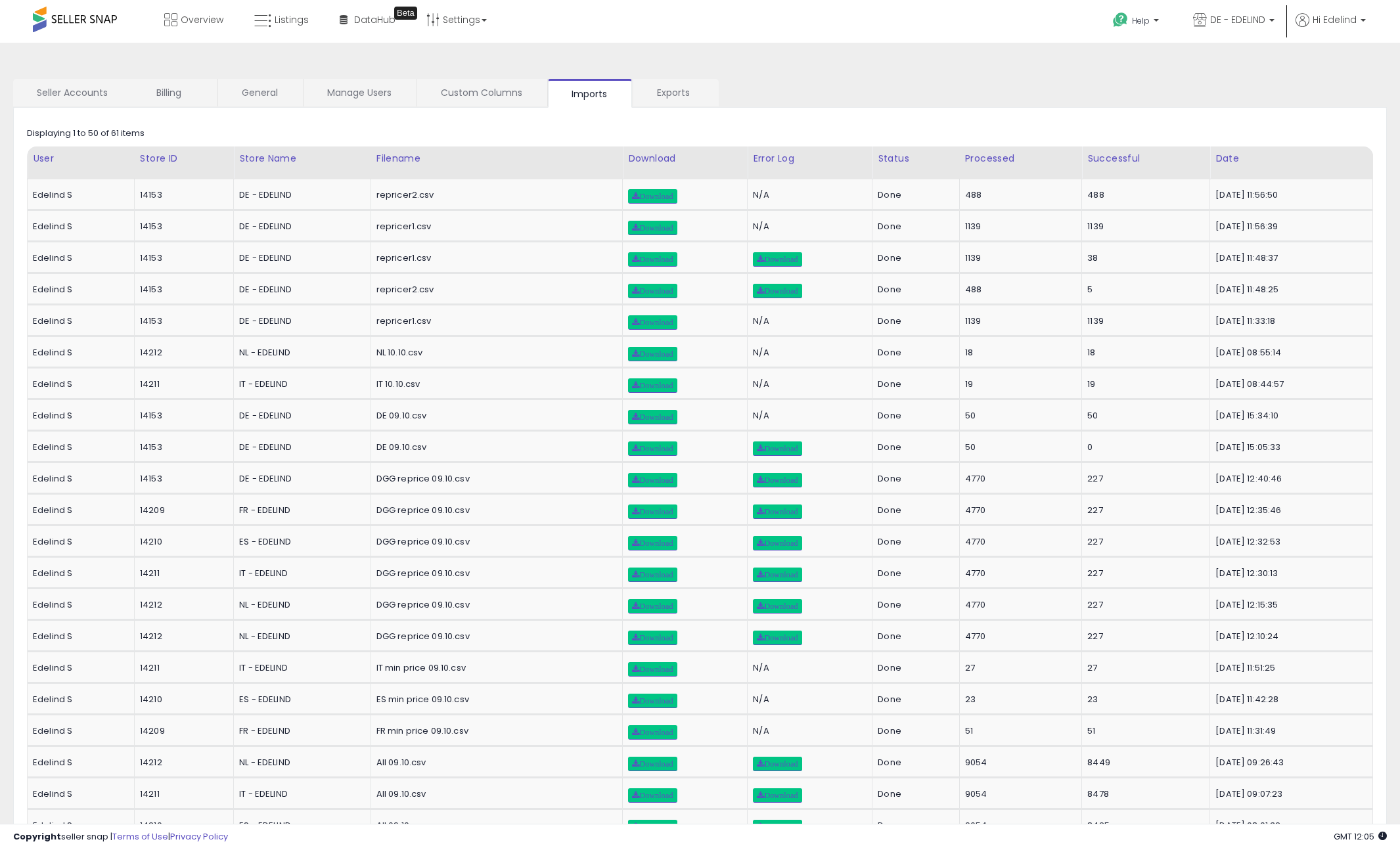
click at [819, 80] on ul "Seller Accounts Billing General Manage Users Custom Columns Imports Exports" at bounding box center [700, 94] width 1374 height 29
click at [291, 15] on span "Listings" at bounding box center [291, 19] width 34 height 13
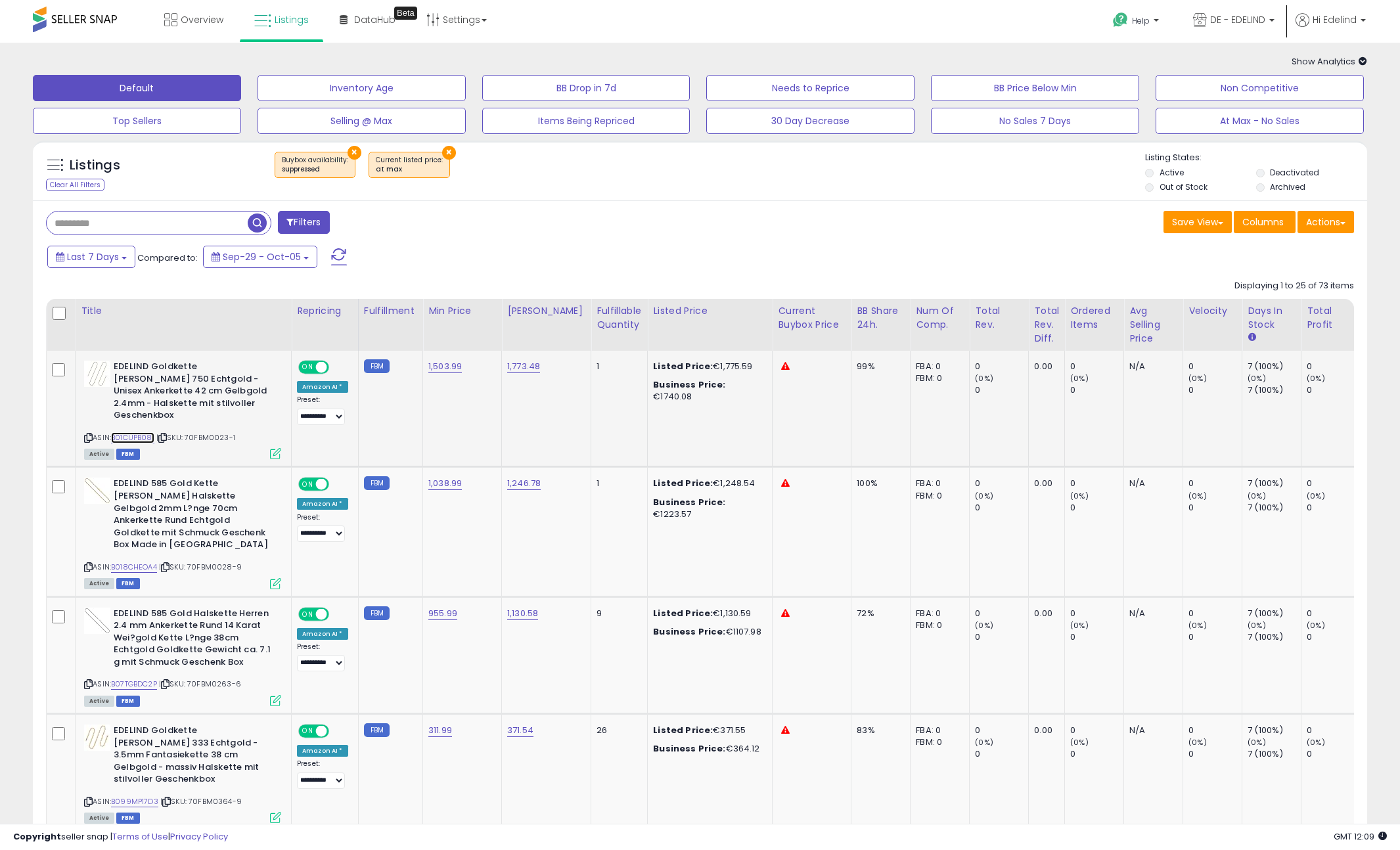
click at [140, 432] on link "B01CUPB08I" at bounding box center [132, 437] width 43 height 11
drag, startPoint x: 244, startPoint y: 427, endPoint x: 189, endPoint y: 427, distance: 55.0
click at [189, 427] on div "ASIN: B01CUPB08I | SKU: 70FBM0023-1 Active FBM" at bounding box center [183, 409] width 197 height 97
click at [167, 434] on icon at bounding box center [162, 437] width 8 height 7
click at [793, 214] on div "Save View Save As New View Update Current View Columns Actions Import Export Vi…" at bounding box center [1033, 224] width 664 height 26
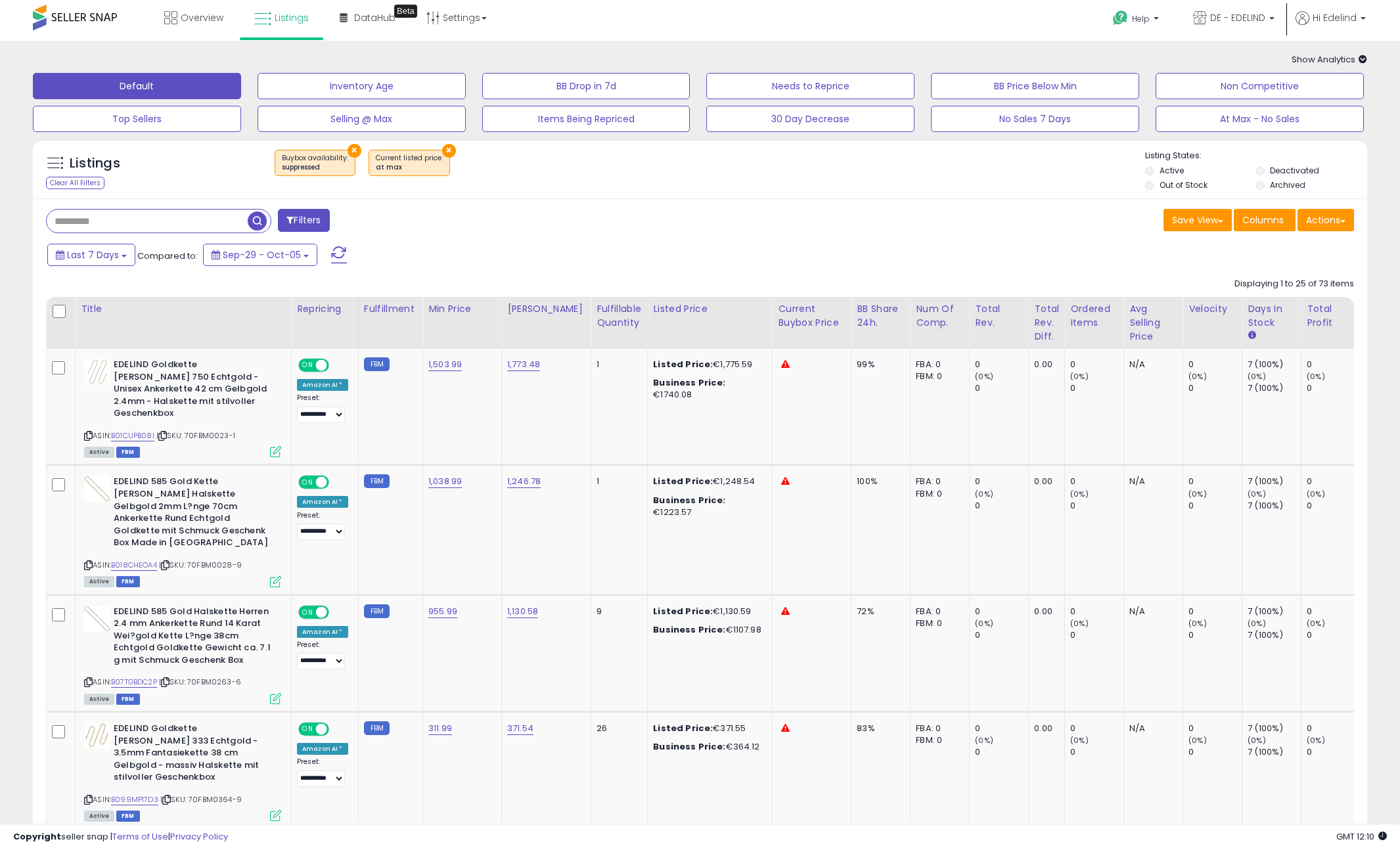
scroll to position [3, 0]
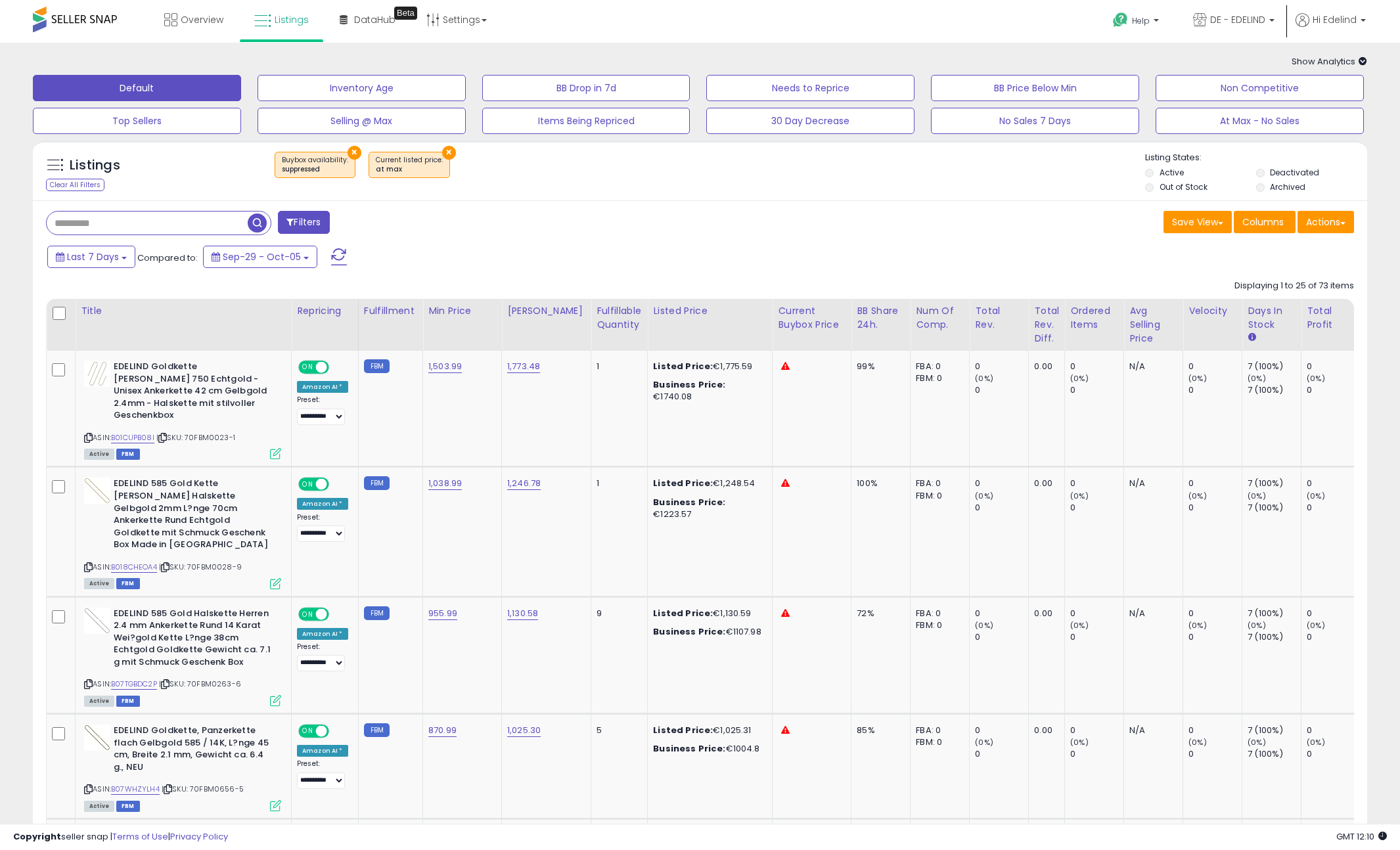
click at [348, 150] on button "×" at bounding box center [354, 152] width 14 height 14
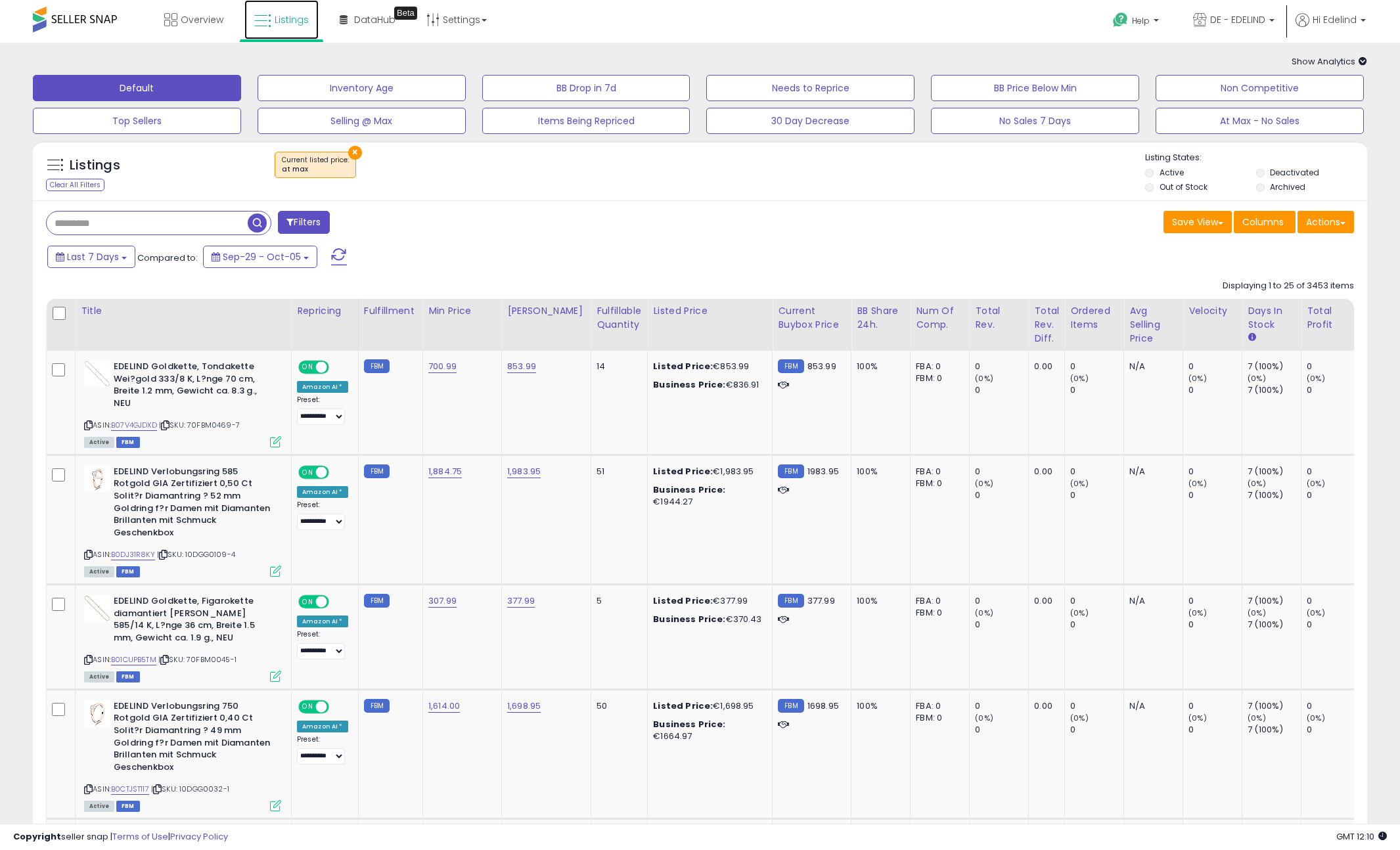
click at [295, 16] on span "Listings" at bounding box center [291, 19] width 34 height 13
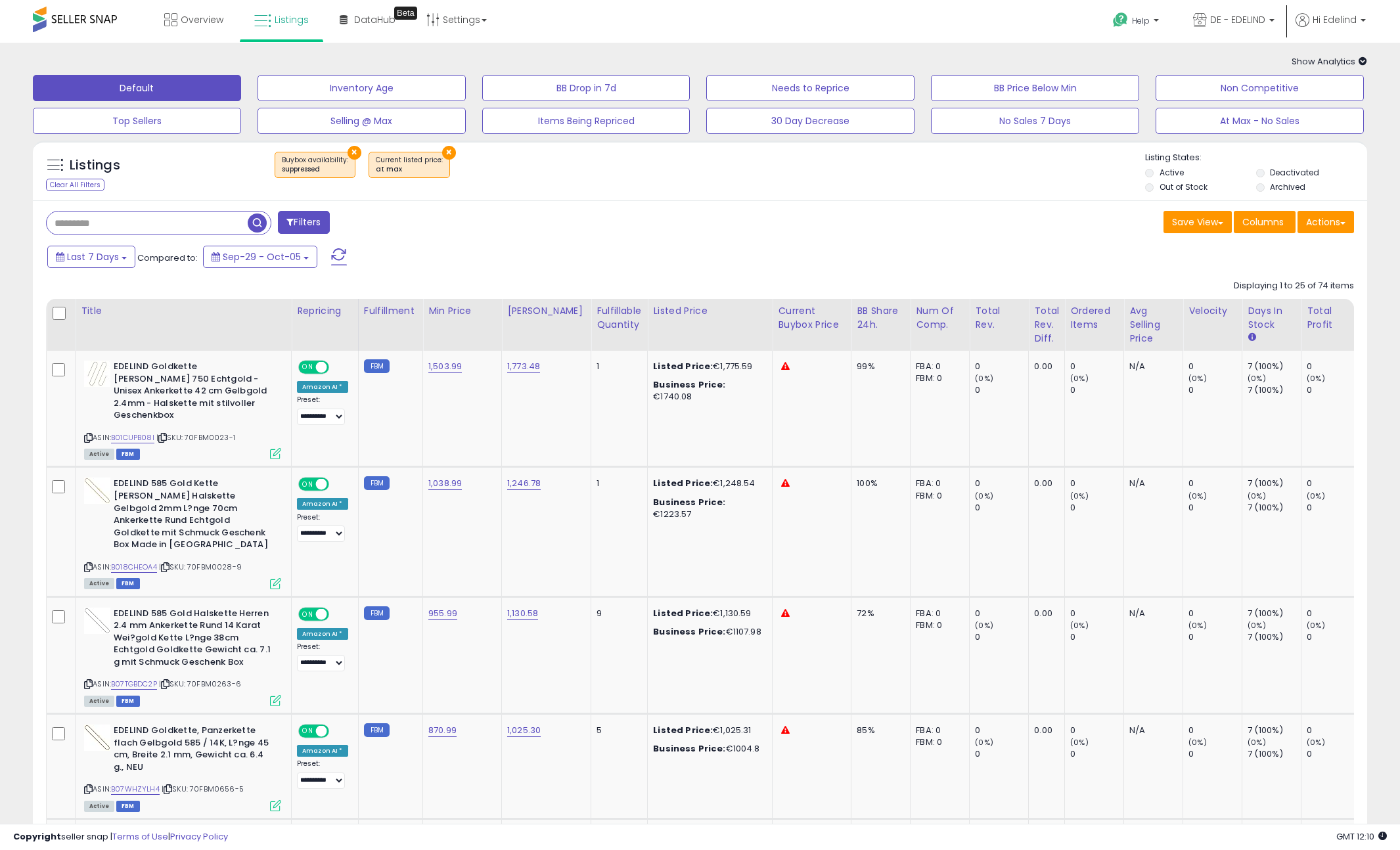
click at [443, 150] on button "×" at bounding box center [449, 152] width 14 height 14
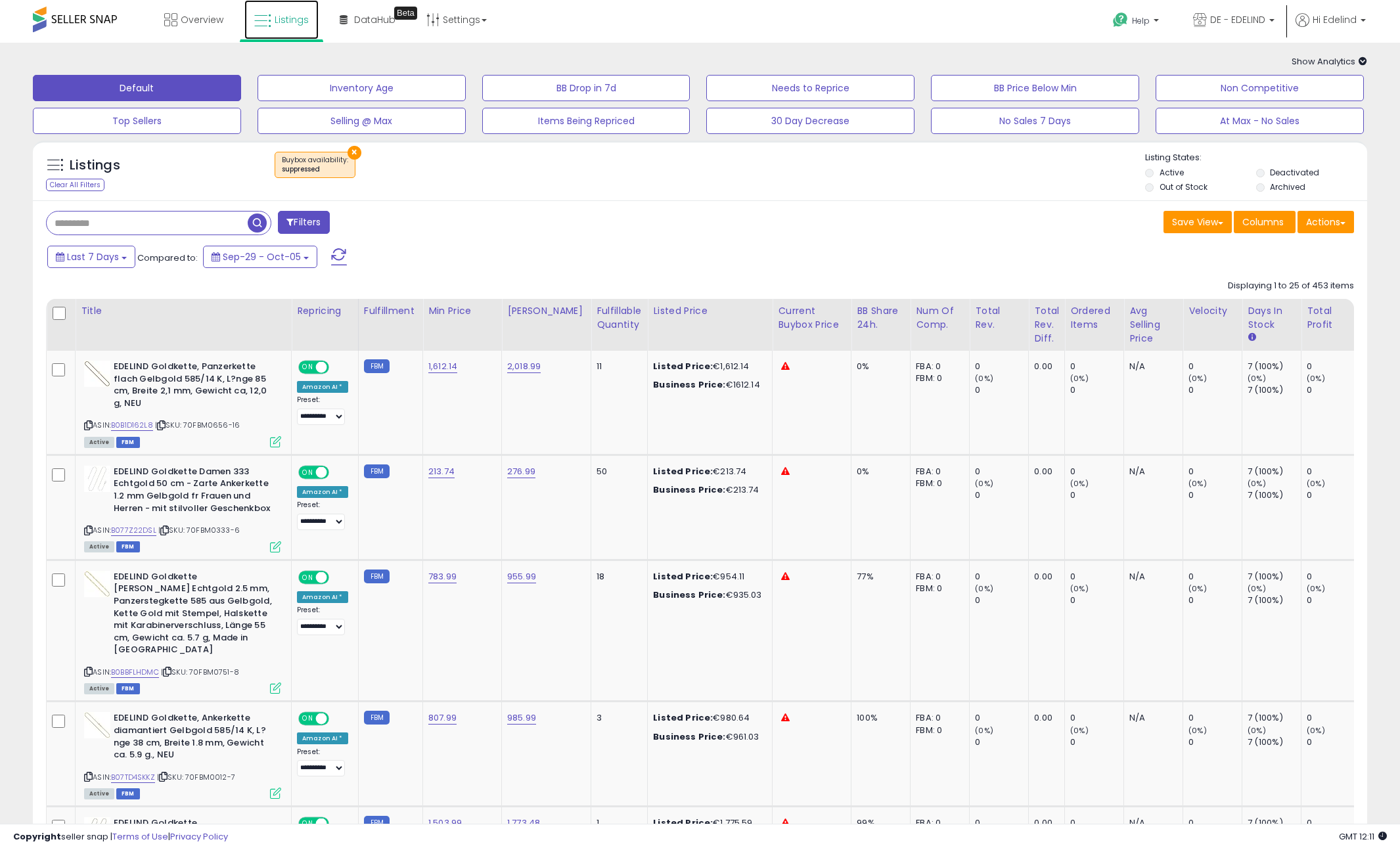
click at [295, 9] on link "Listings" at bounding box center [281, 19] width 74 height 39
